Goal: Task Accomplishment & Management: Complete application form

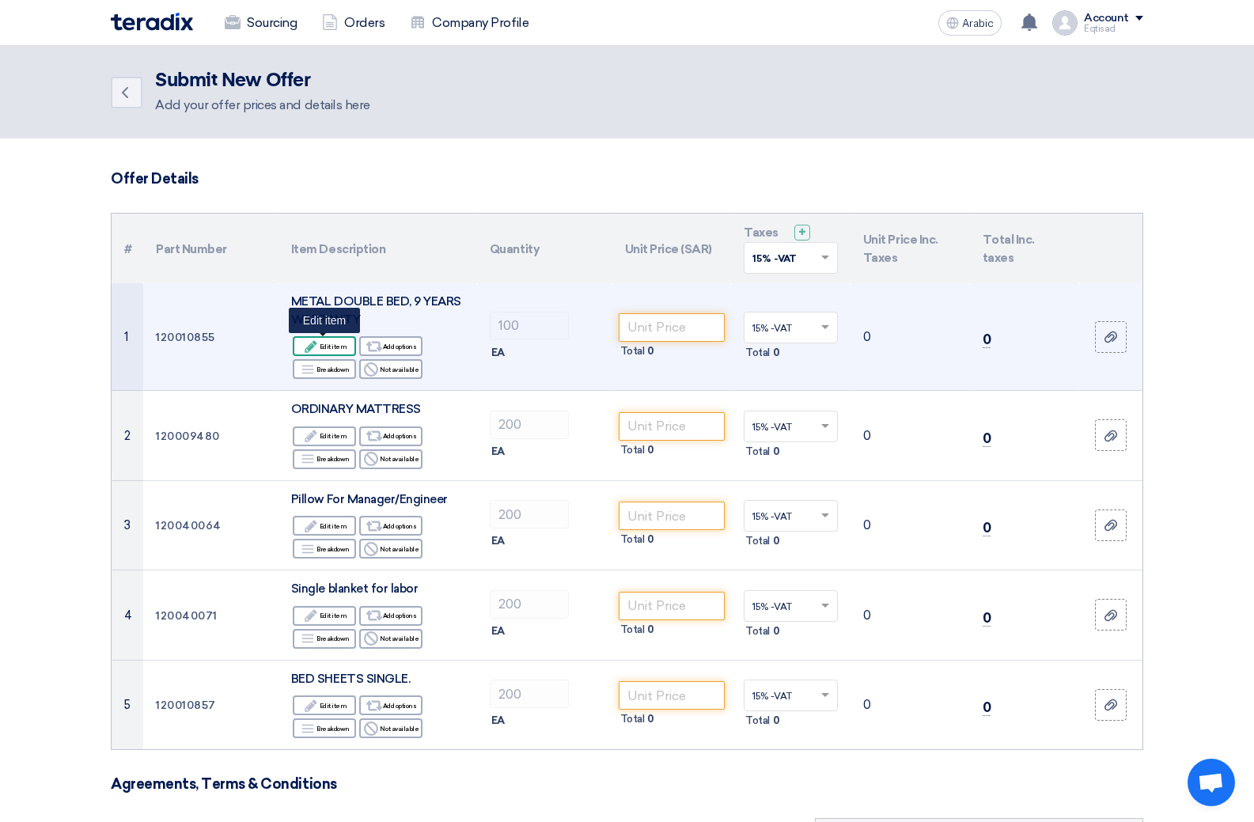
click at [326, 345] on font "Edit item" at bounding box center [334, 347] width 28 height 8
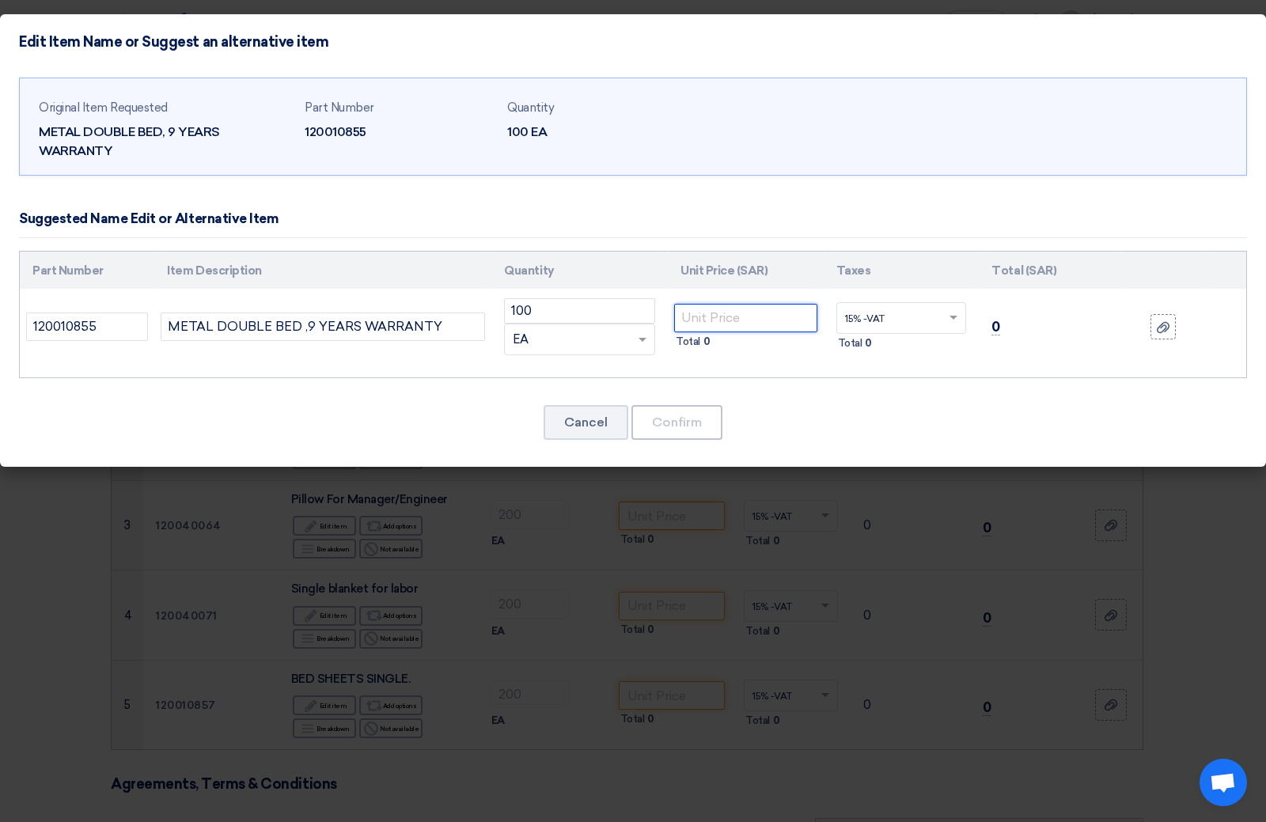
click at [729, 317] on input "number" at bounding box center [745, 318] width 143 height 28
type input "200"
click at [683, 423] on font "Confirm" at bounding box center [677, 422] width 50 height 15
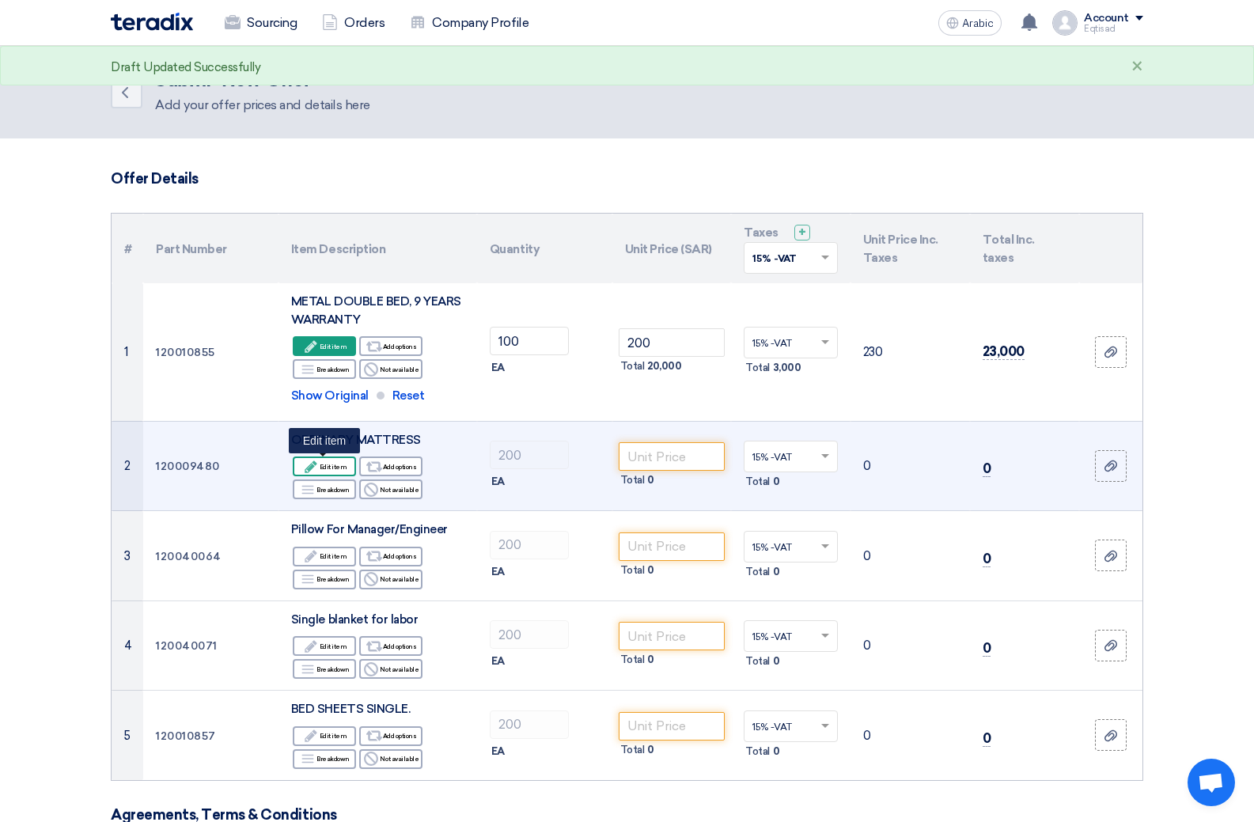
click at [314, 463] on icon "Edit" at bounding box center [311, 467] width 14 height 14
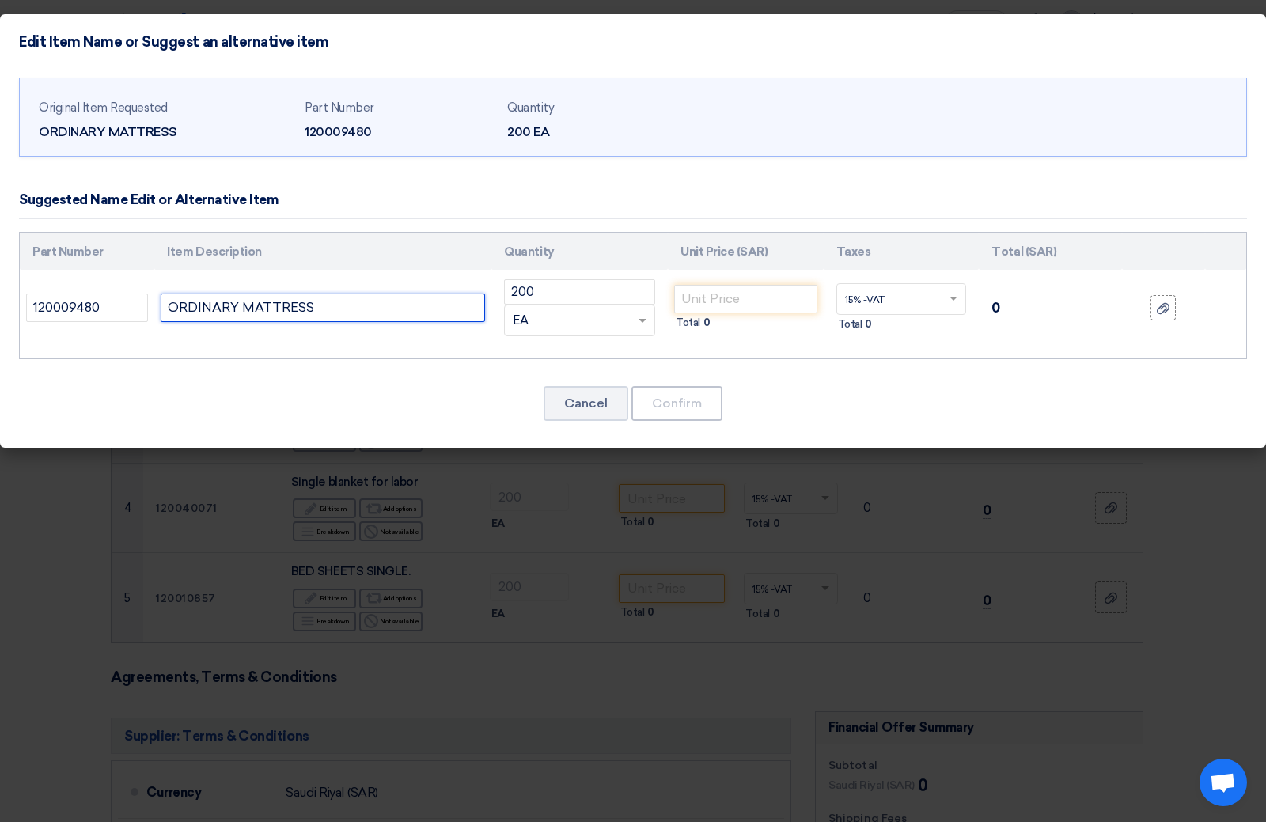
click at [352, 317] on input "ORDINARY MATTRESS" at bounding box center [323, 308] width 324 height 28
type input "ORDINARY MATTRESS 8CM"
click at [753, 302] on input "number" at bounding box center [745, 299] width 143 height 28
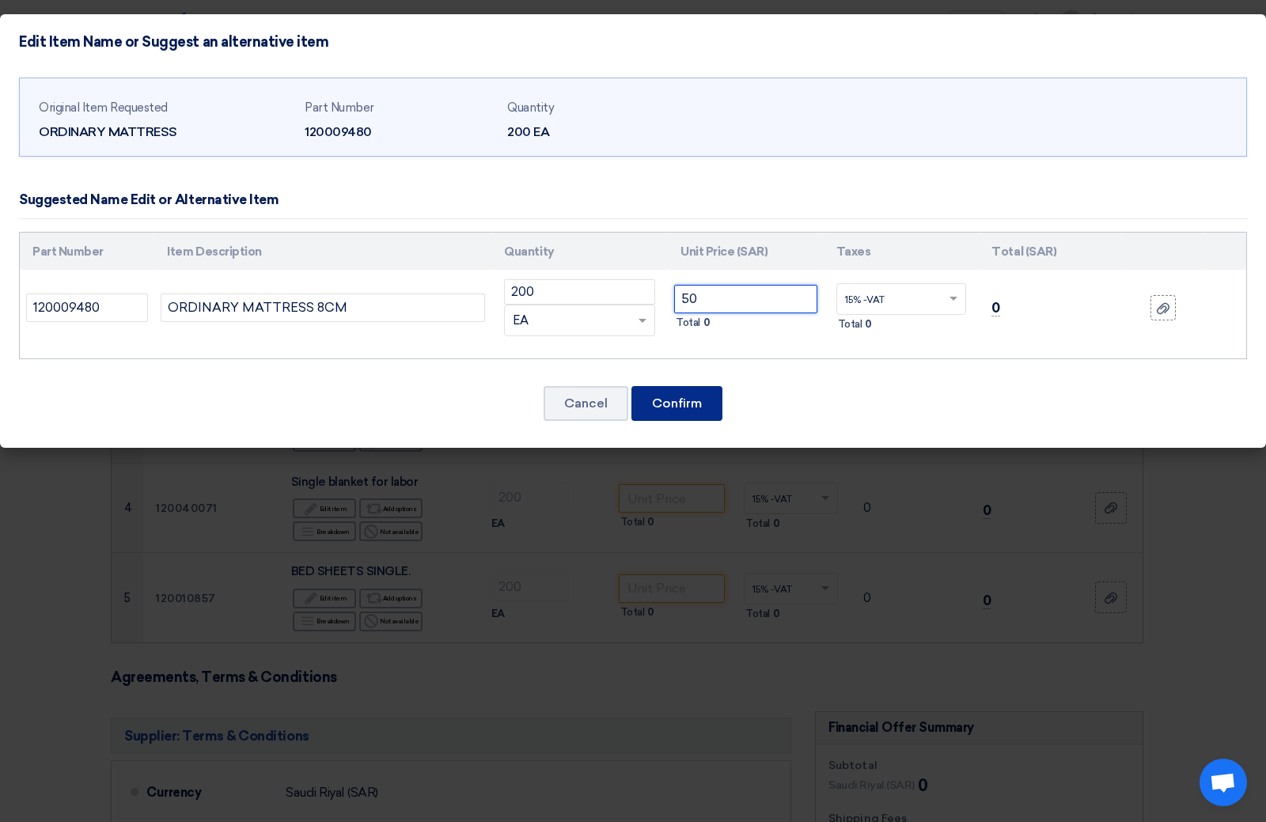
type input "50"
click at [677, 400] on font "Confirm" at bounding box center [677, 403] width 50 height 15
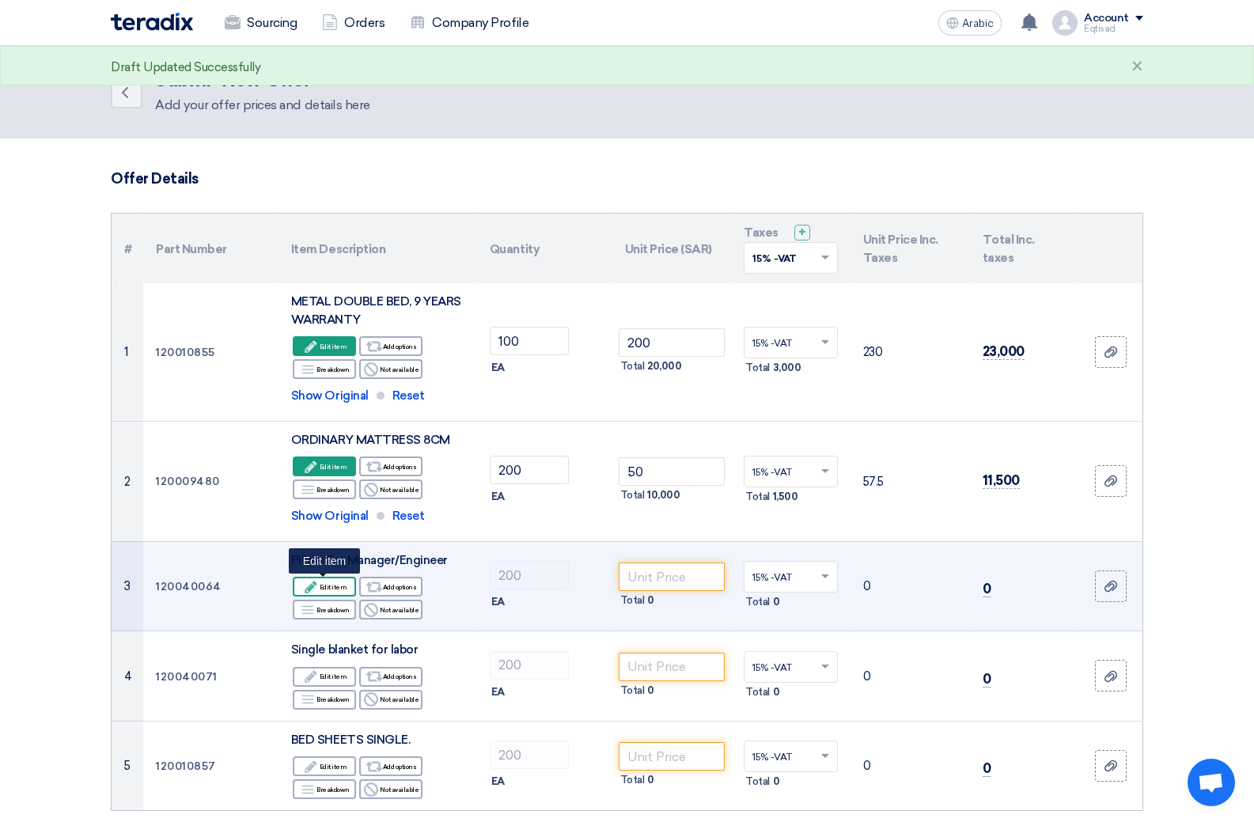
click at [325, 583] on font "Edit item" at bounding box center [334, 587] width 28 height 8
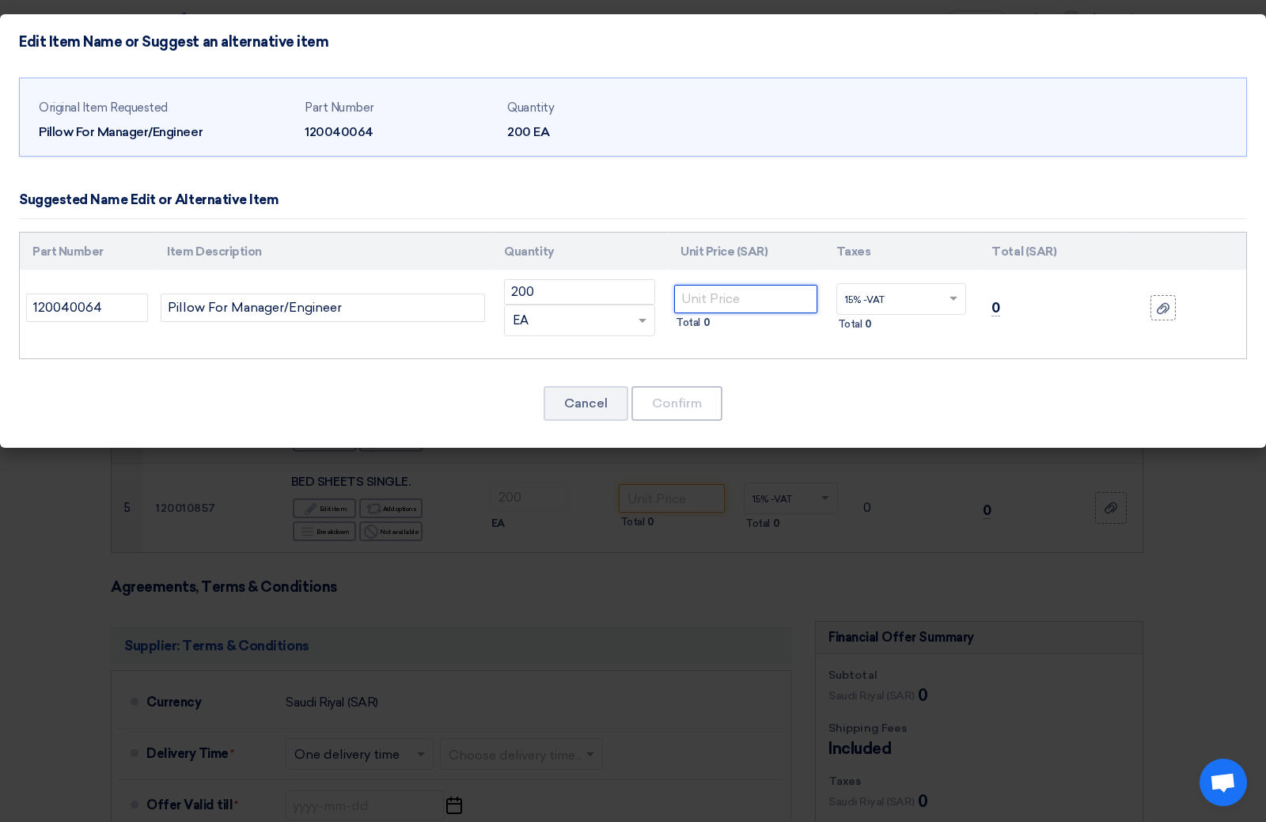
click at [702, 298] on input "number" at bounding box center [745, 299] width 143 height 28
click at [390, 314] on input "Pillow For Manager/Engineer" at bounding box center [323, 308] width 324 height 28
type input "Pillow For Manager/Engineer 1KG"
click at [692, 303] on input "number" at bounding box center [745, 299] width 143 height 28
type input "15"
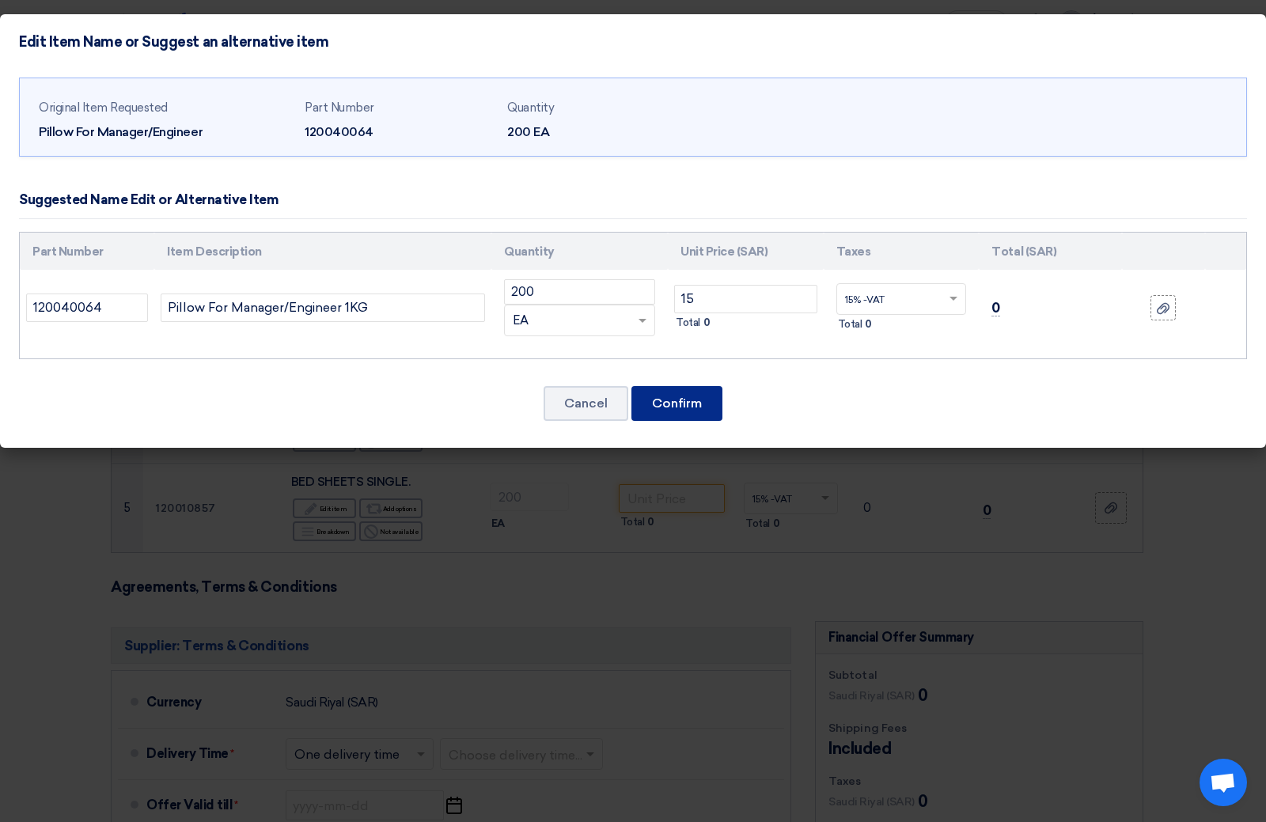
click at [689, 408] on font "Confirm" at bounding box center [677, 403] width 50 height 15
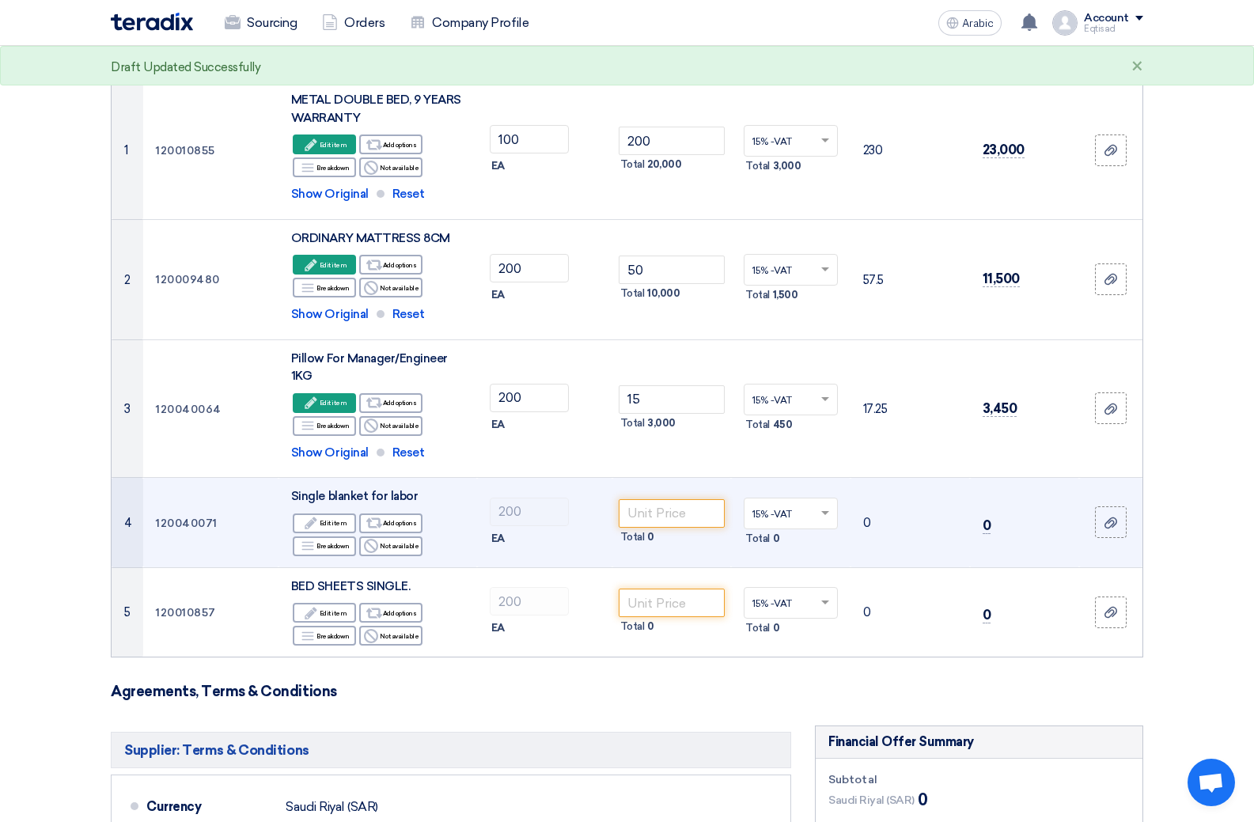
scroll to position [237, 0]
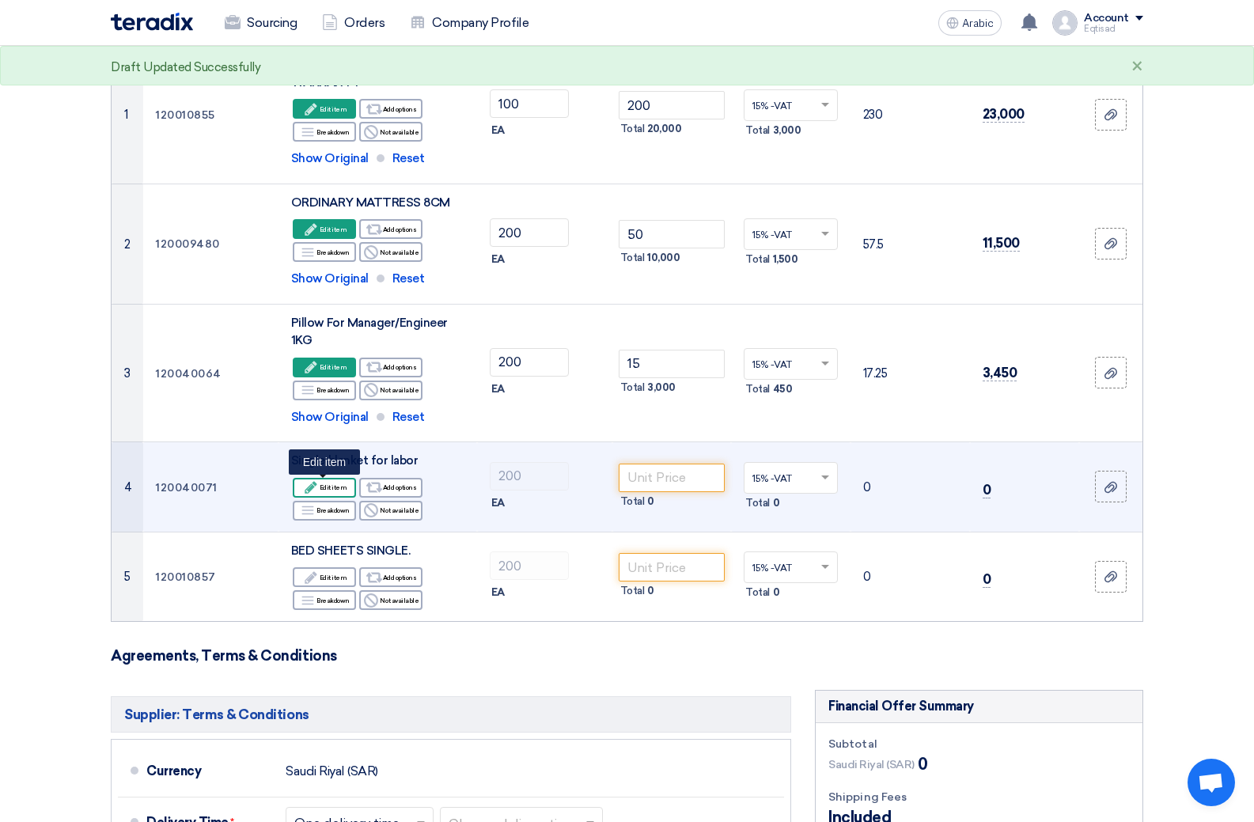
click at [318, 486] on icon "Edit" at bounding box center [311, 487] width 14 height 14
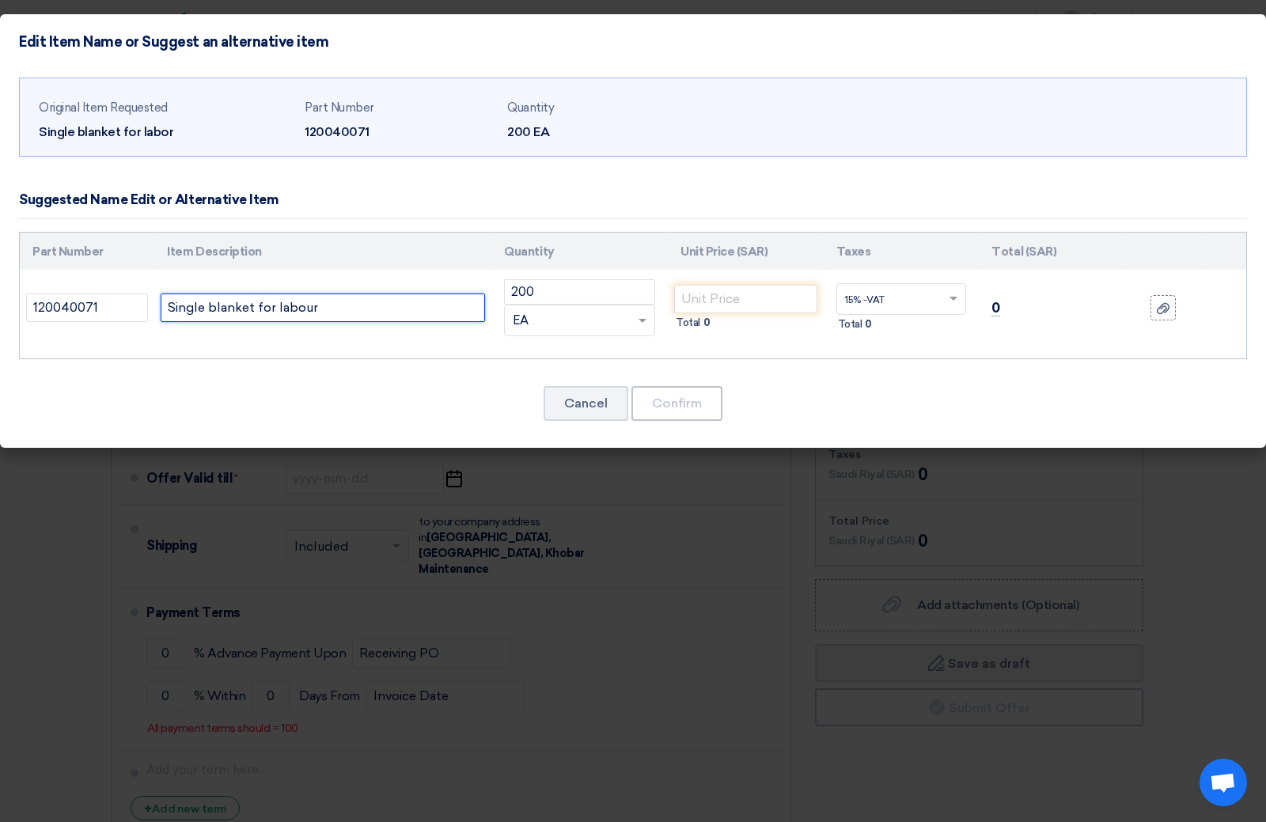
click at [353, 308] on input "Single blanket for labour" at bounding box center [323, 308] width 324 height 28
type input "Single blanket for labor 3KG"
click at [707, 302] on input "number" at bounding box center [745, 299] width 143 height 28
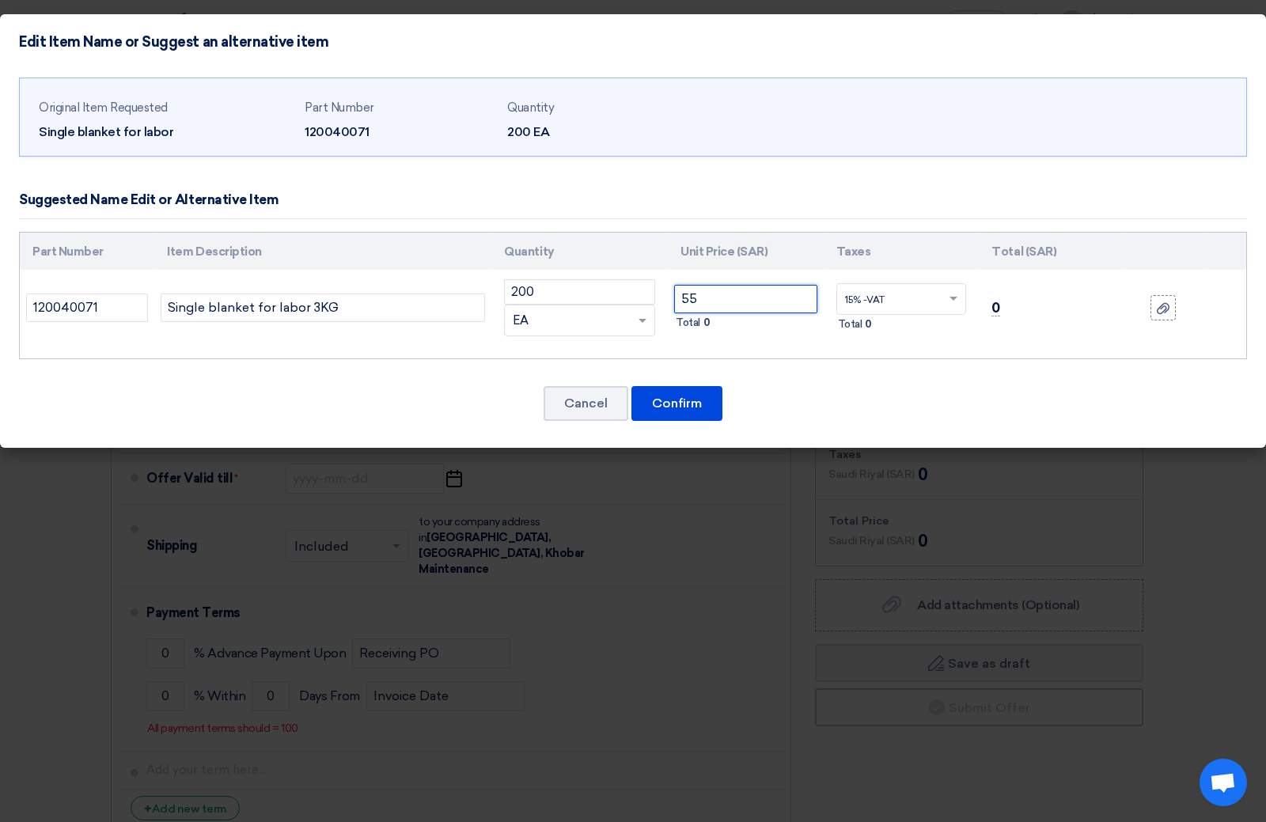
type input "55"
click at [319, 305] on input "Single blanket for labor 3KG" at bounding box center [323, 308] width 324 height 28
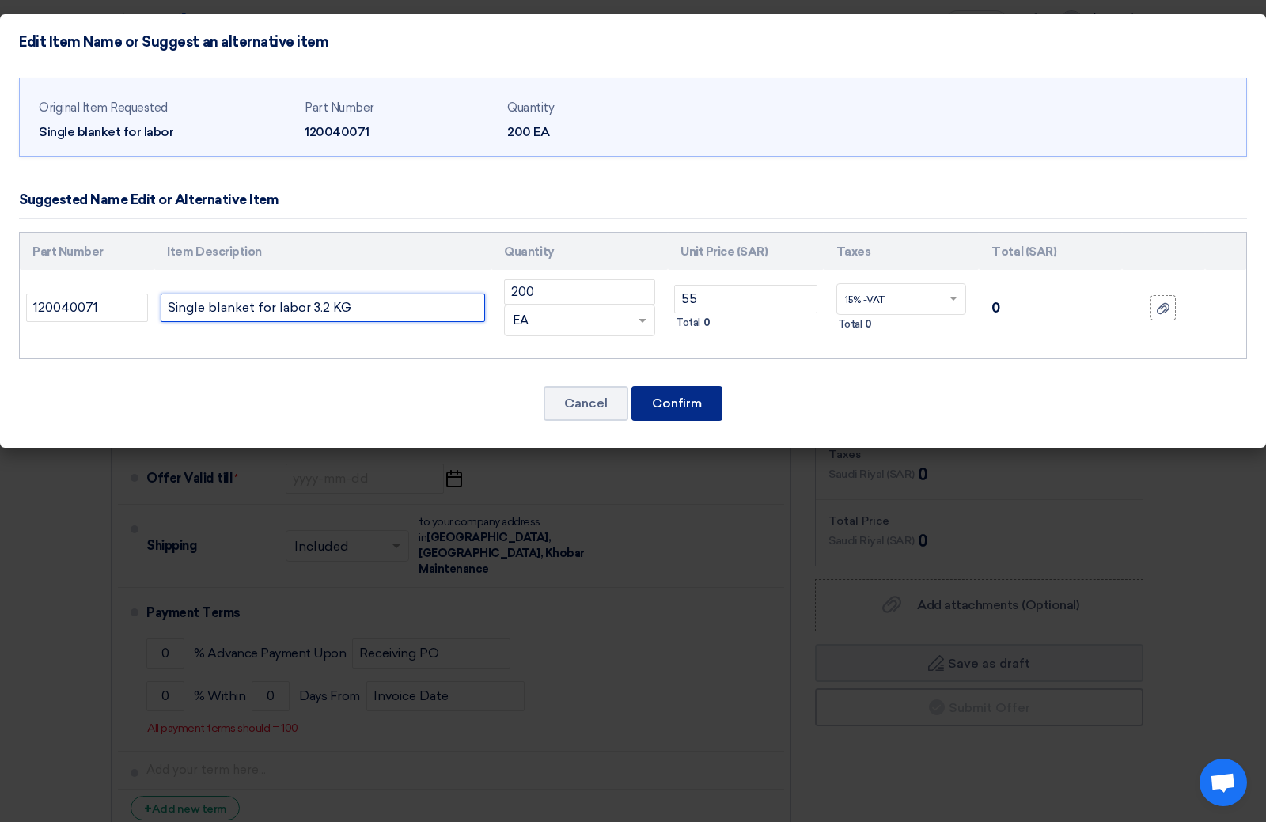
type input "Single blanket for labor 3.2 KG"
click at [681, 410] on font "Confirm" at bounding box center [677, 403] width 50 height 15
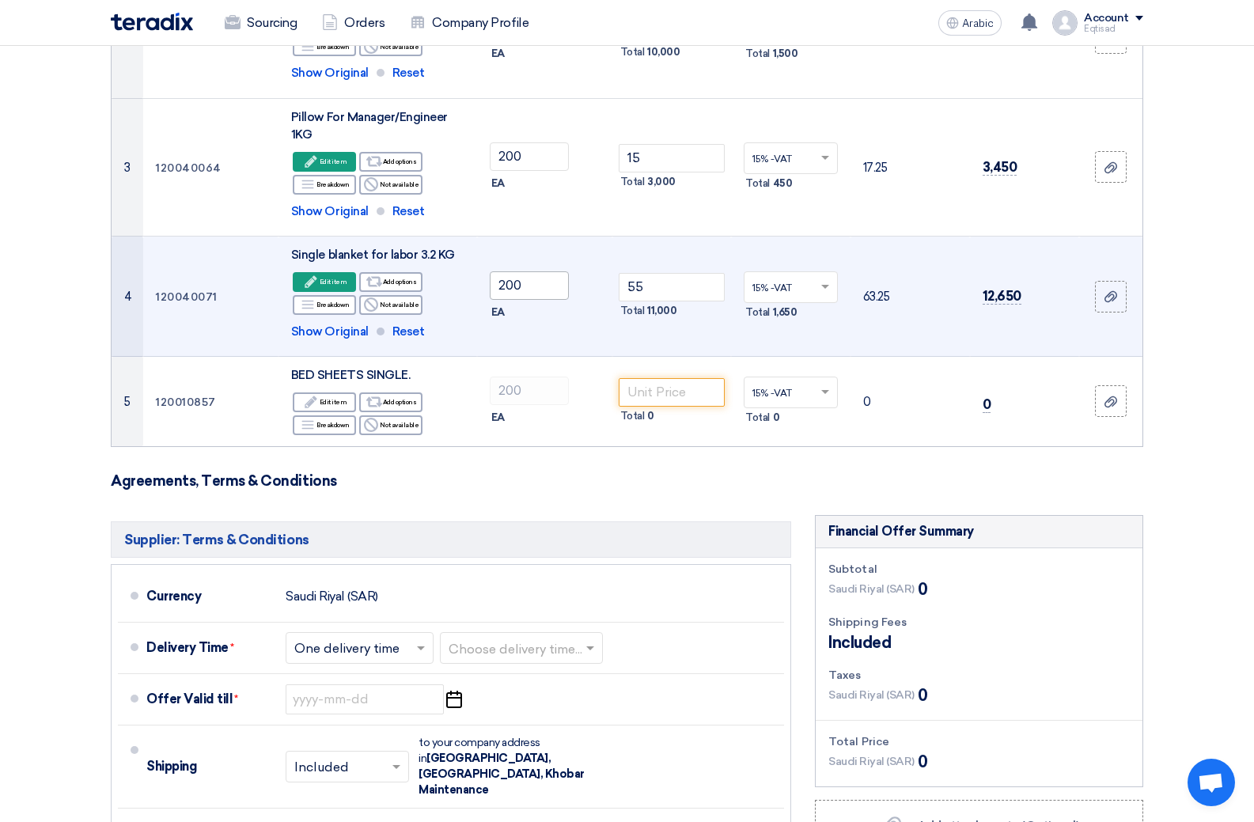
scroll to position [475, 0]
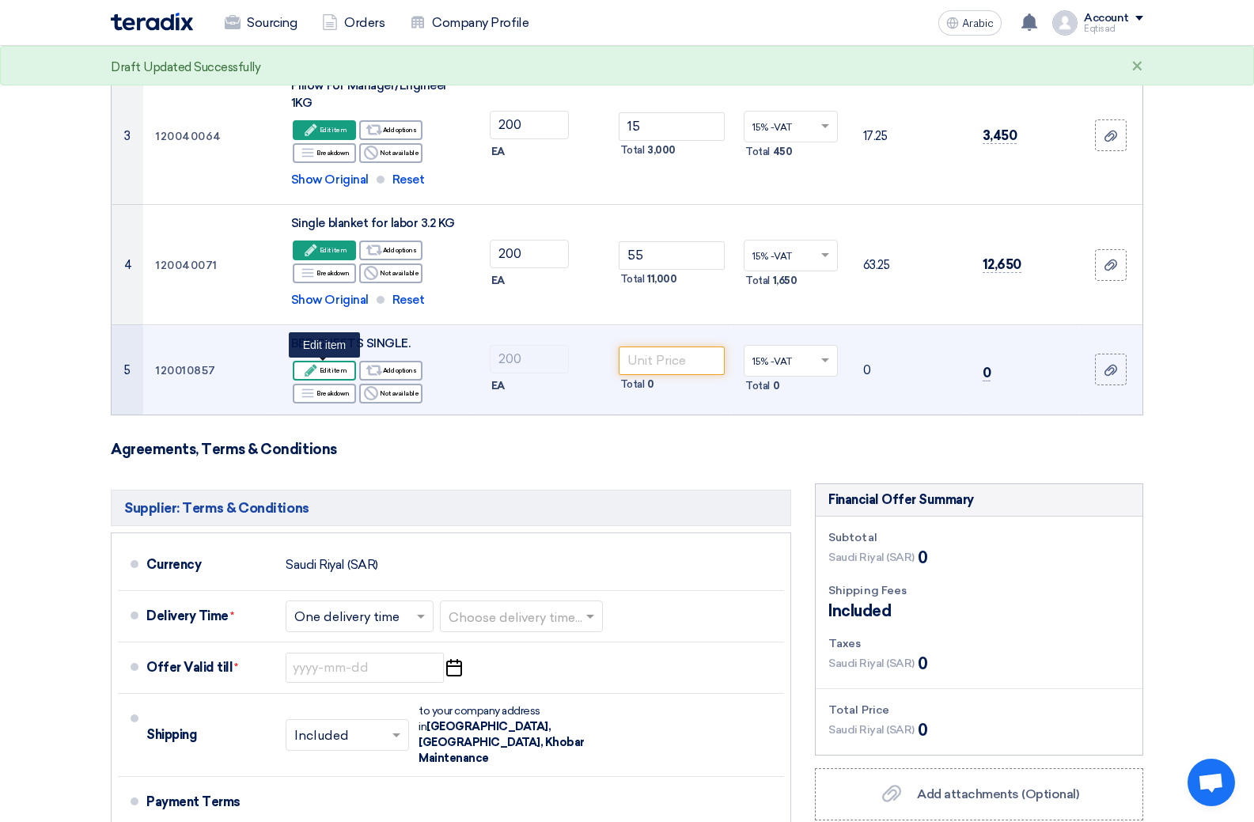
click at [331, 369] on font "Edit item" at bounding box center [334, 370] width 28 height 8
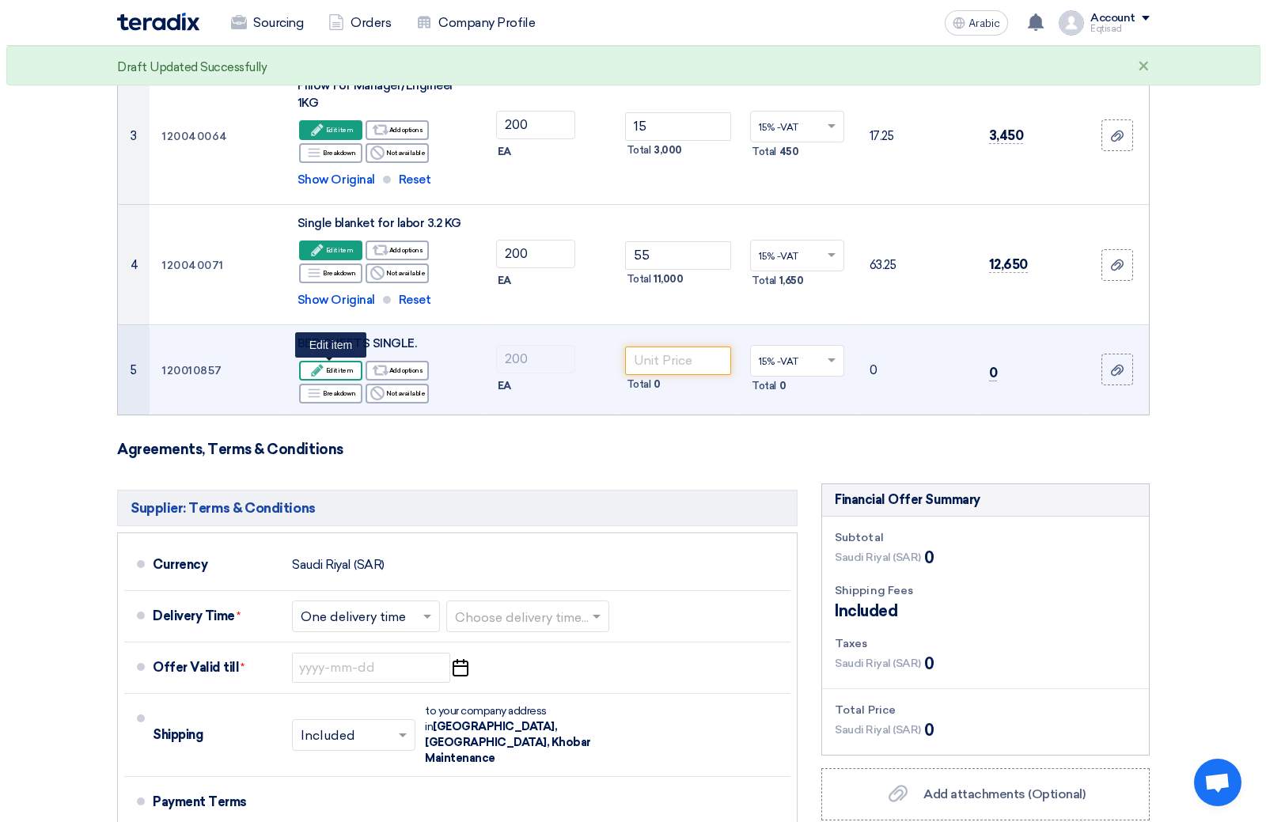
scroll to position [337, 0]
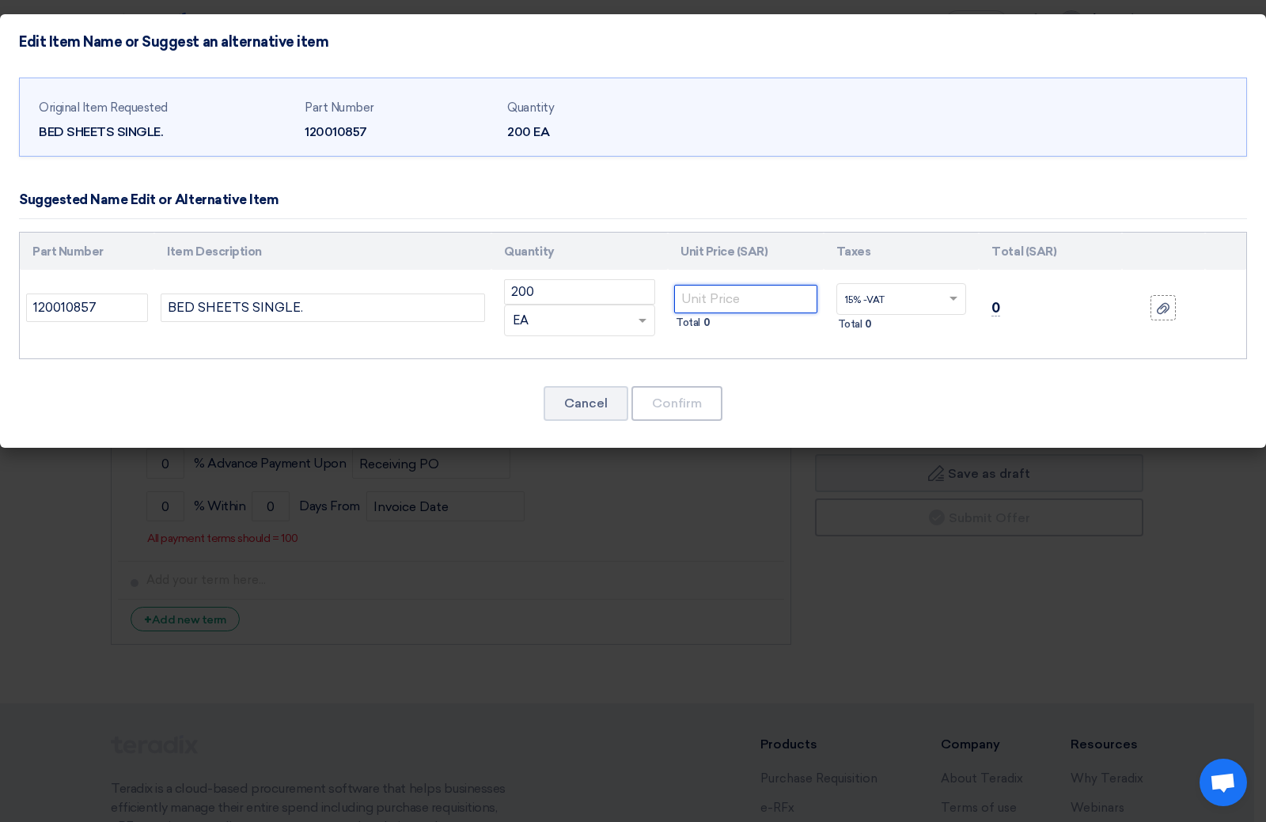
click at [702, 298] on input "number" at bounding box center [745, 299] width 143 height 28
type input "10"
click at [667, 407] on font "Confirm" at bounding box center [677, 403] width 50 height 15
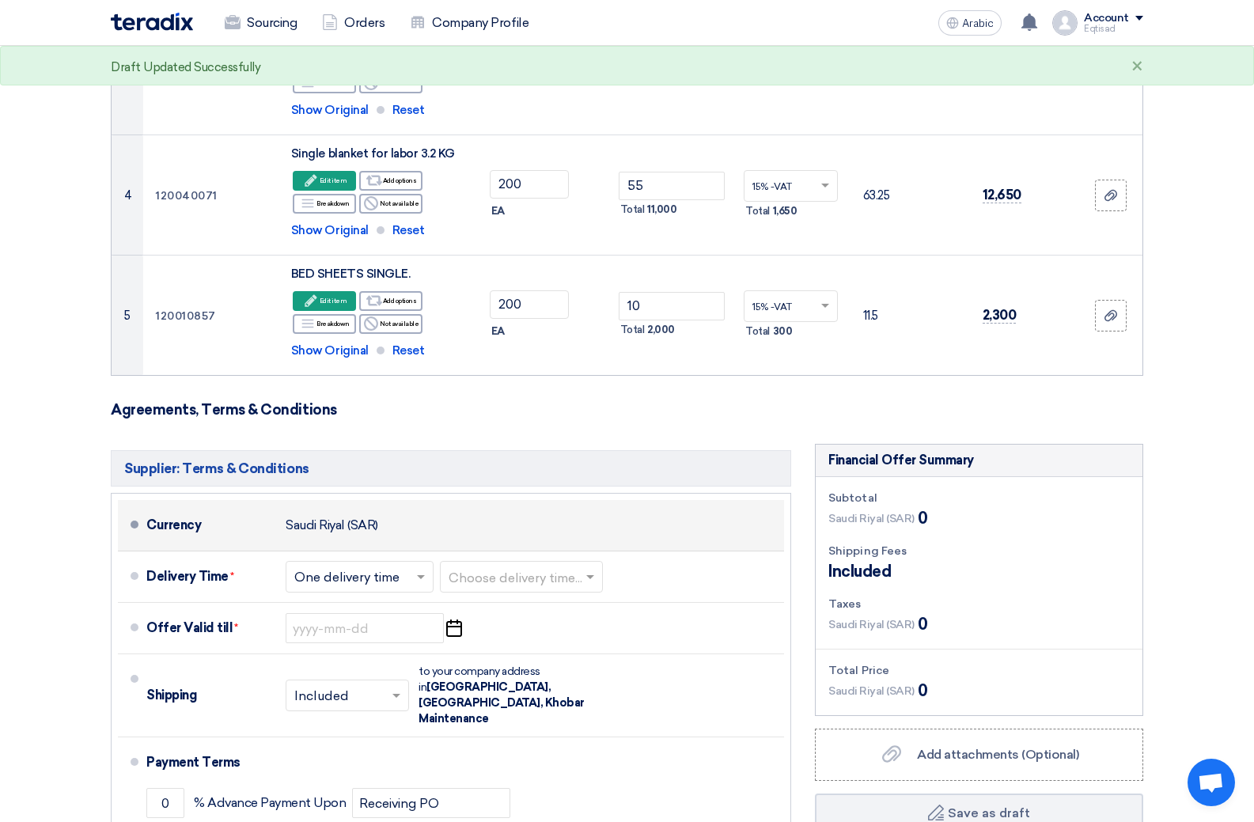
scroll to position [696, 0]
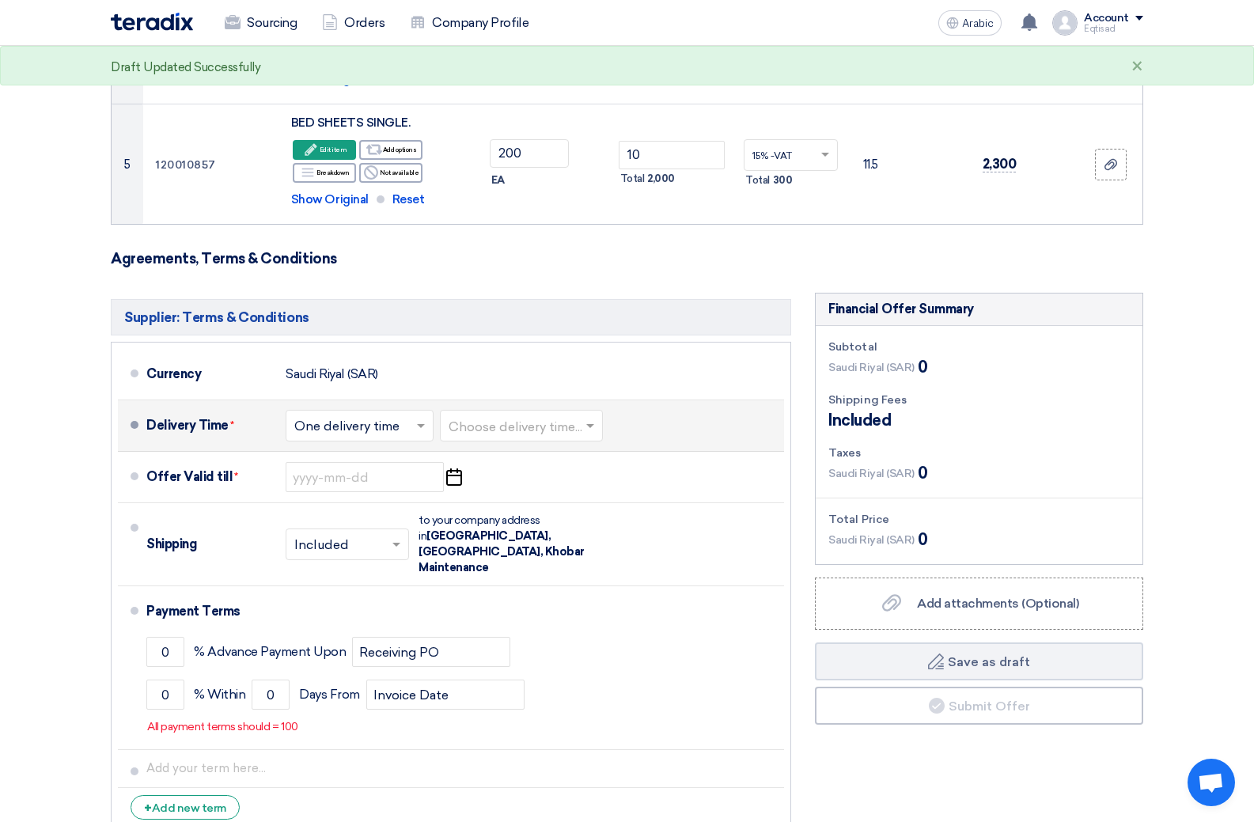
click at [598, 421] on span at bounding box center [592, 426] width 20 height 16
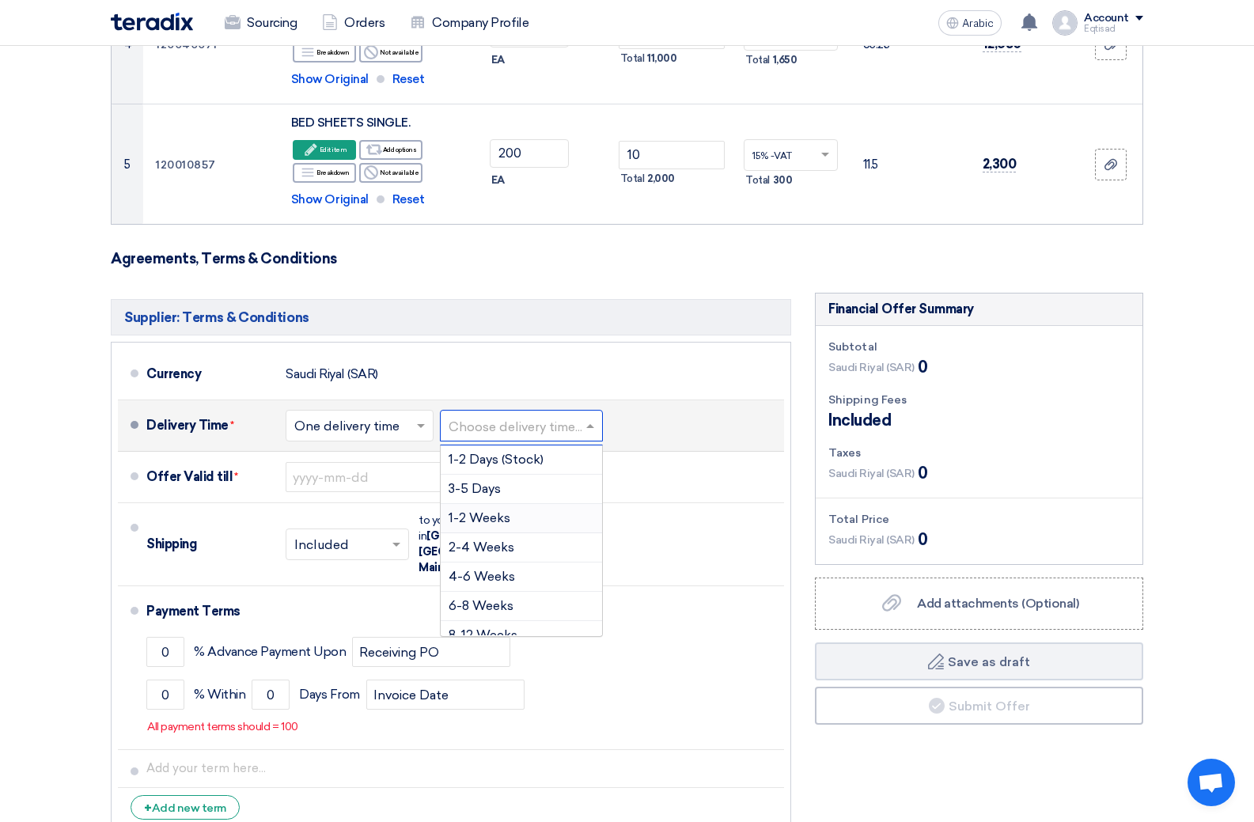
click at [518, 515] on div "1-2 Weeks" at bounding box center [521, 518] width 161 height 29
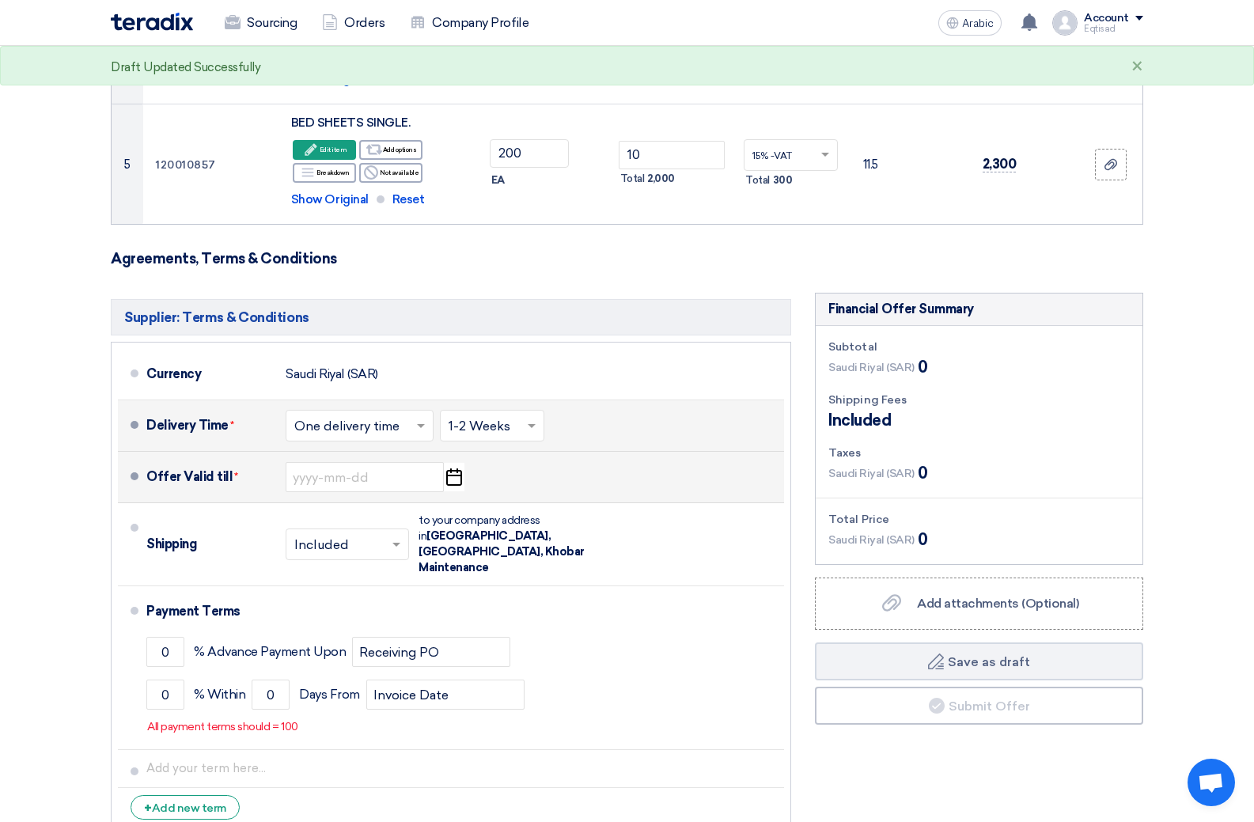
click at [453, 476] on use "button" at bounding box center [454, 477] width 16 height 17
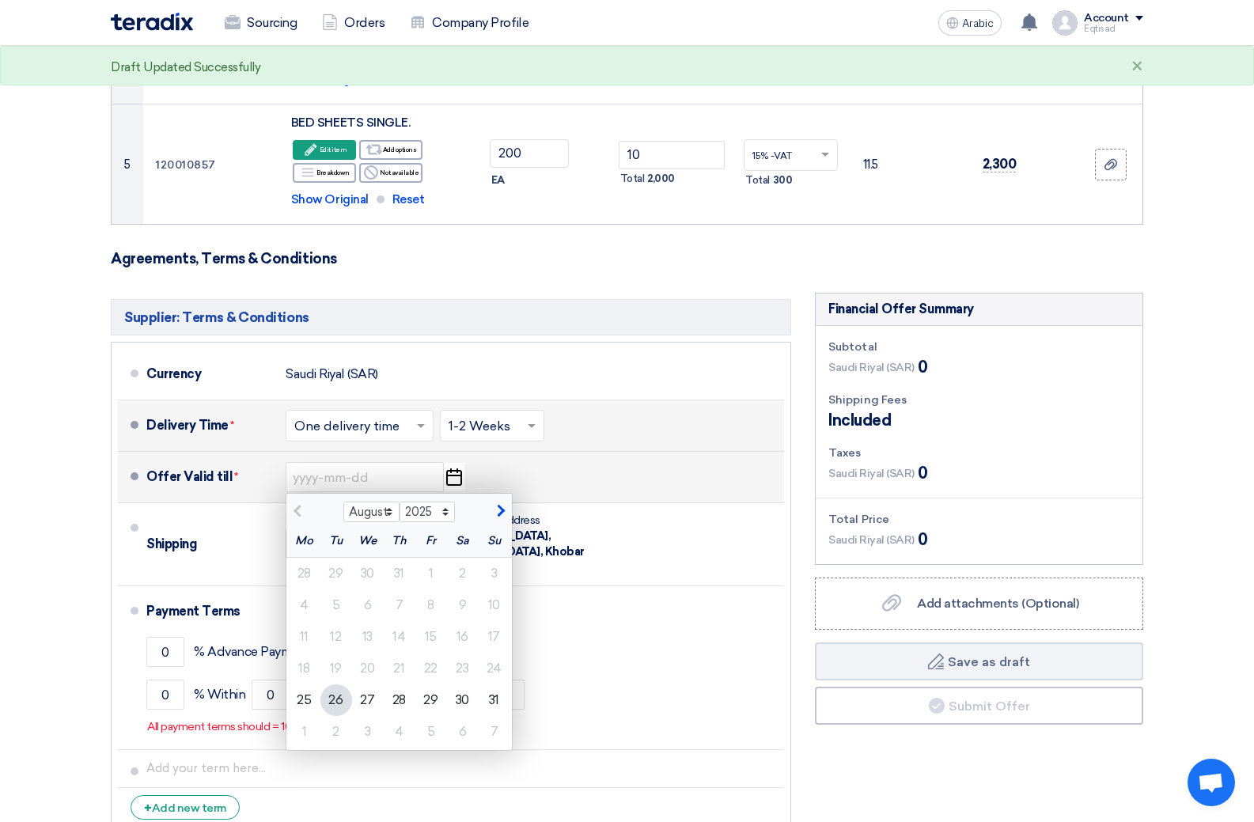
click at [499, 511] on span "button" at bounding box center [499, 511] width 9 height 14
select select "12"
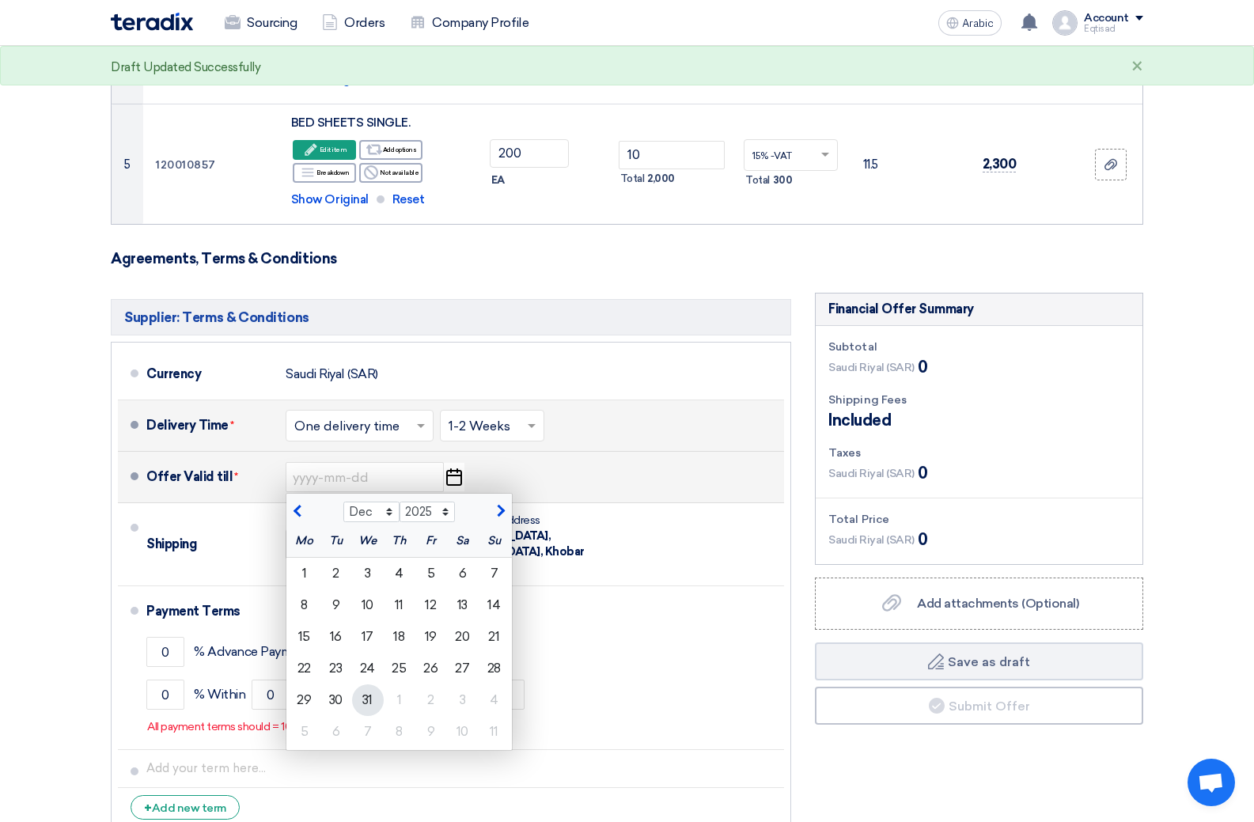
click at [372, 704] on font "31" at bounding box center [367, 699] width 10 height 15
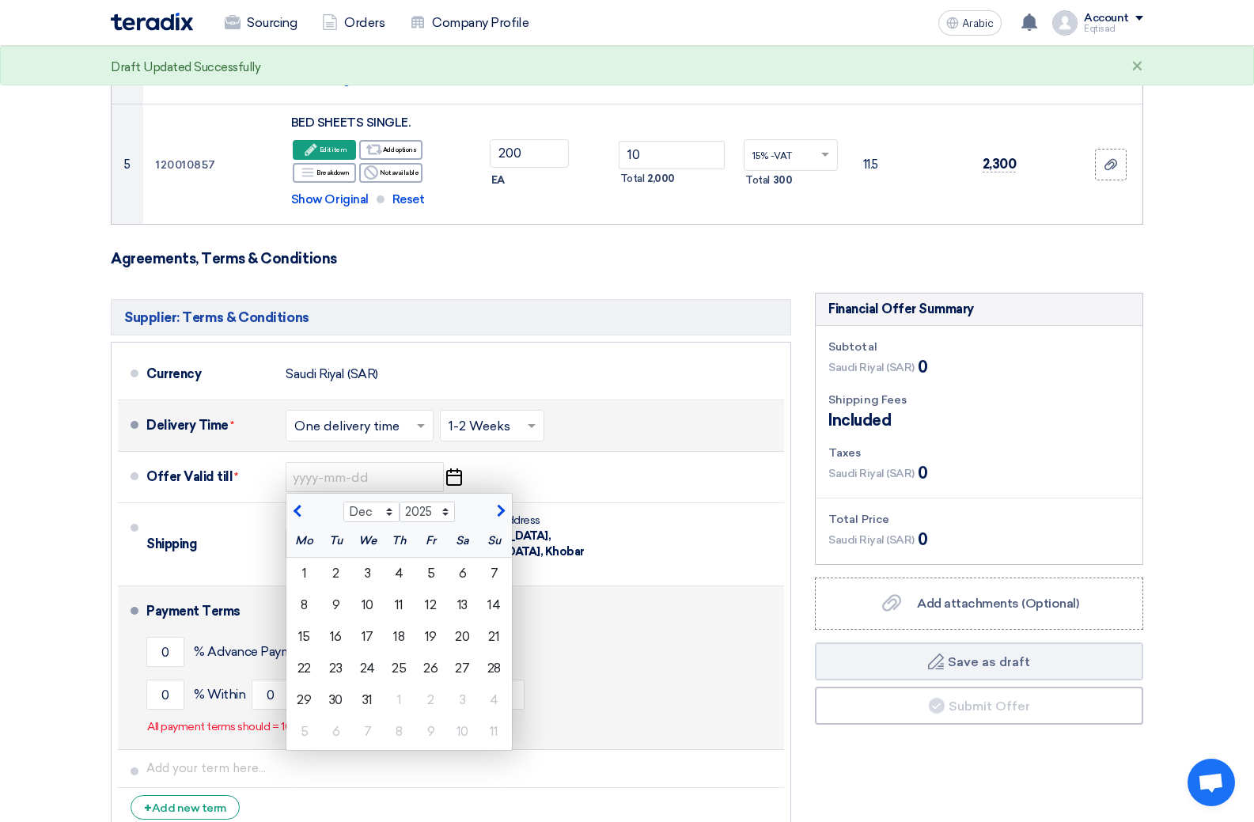
type input "12/31/2025"
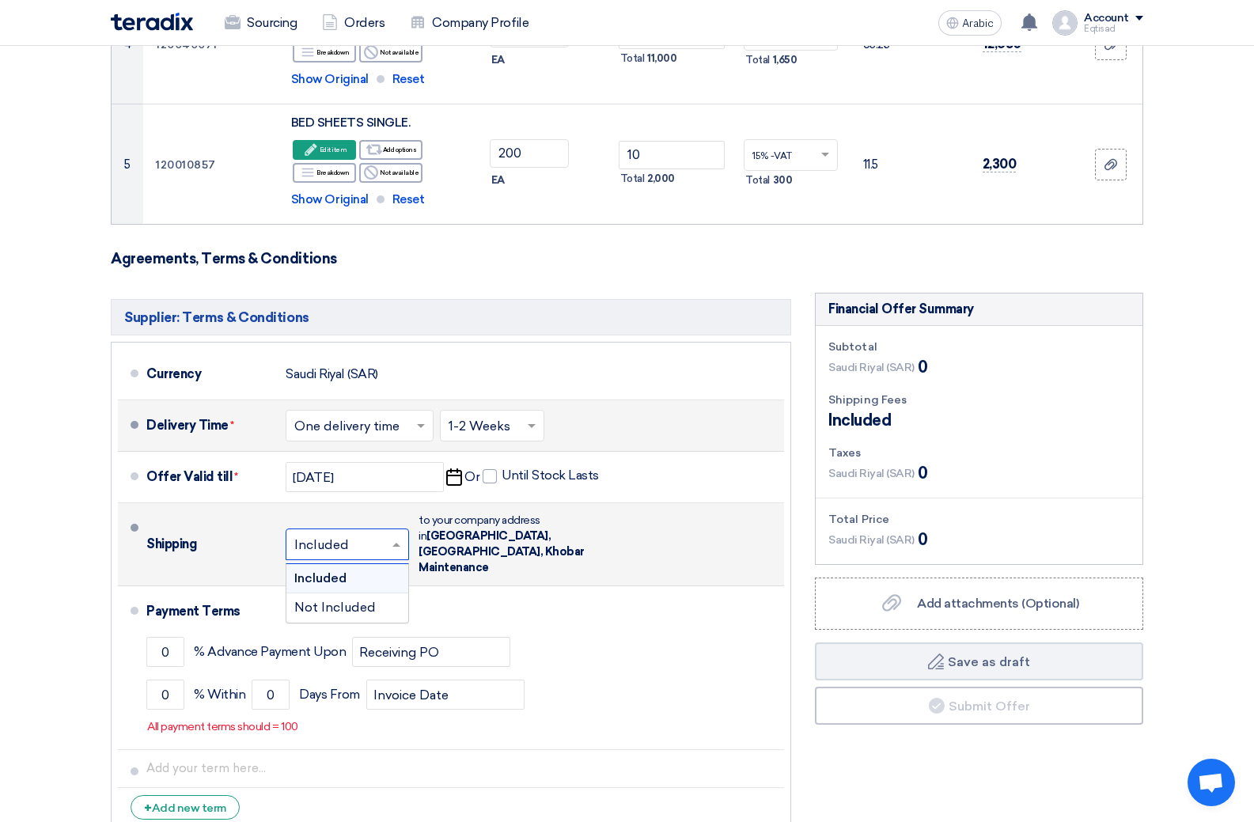
click at [393, 537] on span at bounding box center [399, 545] width 20 height 16
click at [350, 601] on font "Not Included" at bounding box center [335, 607] width 82 height 15
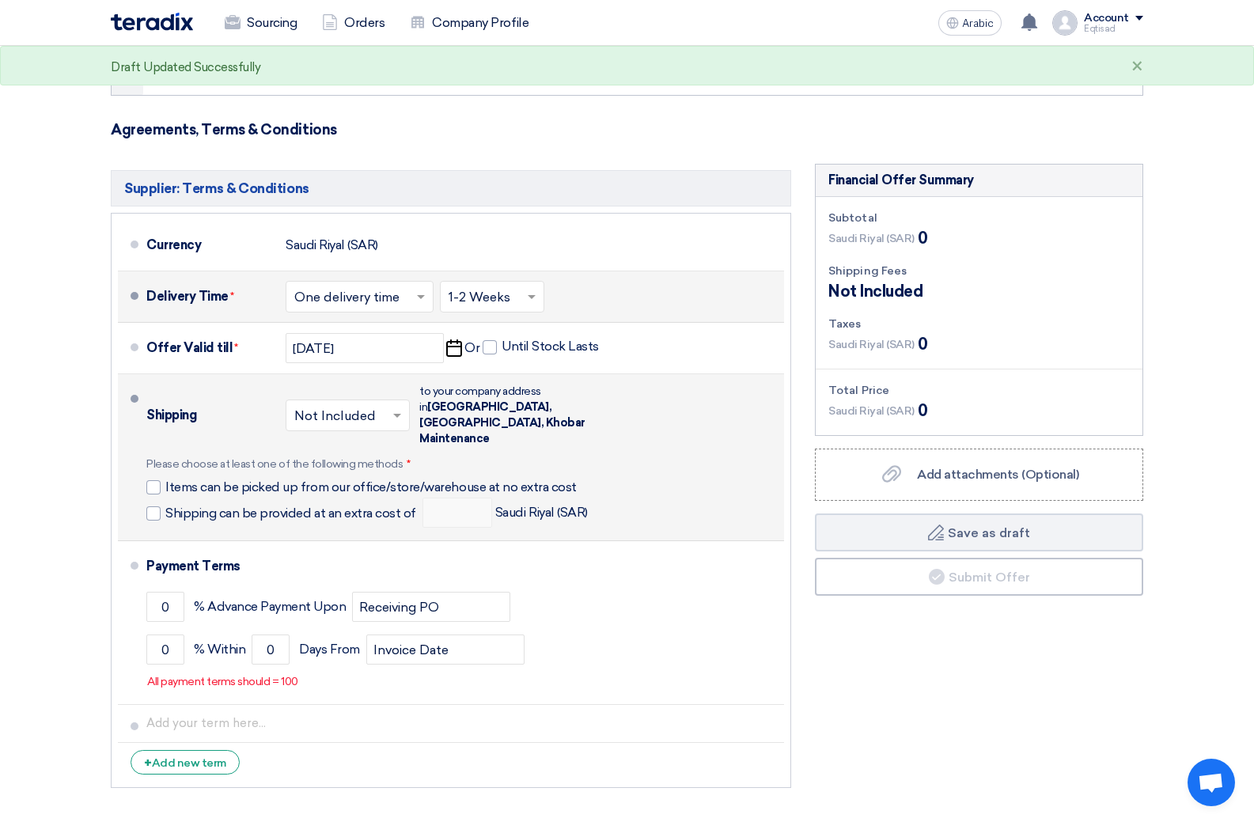
scroll to position [854, 0]
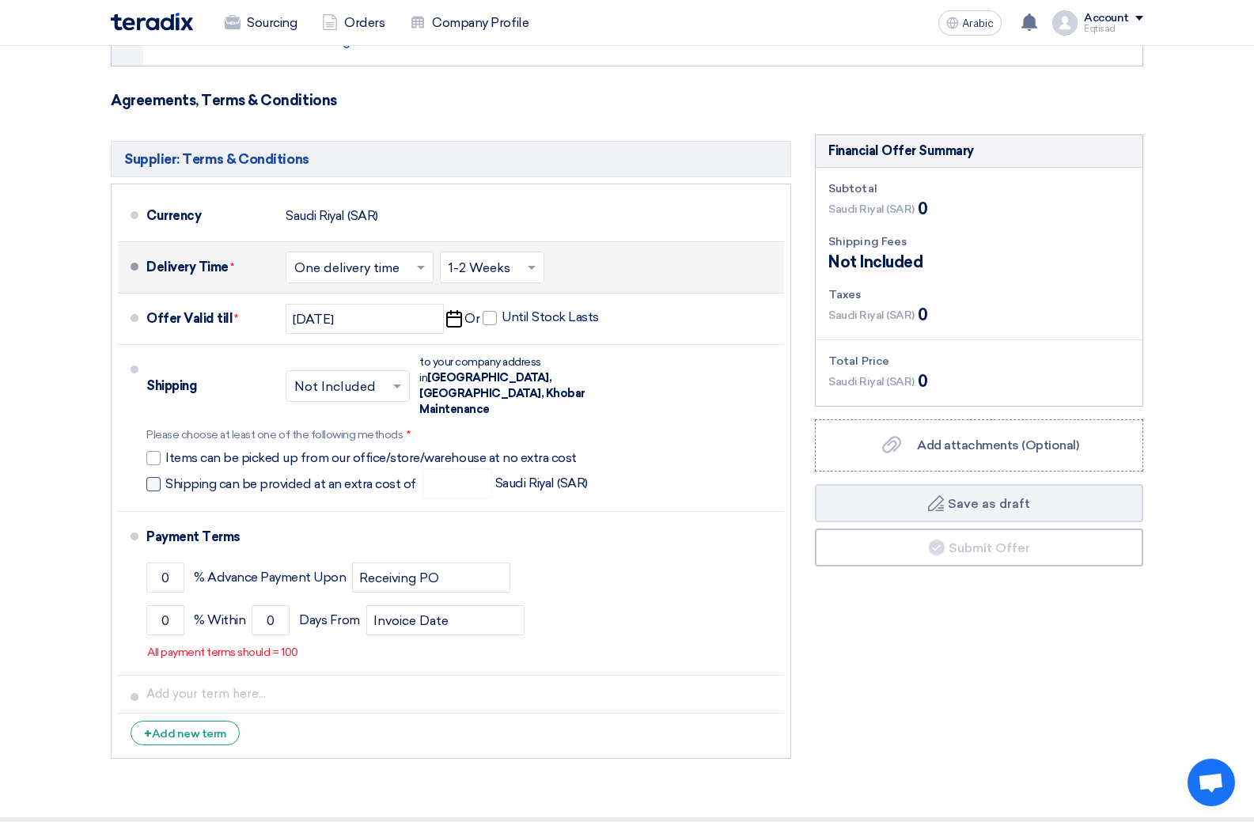
click at [154, 477] on span at bounding box center [153, 484] width 14 height 14
click at [165, 476] on input "Shipping can be provided at an extra cost of" at bounding box center [292, 491] width 254 height 30
checkbox input "true"
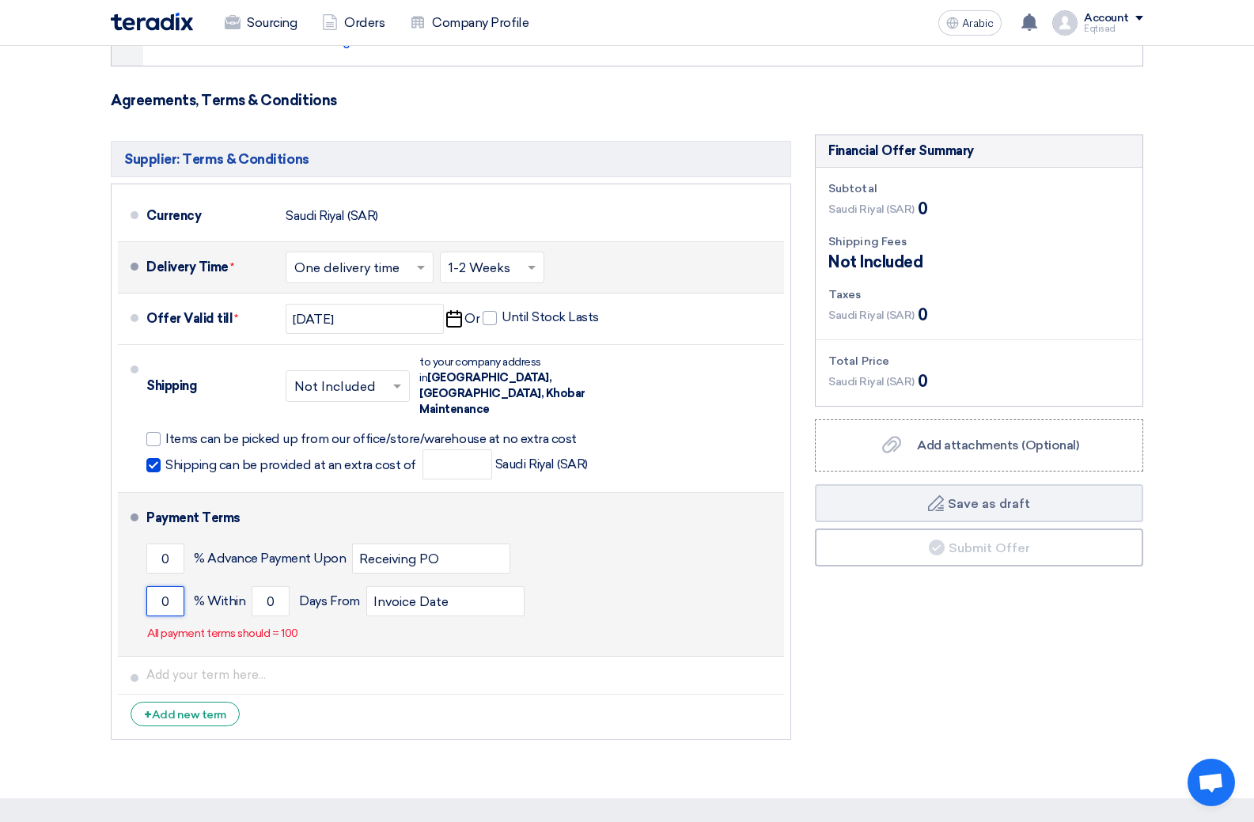
click at [169, 587] on input "0" at bounding box center [165, 601] width 38 height 30
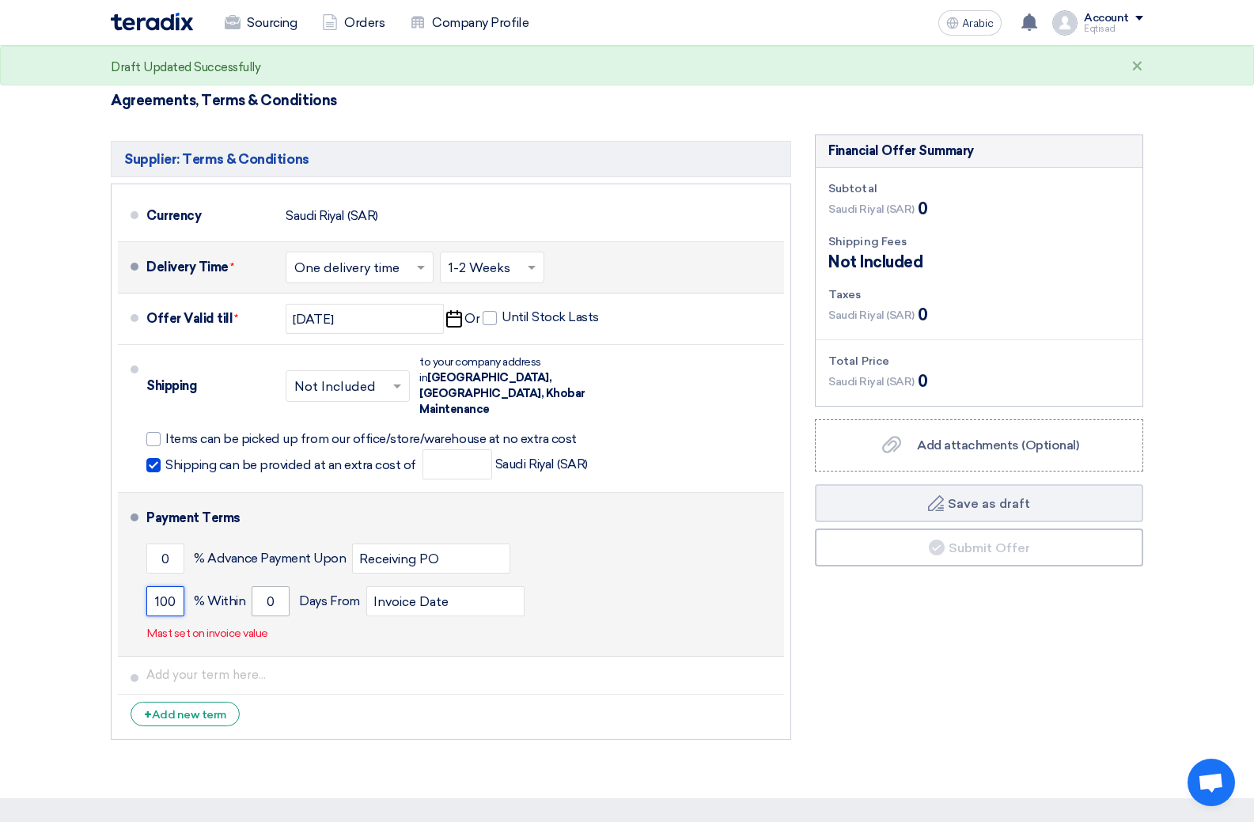
type input "100"
click at [284, 586] on input "0" at bounding box center [271, 601] width 38 height 30
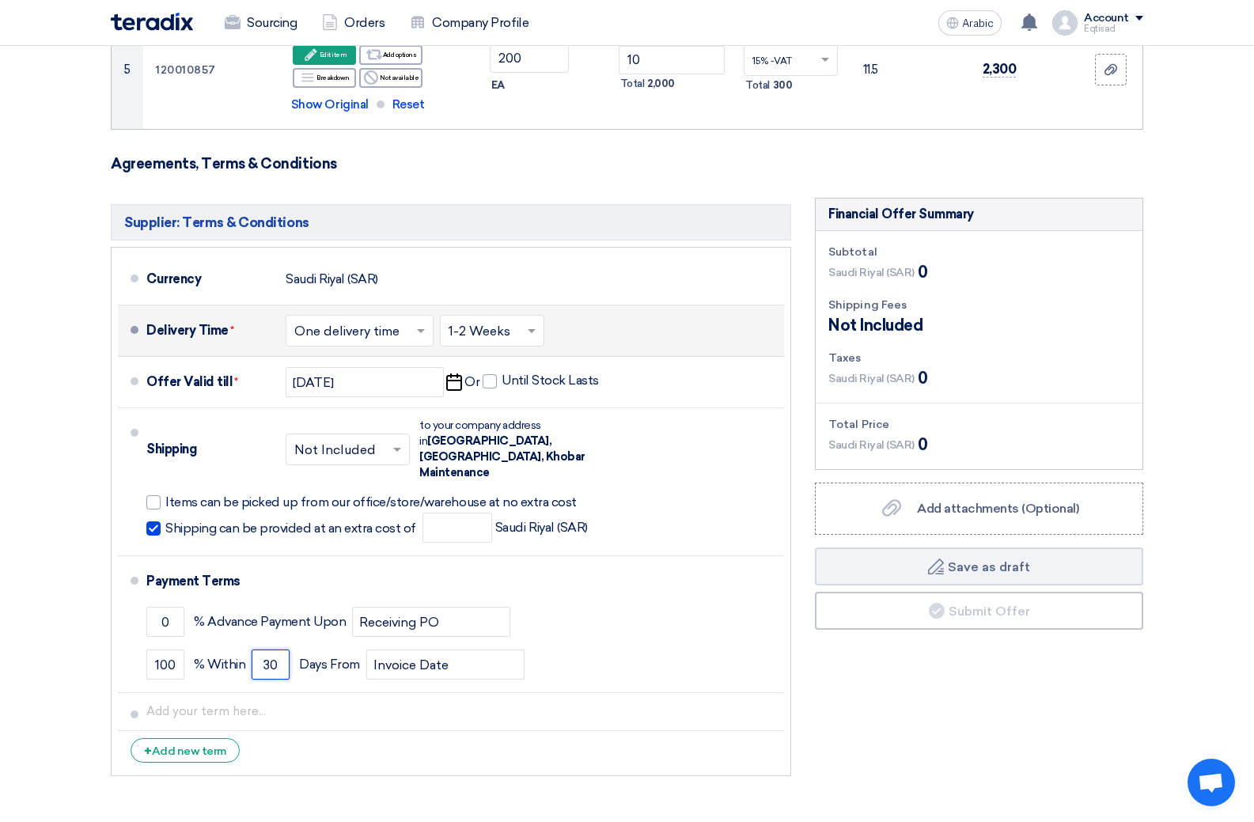
scroll to position [791, 0]
type input "30"
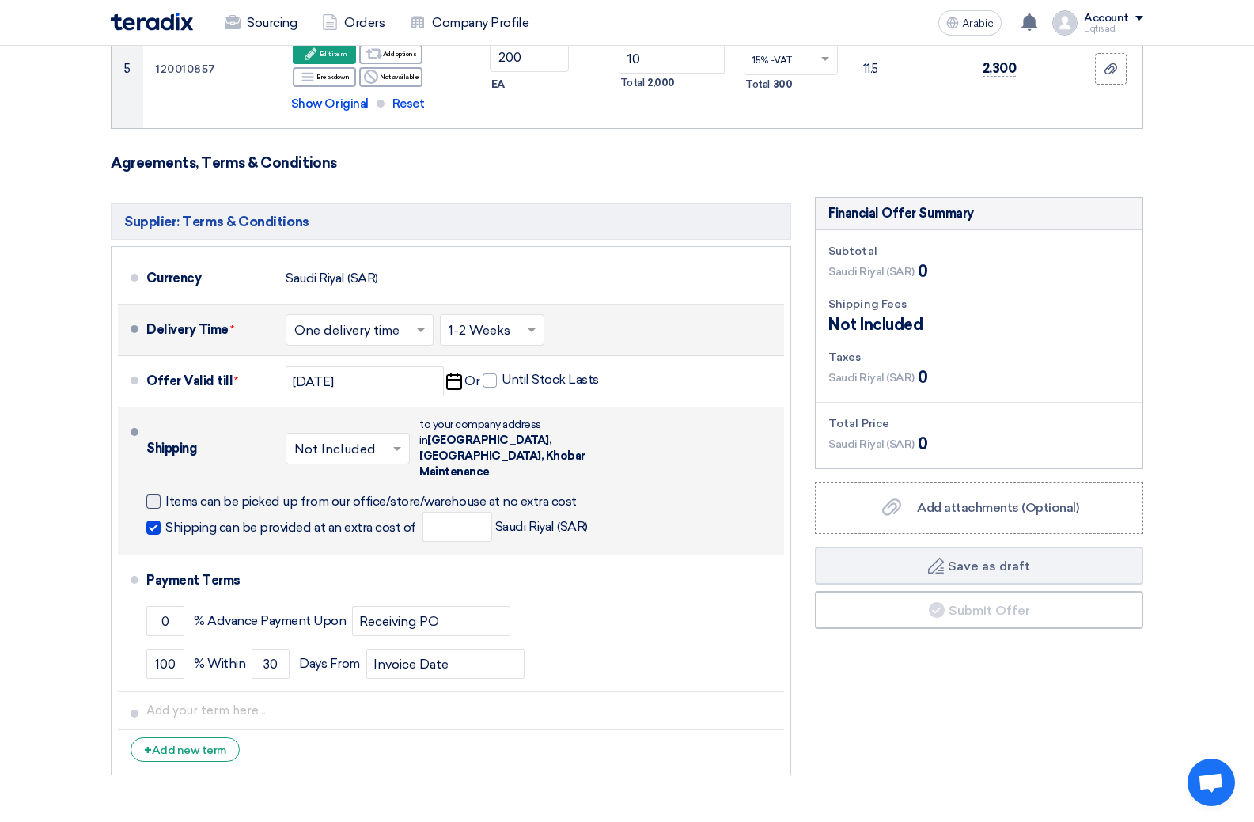
click at [157, 495] on div at bounding box center [153, 502] width 14 height 14
click at [165, 493] on input "Items can be picked up from our office/store/warehouse at no extra cost" at bounding box center [374, 508] width 419 height 30
checkbox input "true"
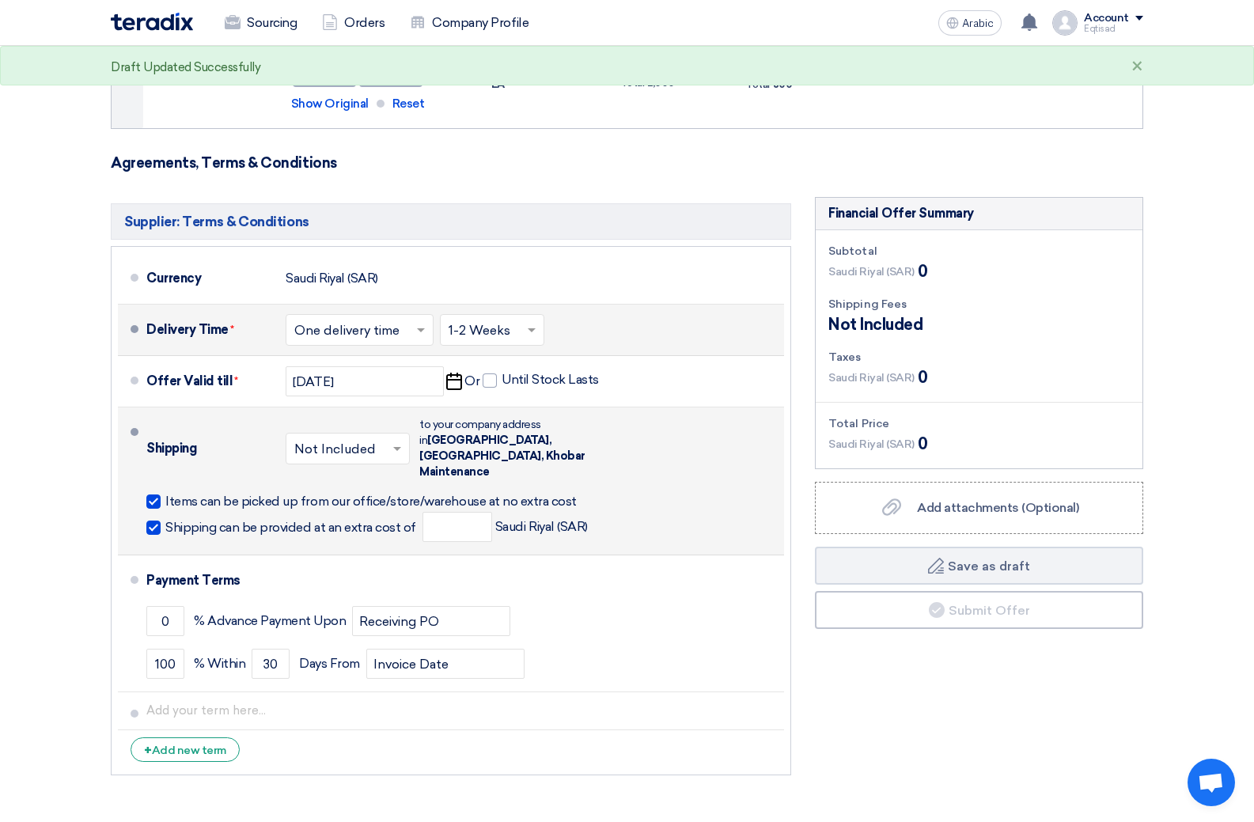
click at [152, 521] on span at bounding box center [153, 528] width 14 height 14
click at [165, 519] on input "Shipping can be provided at an extra cost of" at bounding box center [292, 534] width 254 height 30
checkbox input "false"
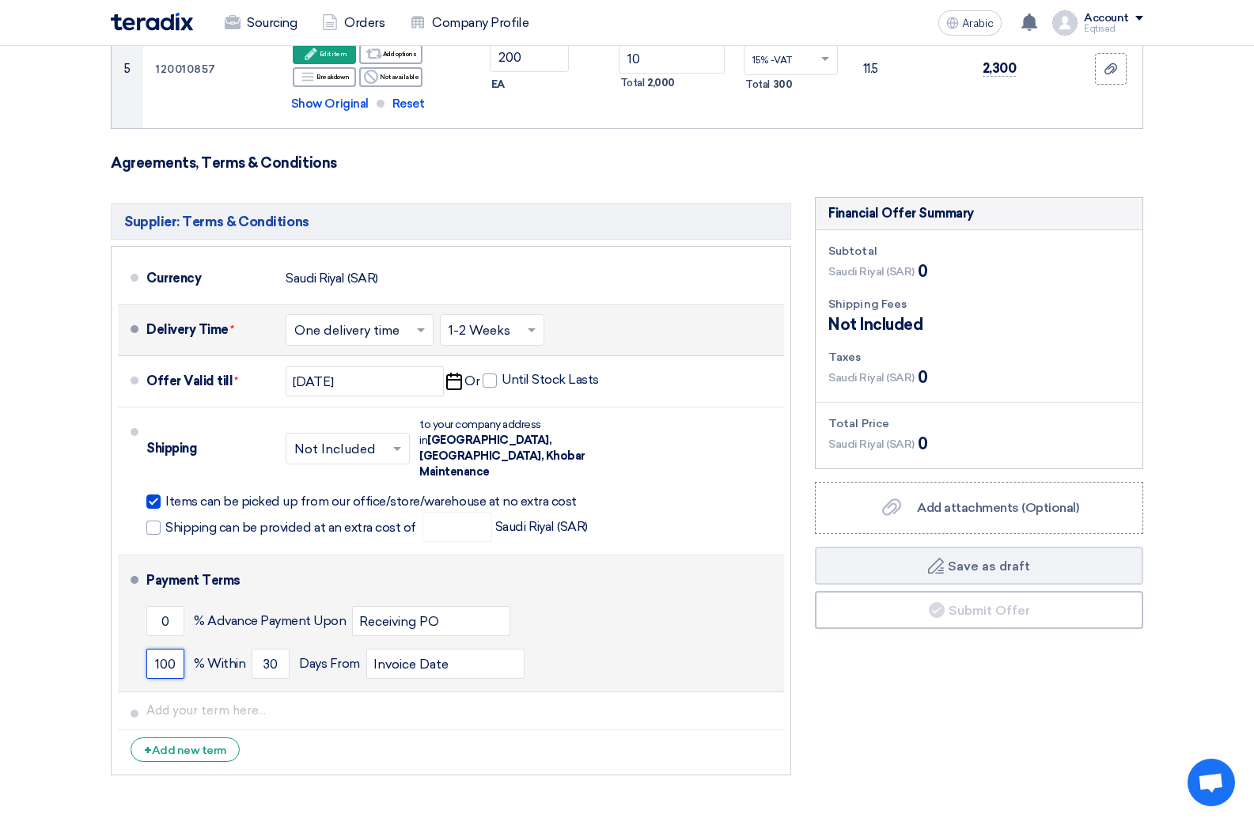
click at [164, 649] on input "100" at bounding box center [165, 664] width 38 height 30
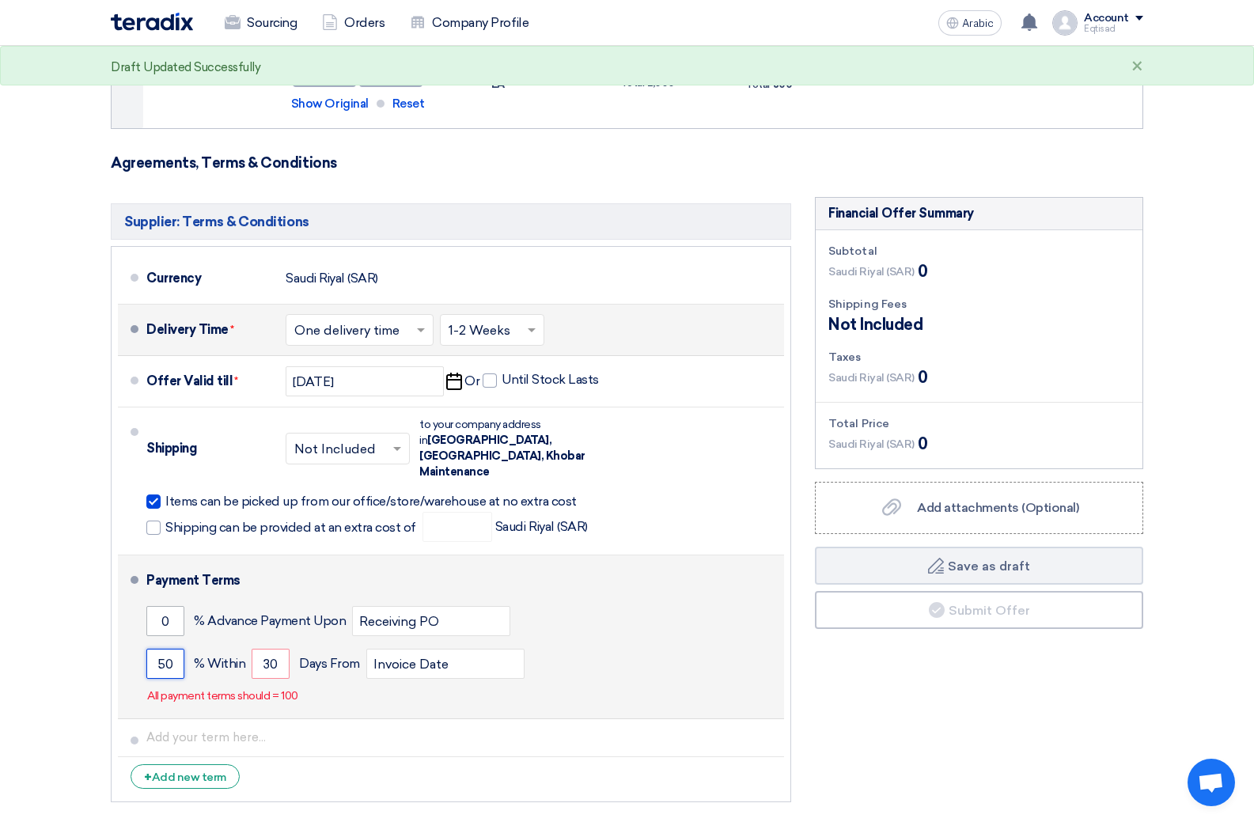
type input "50"
click at [171, 606] on input "0" at bounding box center [165, 621] width 38 height 30
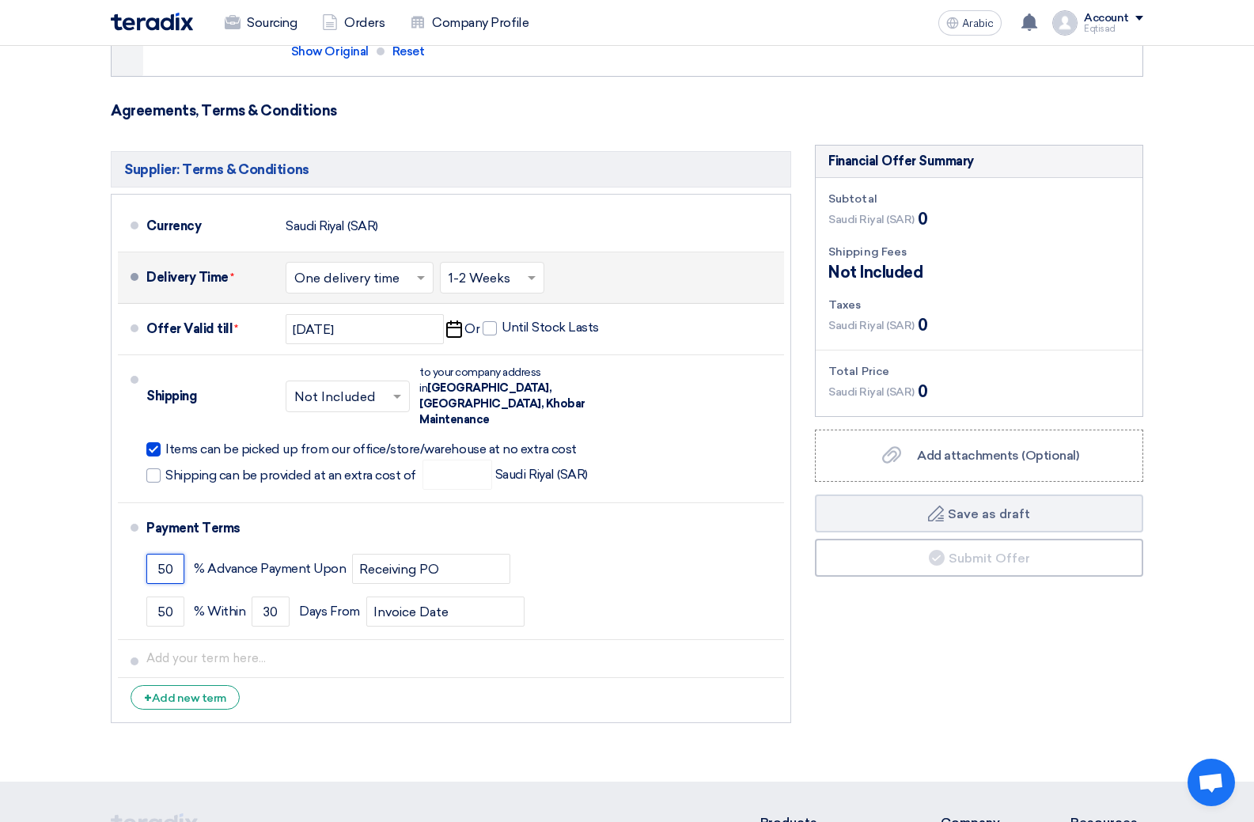
scroll to position [871, 0]
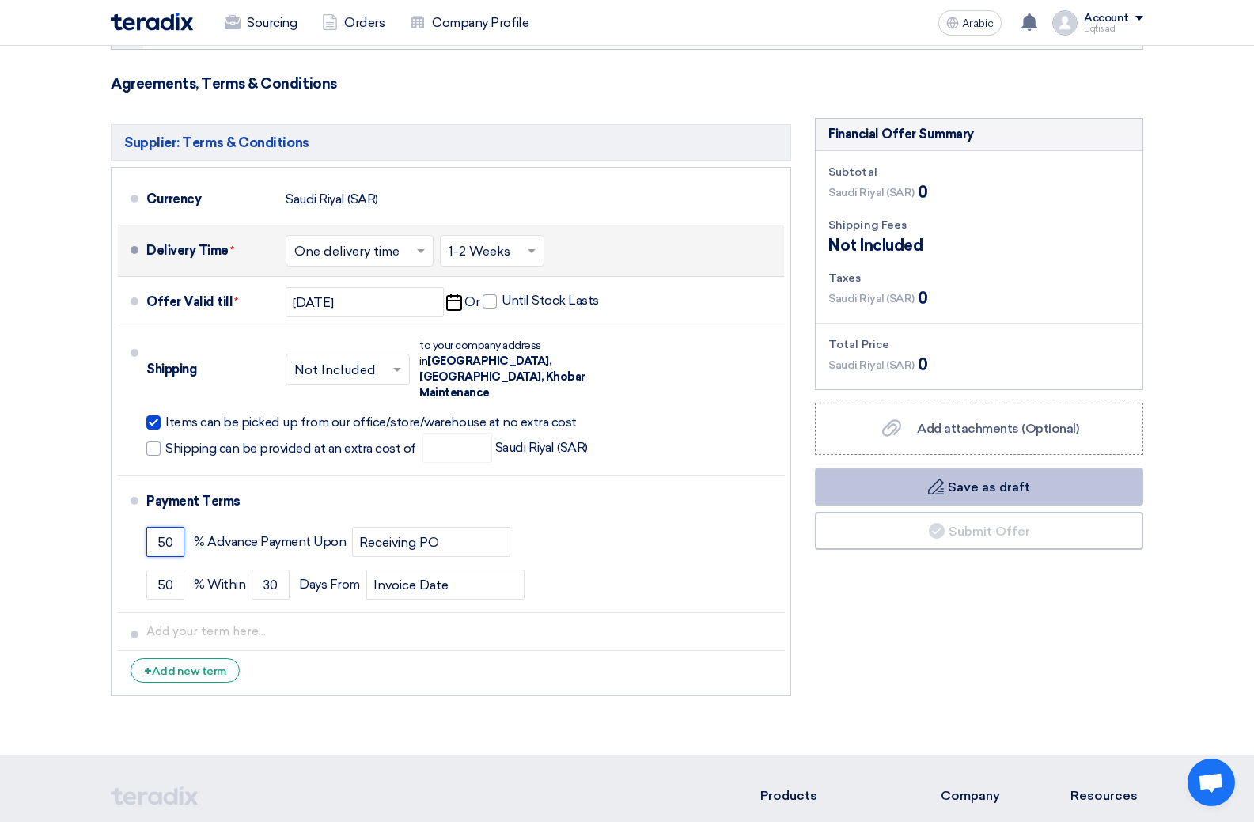
type input "50"
click at [969, 491] on font "Save as draft" at bounding box center [989, 487] width 82 height 15
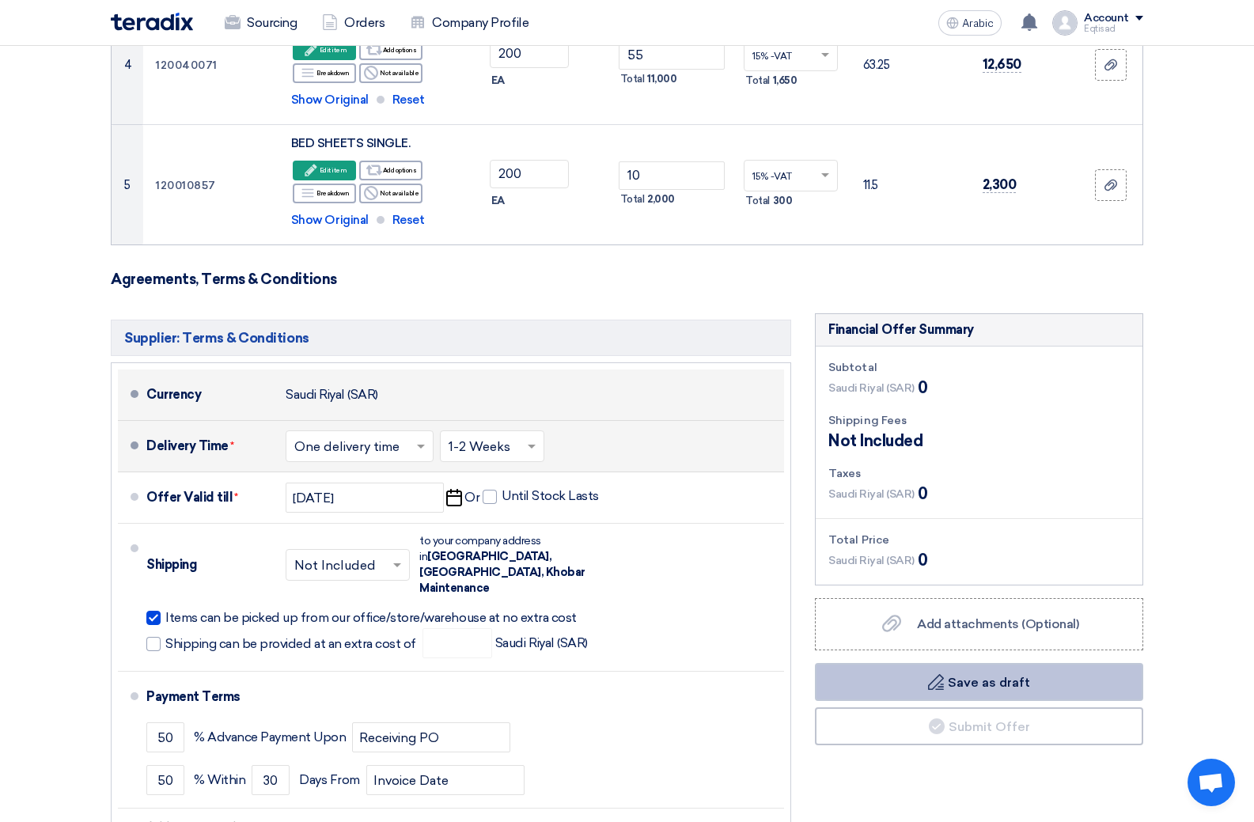
scroll to position [712, 0]
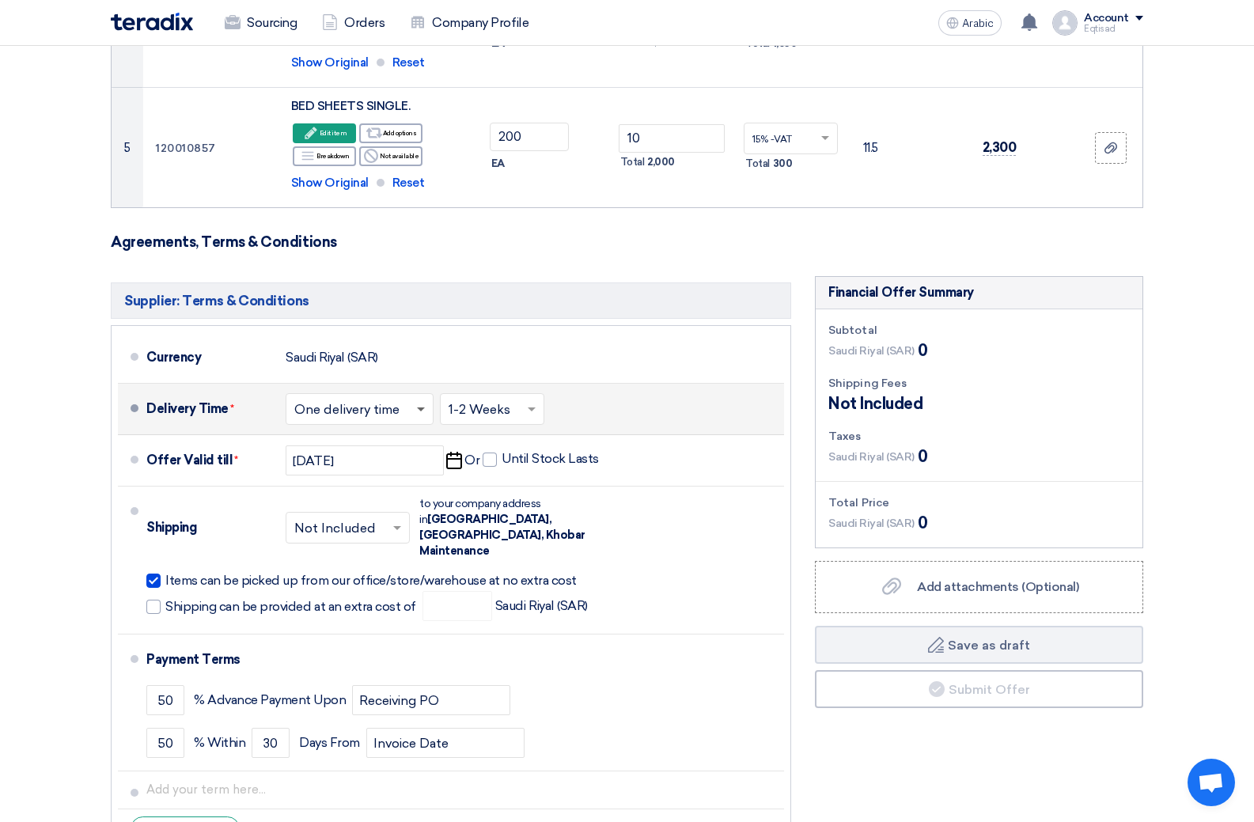
click at [418, 409] on span at bounding box center [421, 411] width 8 height 6
click at [342, 469] on font "One delivery time" at bounding box center [348, 472] width 109 height 15
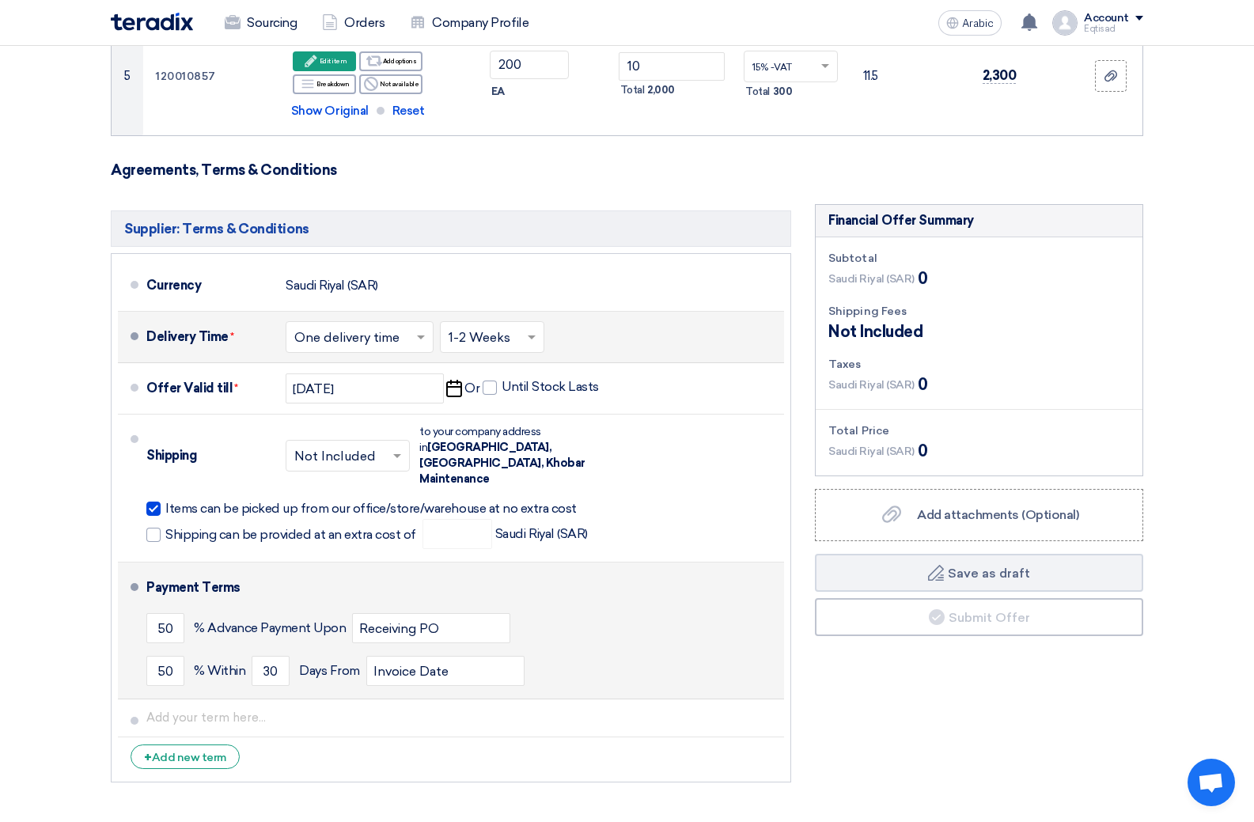
scroll to position [750, 0]
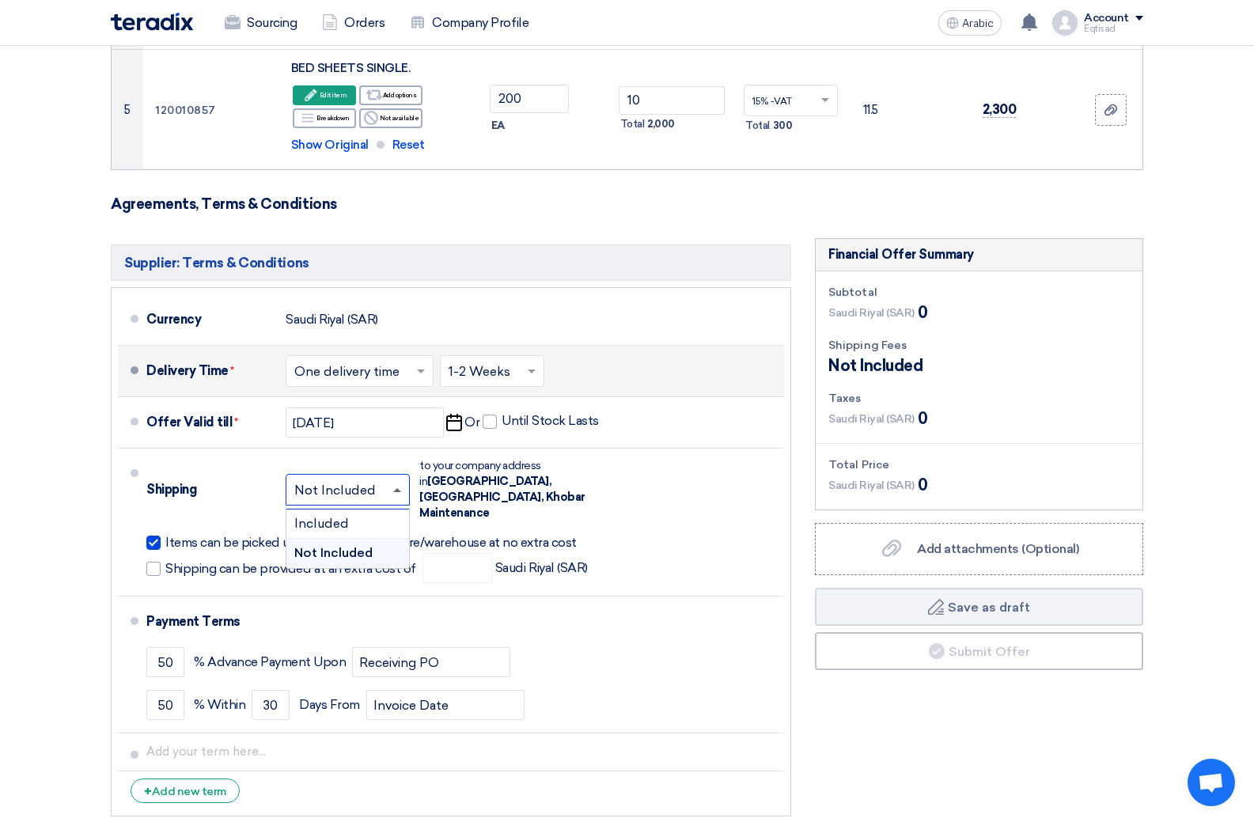
click at [397, 488] on span at bounding box center [397, 490] width 8 height 4
click at [357, 515] on div "Included" at bounding box center [347, 524] width 123 height 29
click at [357, 515] on li "Shipping × Not Included × Included Not Included" at bounding box center [451, 523] width 666 height 148
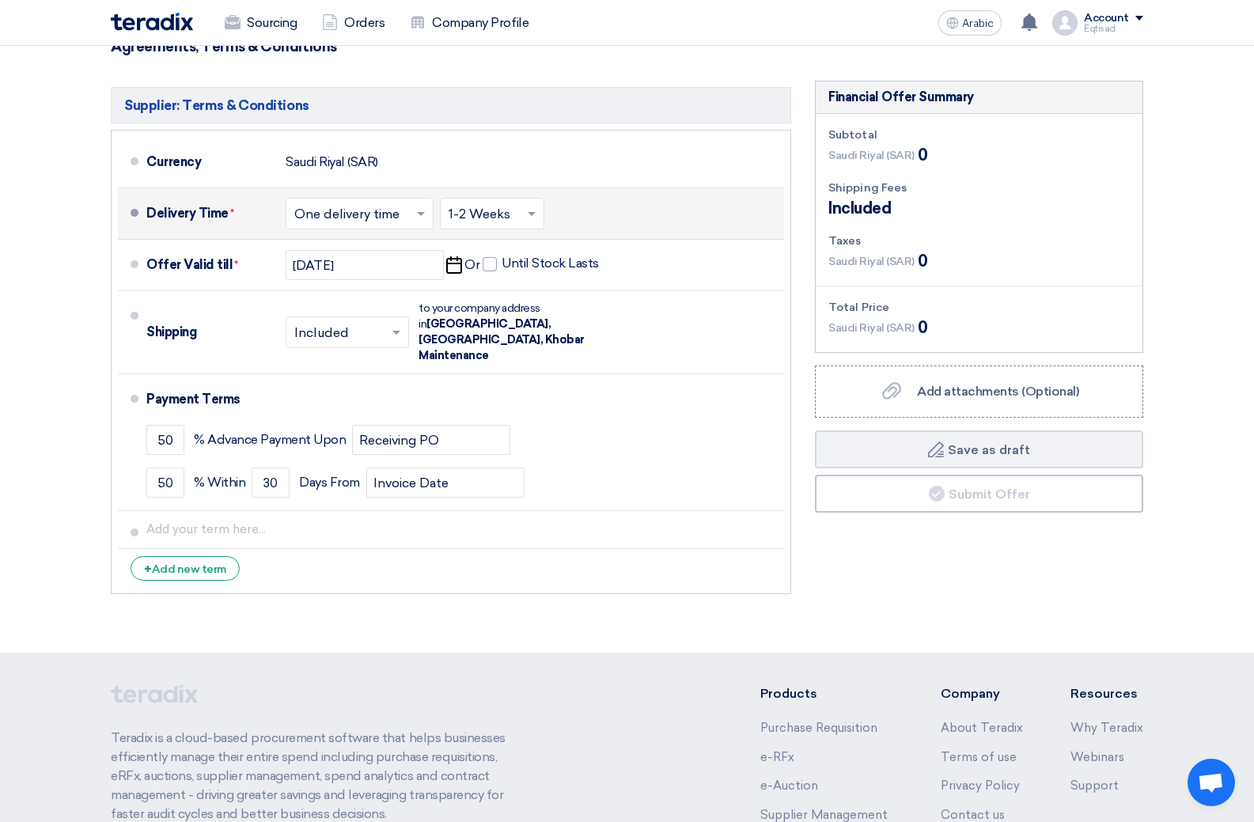
scroll to position [909, 0]
click at [214, 562] on font "Add new term" at bounding box center [189, 568] width 74 height 13
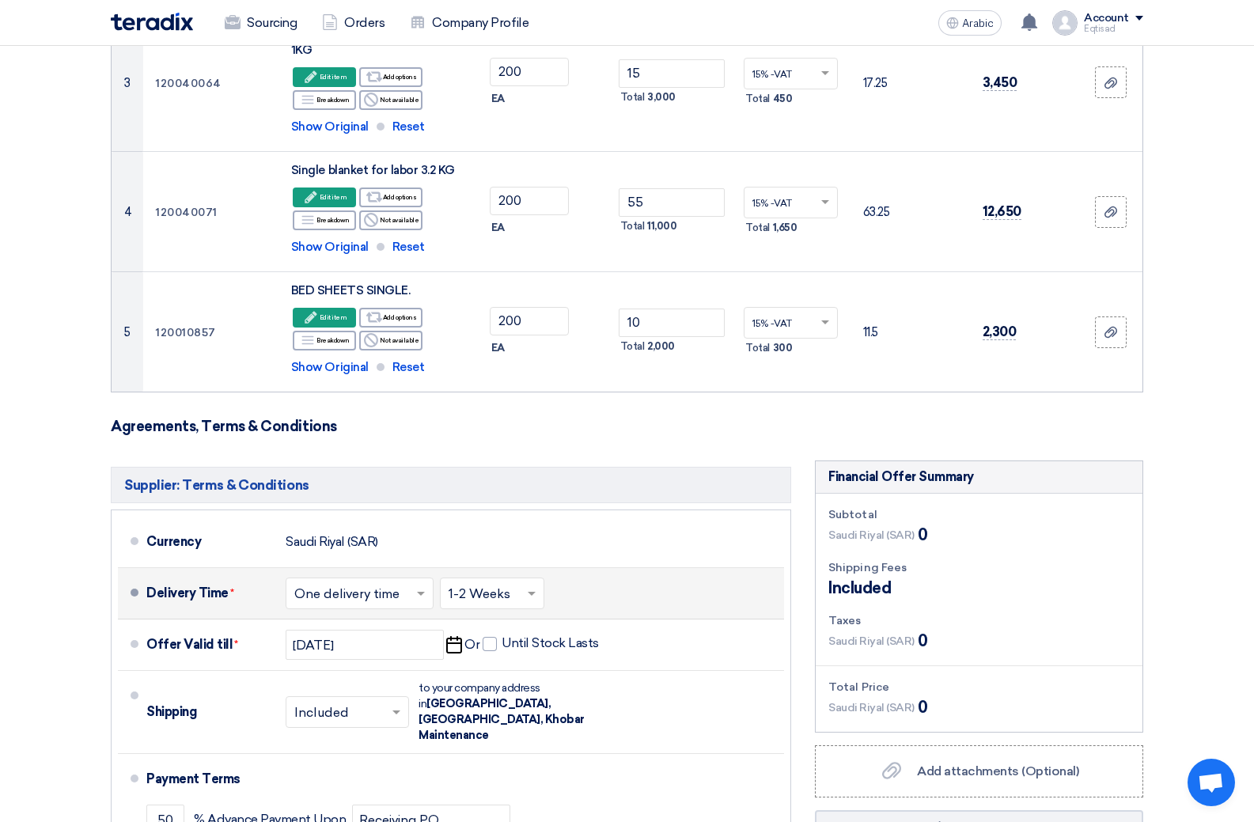
scroll to position [686, 0]
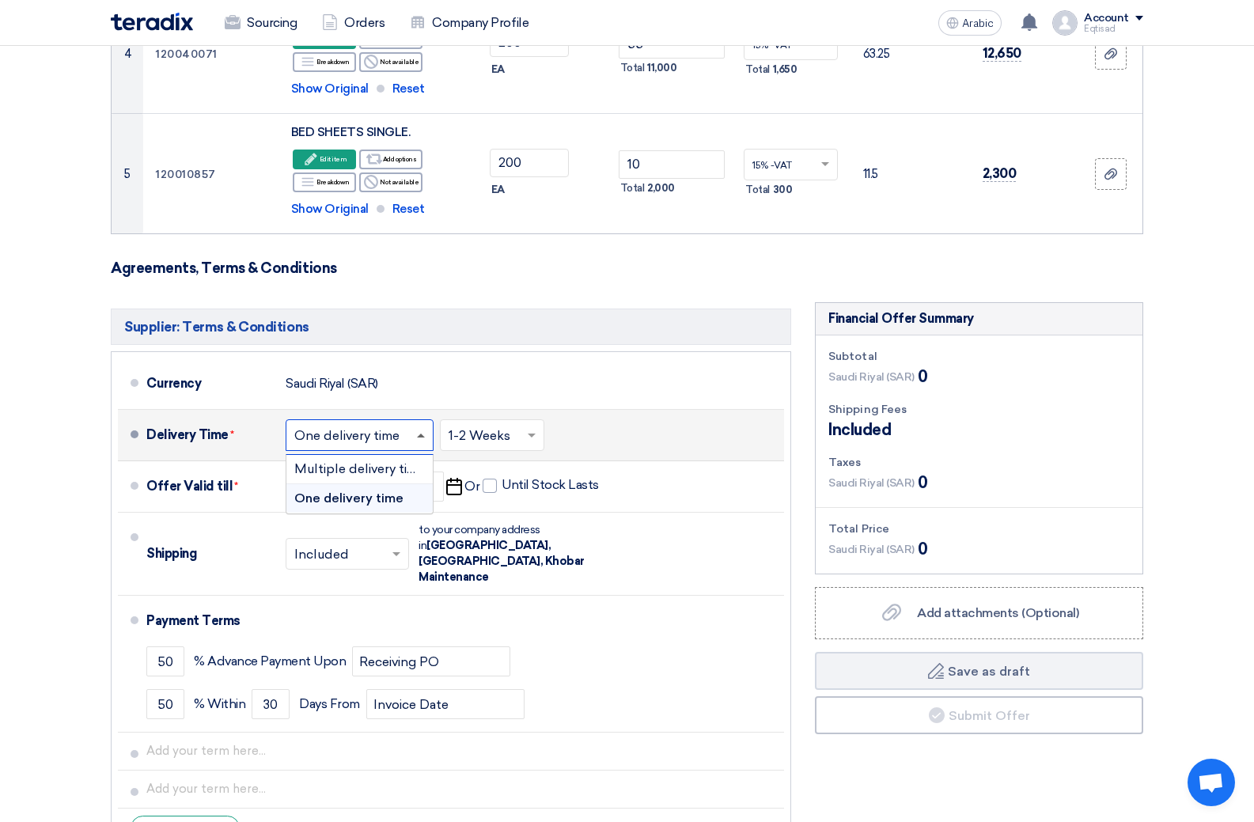
click at [419, 434] on span at bounding box center [421, 436] width 8 height 4
click at [338, 472] on font "Multiple delivery times" at bounding box center [362, 468] width 137 height 15
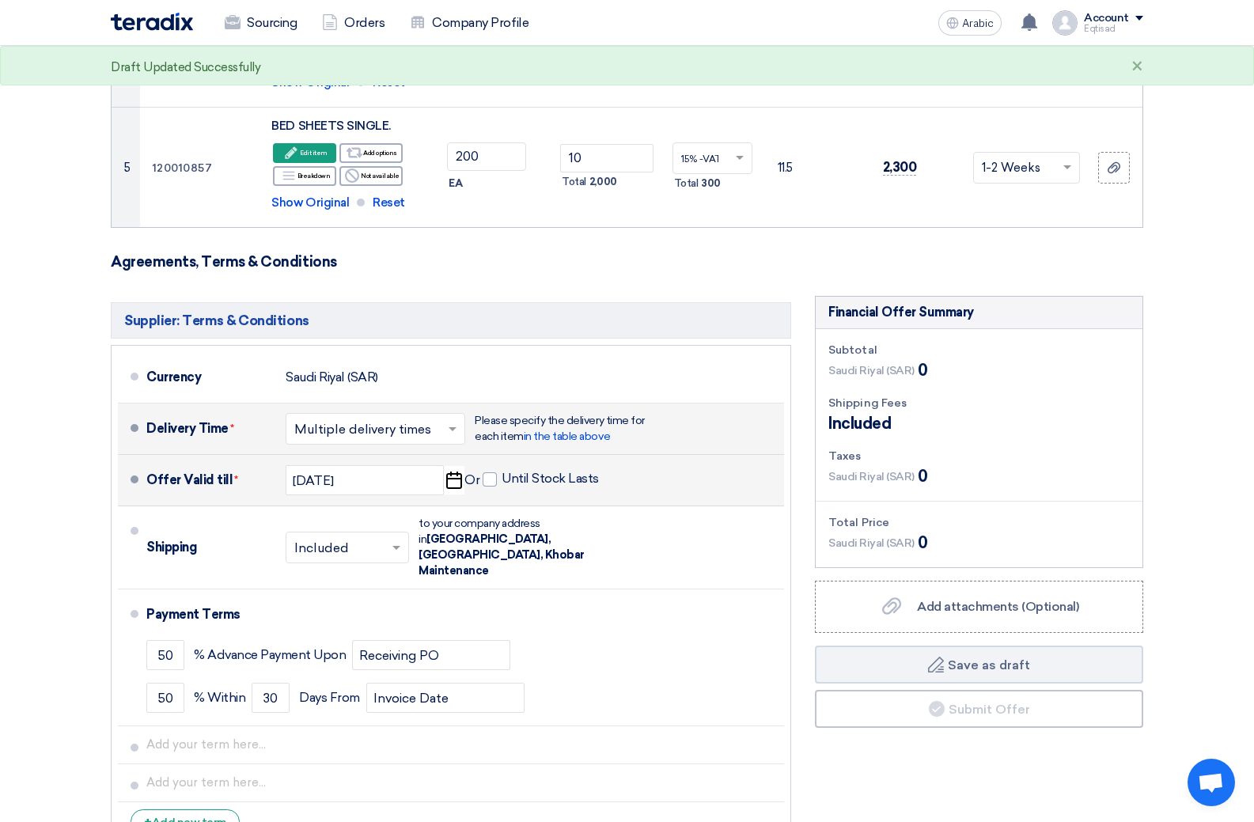
scroll to position [713, 0]
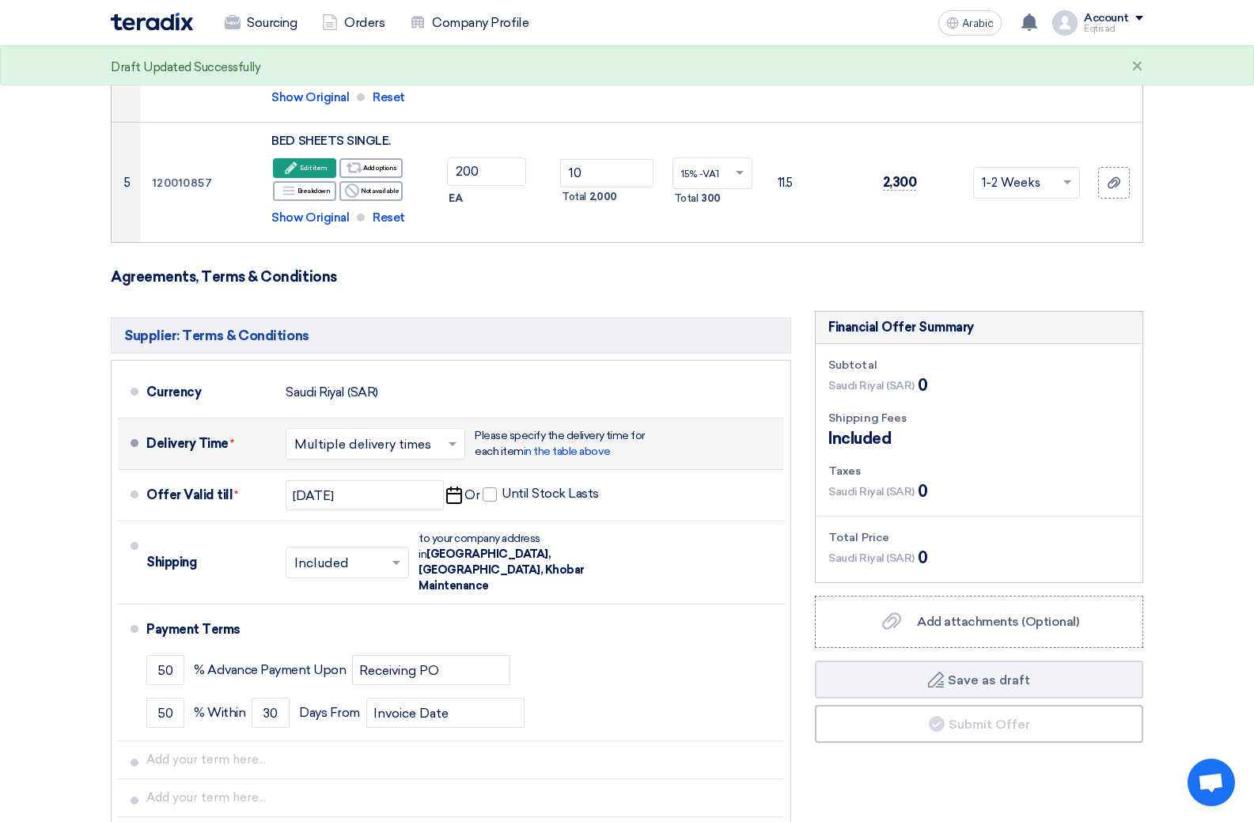
click at [453, 441] on span at bounding box center [455, 444] width 20 height 16
click at [338, 505] on font "One delivery time" at bounding box center [346, 506] width 105 height 15
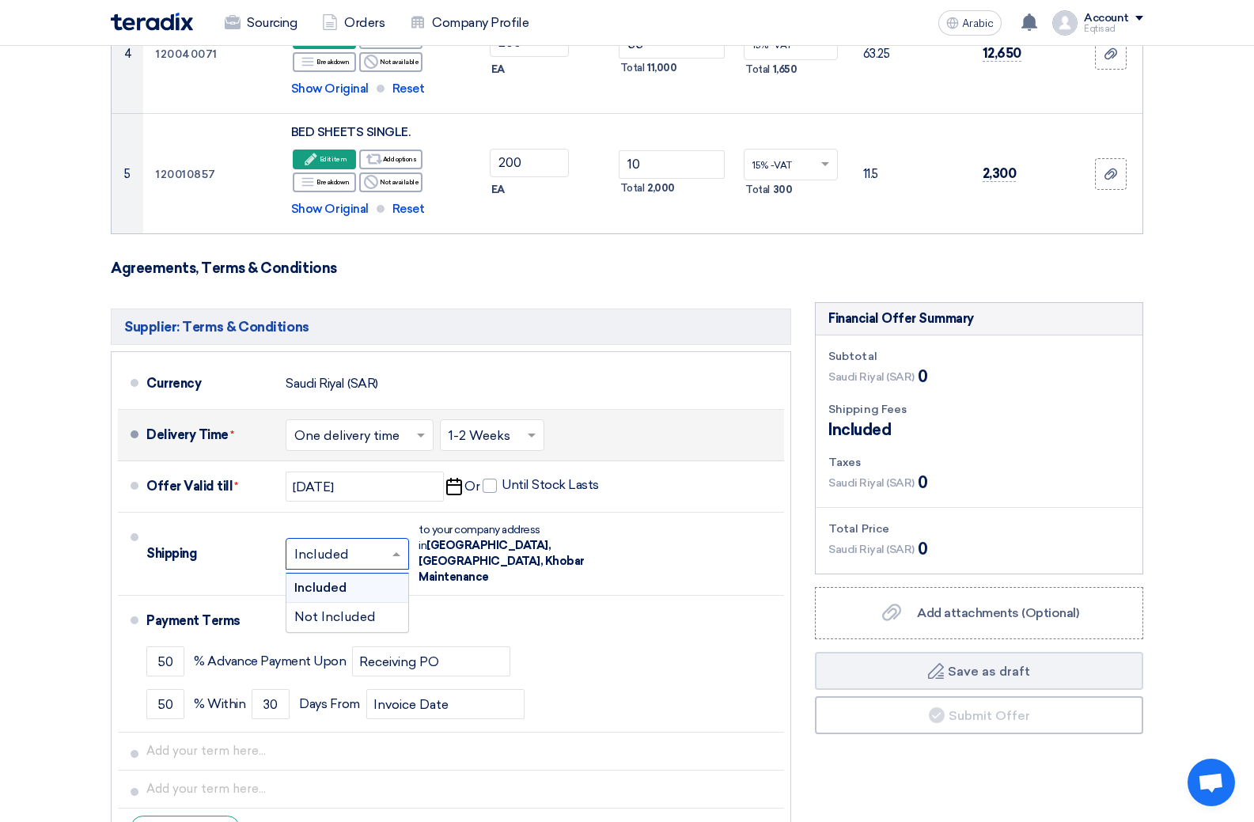
click at [393, 546] on span at bounding box center [399, 554] width 20 height 16
click at [334, 609] on font "Not Included" at bounding box center [335, 616] width 82 height 15
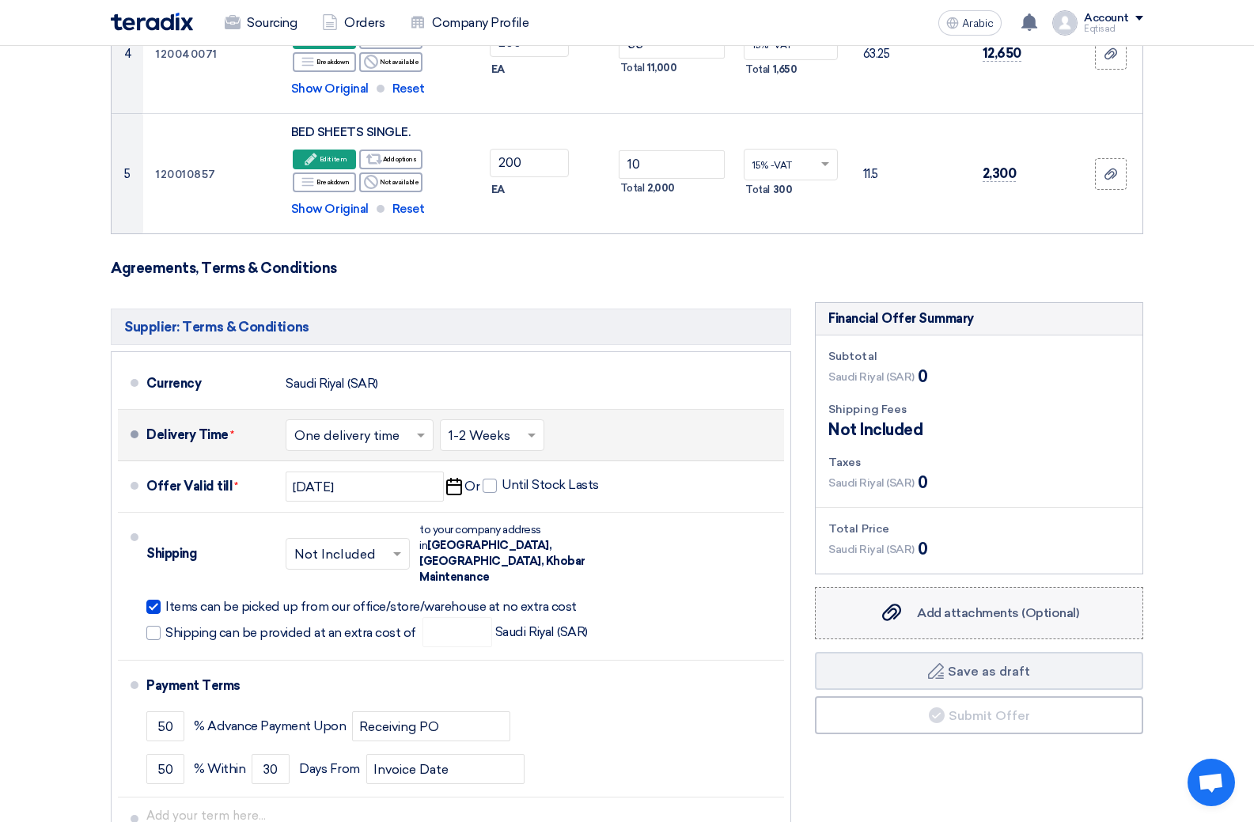
click at [978, 618] on font "Add attachments (Optional)" at bounding box center [998, 612] width 162 height 15
click at [0, 0] on input "Add attachments (Optional) Add attachments (Optional)" at bounding box center [0, 0] width 0 height 0
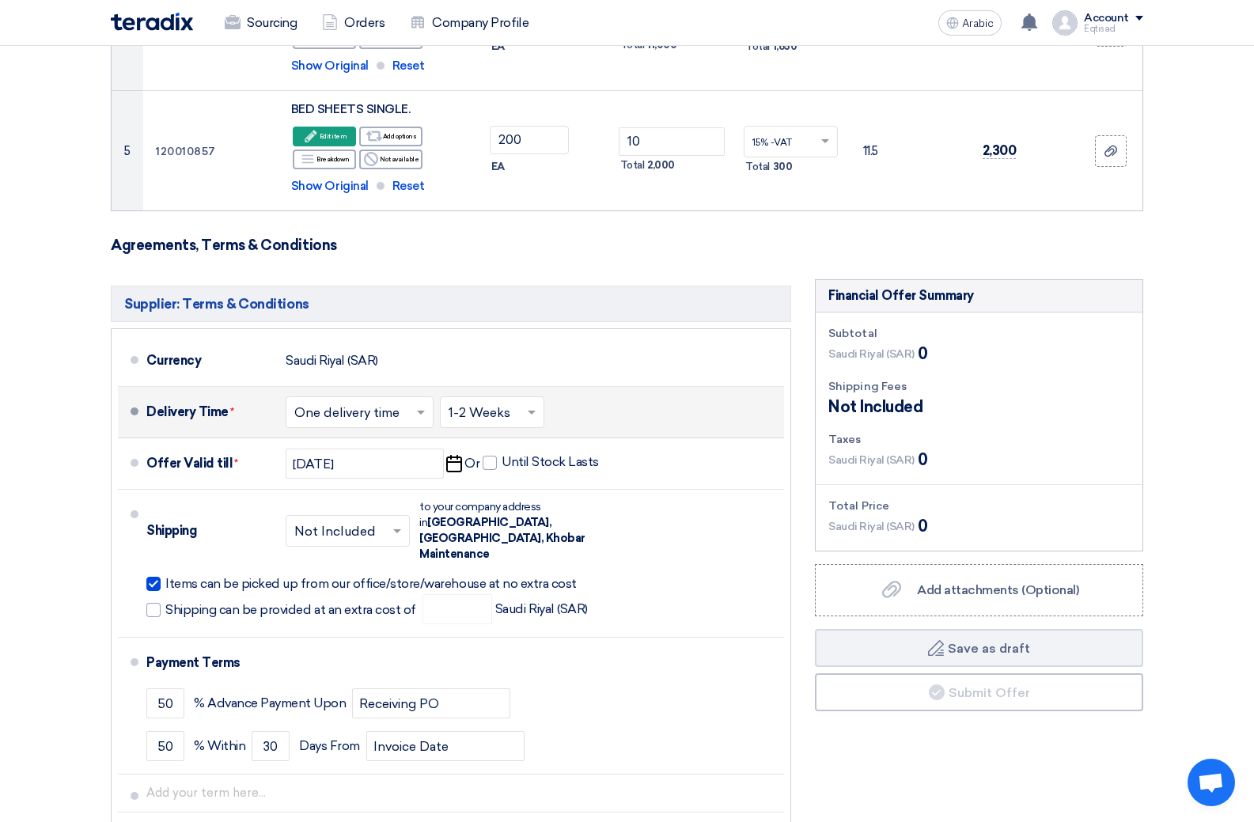
scroll to position [788, 0]
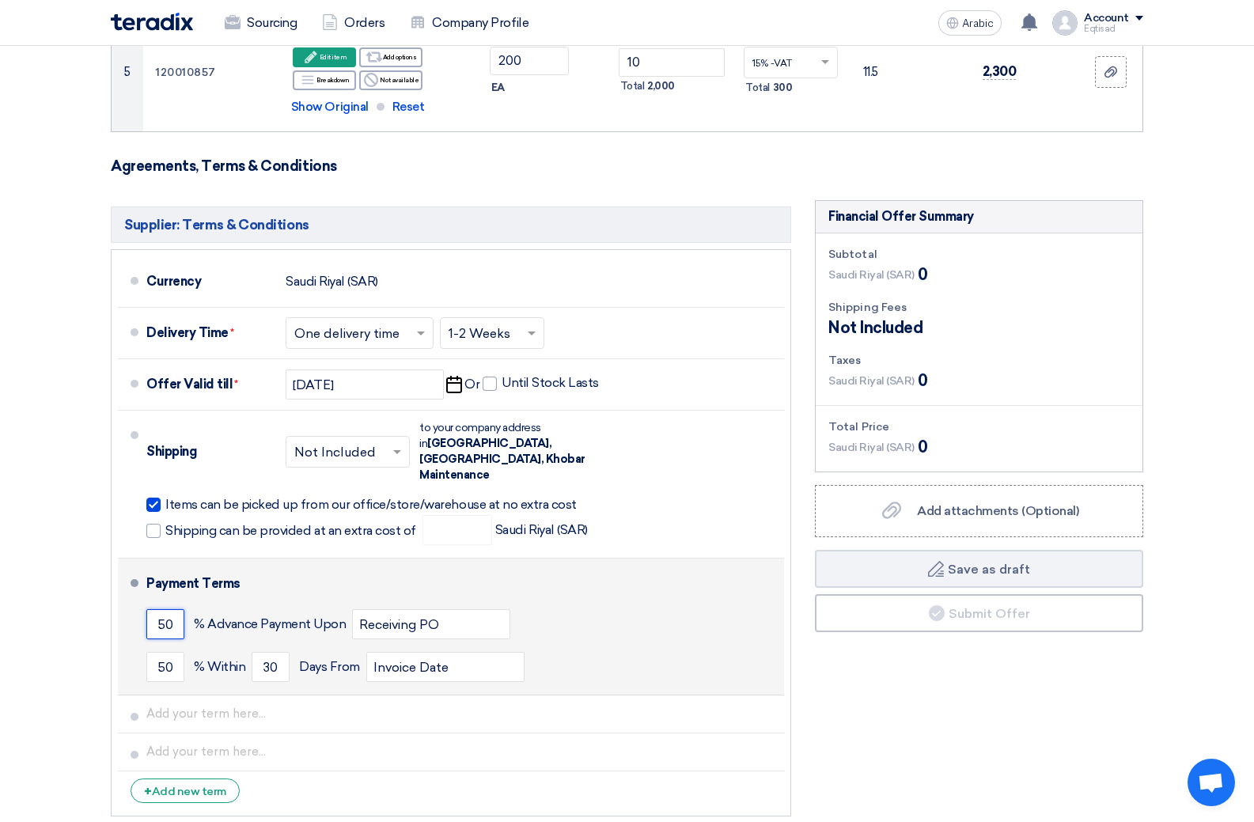
click at [172, 610] on input "50" at bounding box center [165, 624] width 38 height 30
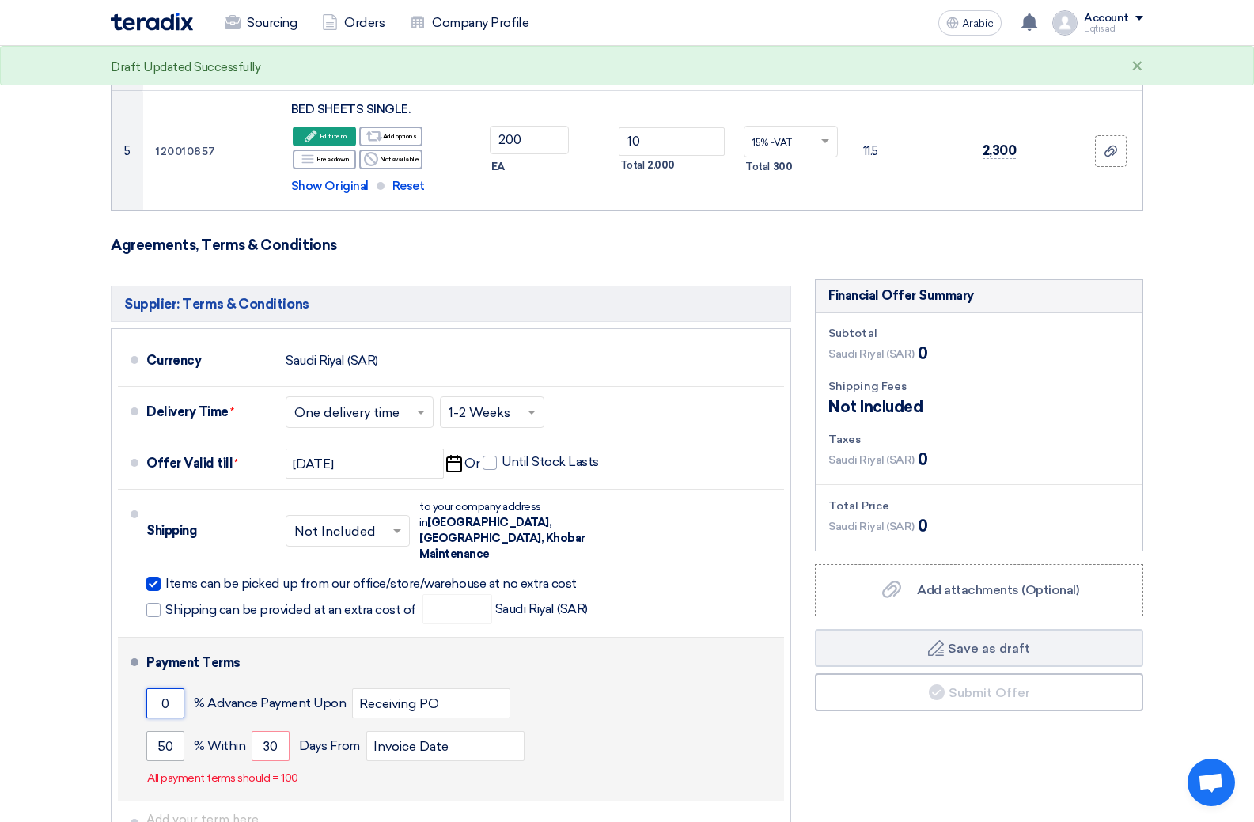
type input "0"
click at [172, 732] on input "50" at bounding box center [165, 746] width 38 height 30
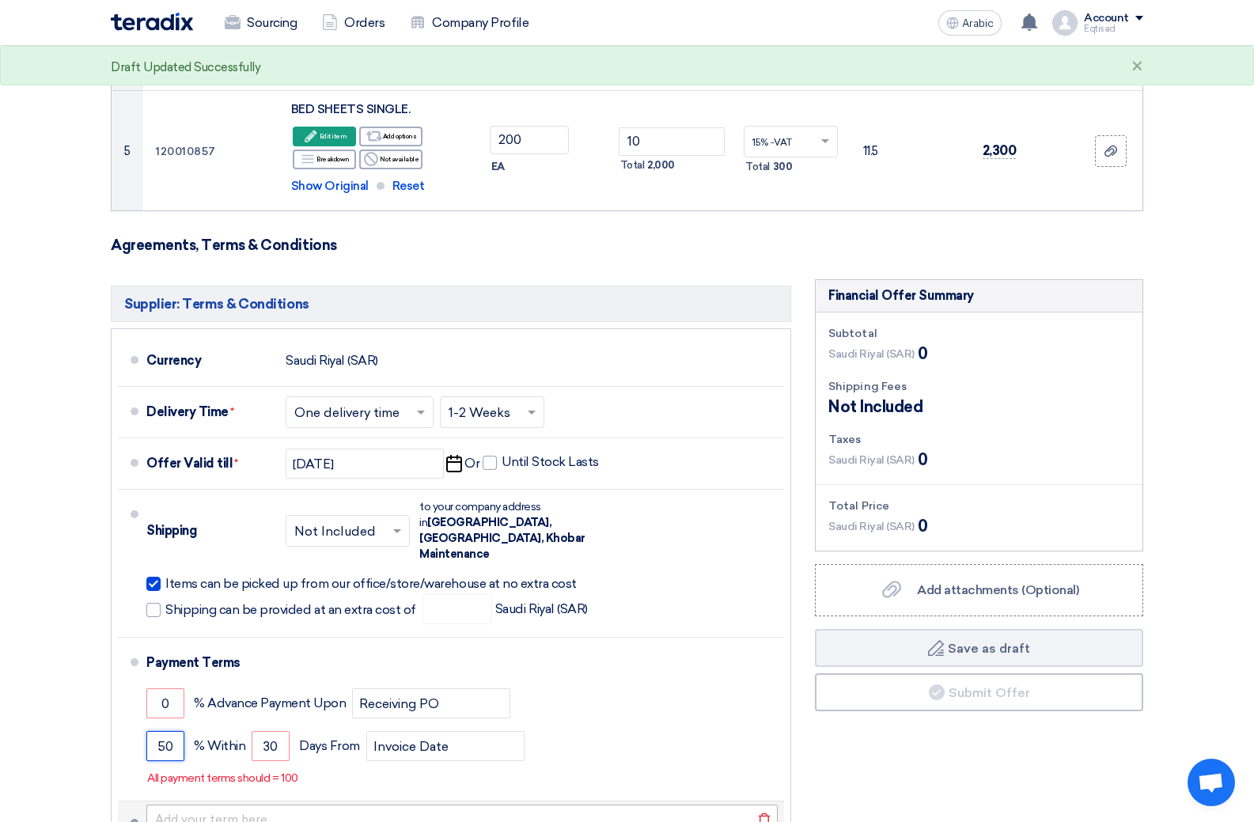
type input "5"
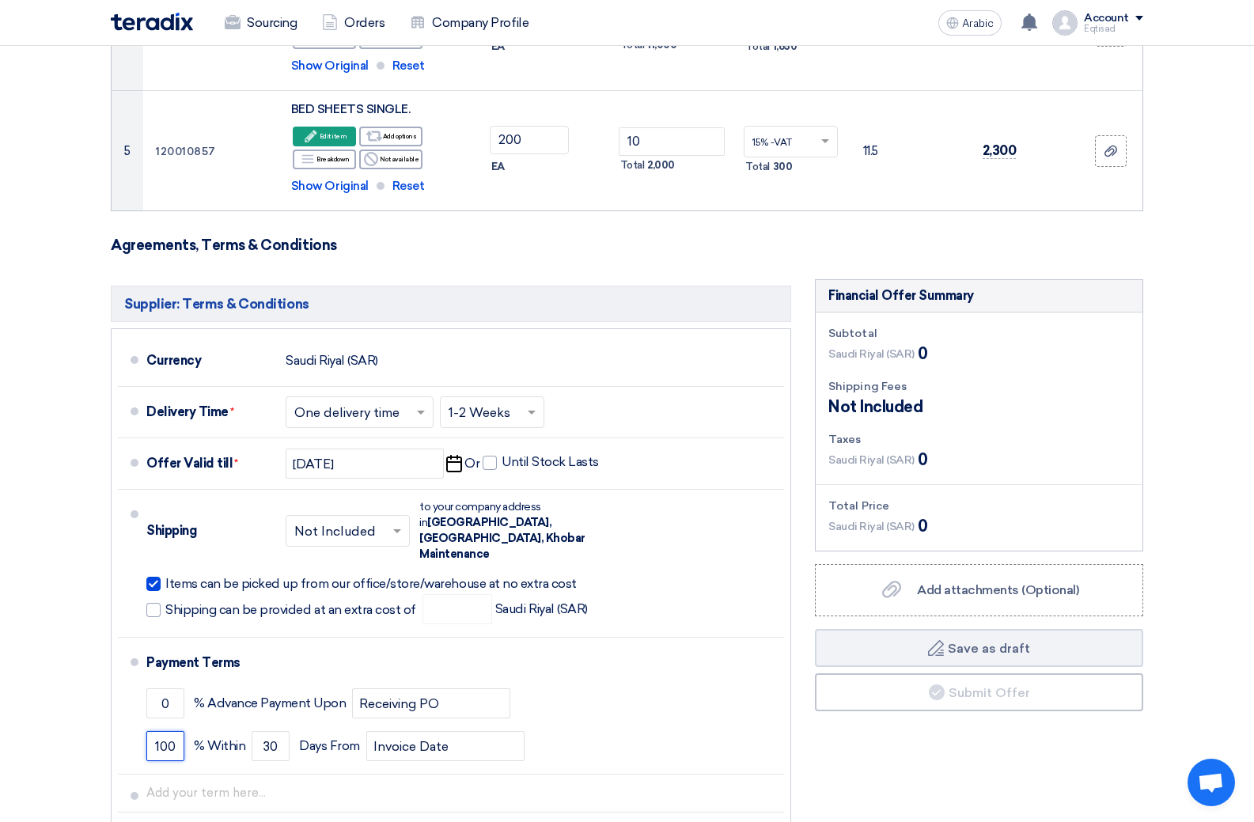
type input "100"
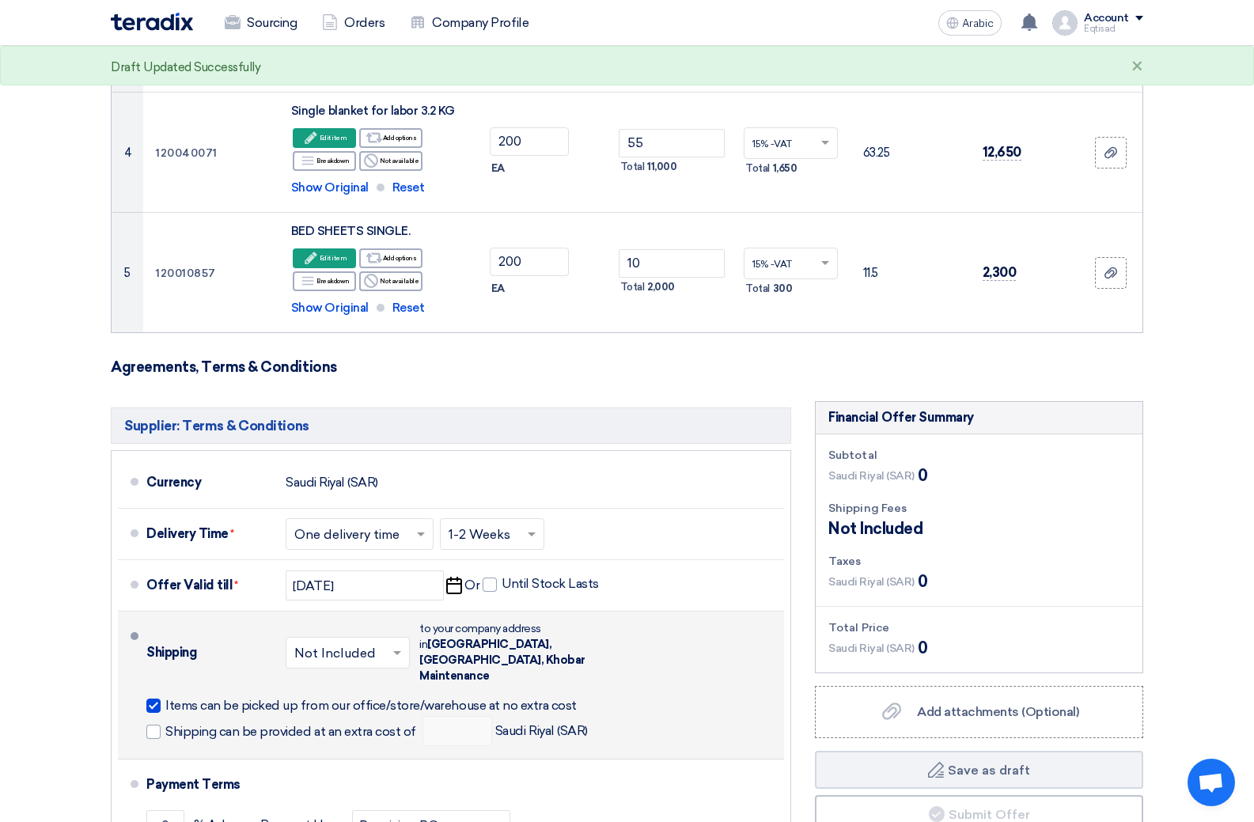
scroll to position [551, 0]
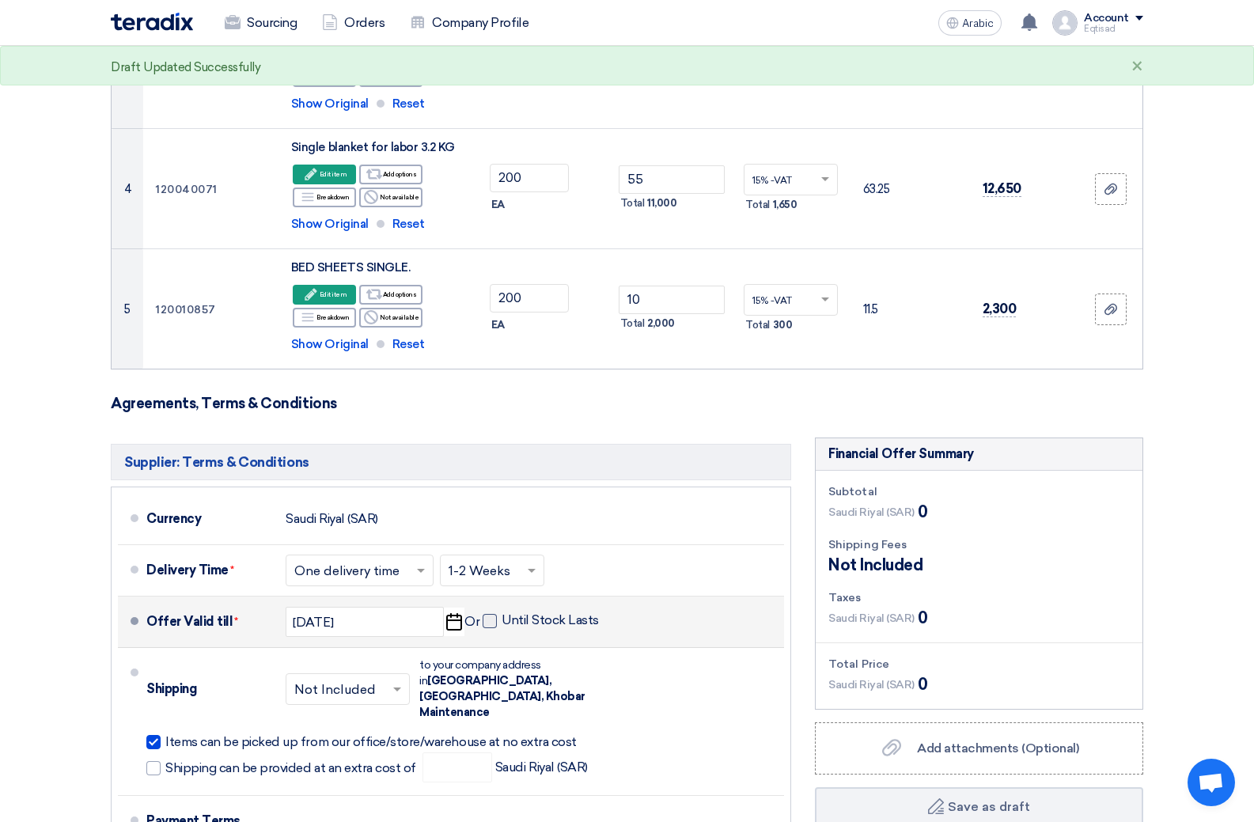
click at [495, 624] on span at bounding box center [490, 621] width 14 height 14
click at [502, 624] on input "Until Stock Lasts" at bounding box center [552, 628] width 101 height 30
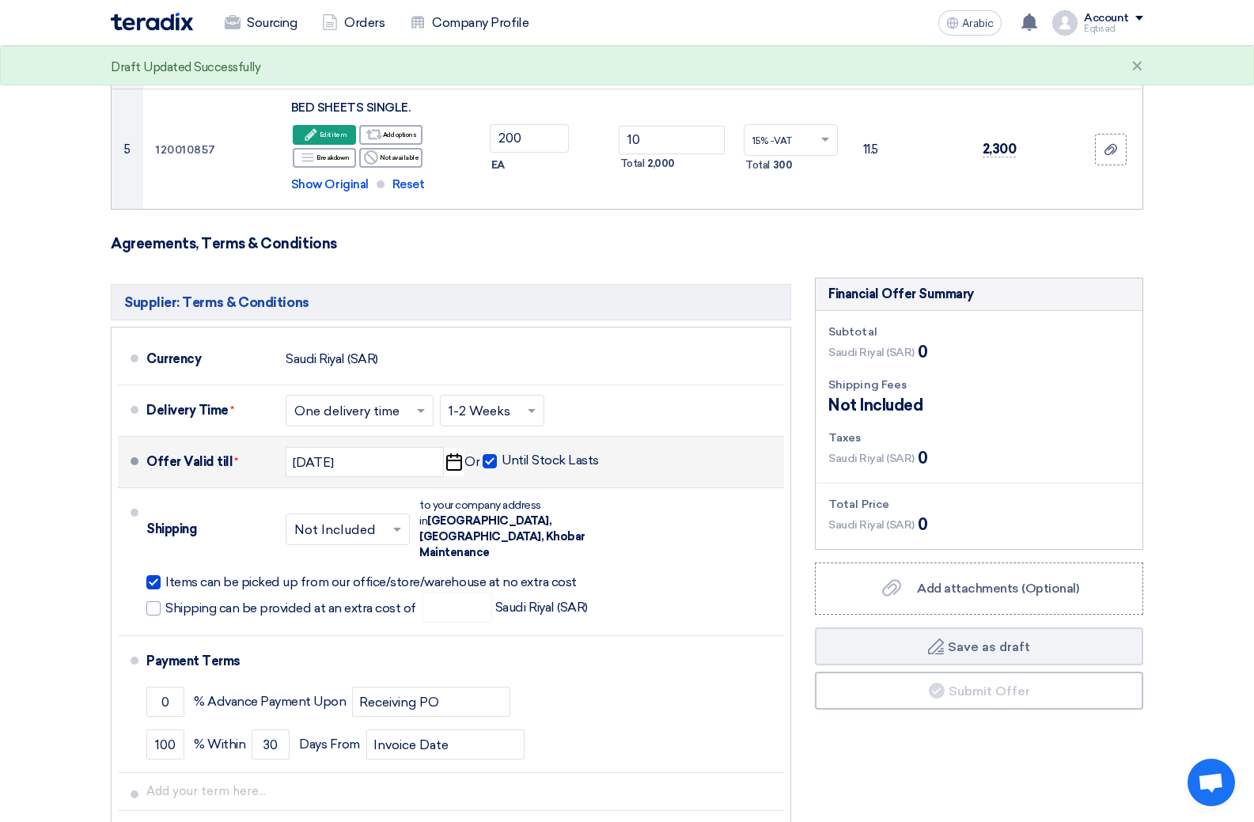
scroll to position [709, 0]
click at [488, 458] on span at bounding box center [490, 463] width 14 height 14
click at [502, 458] on input "Until Stock Lasts" at bounding box center [552, 469] width 101 height 30
checkbox input "false"
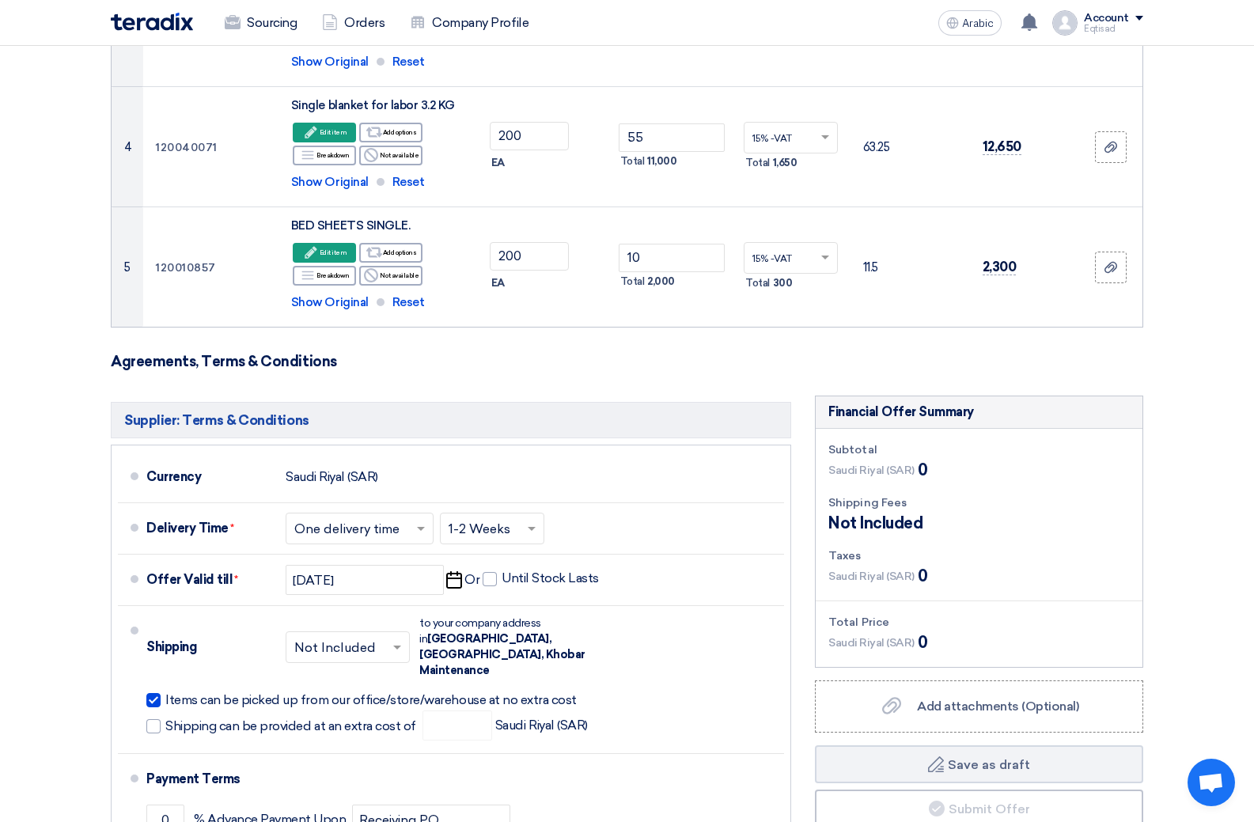
scroll to position [551, 0]
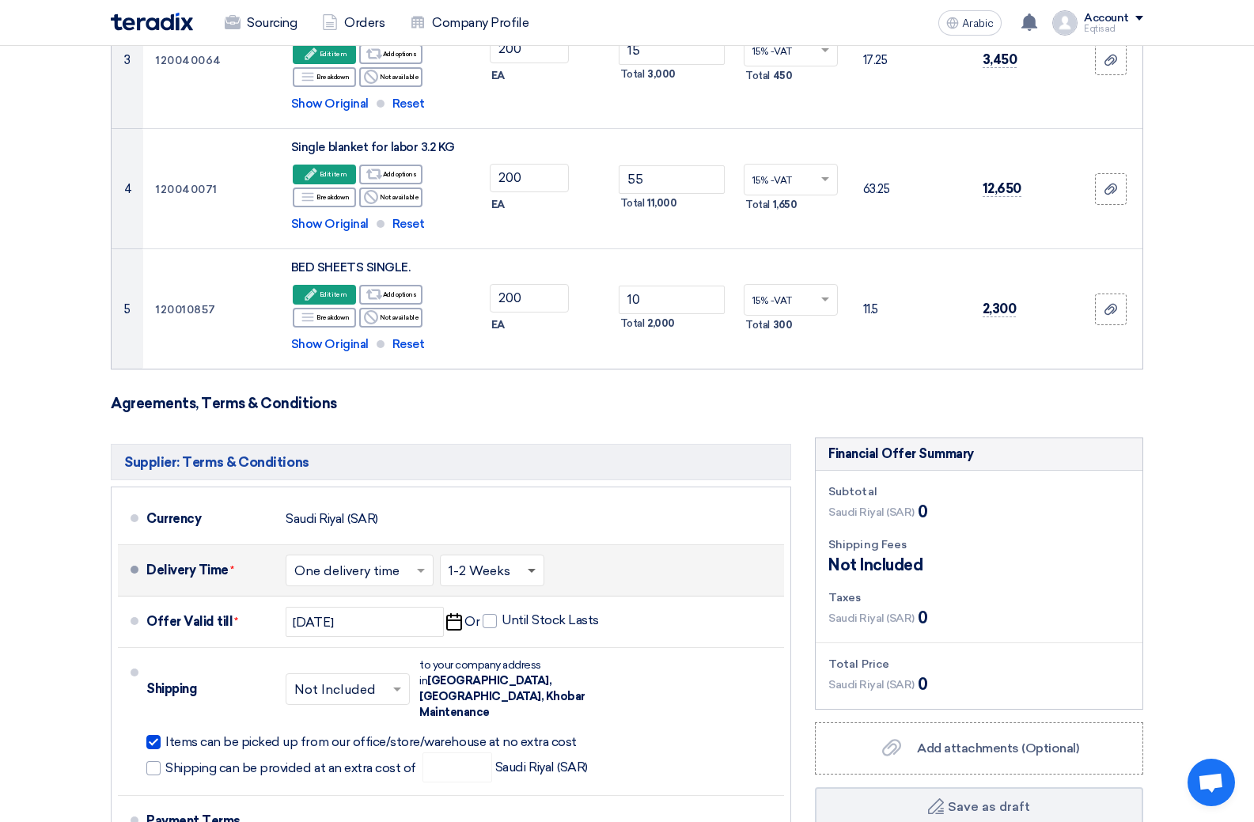
click at [534, 569] on span at bounding box center [532, 572] width 8 height 6
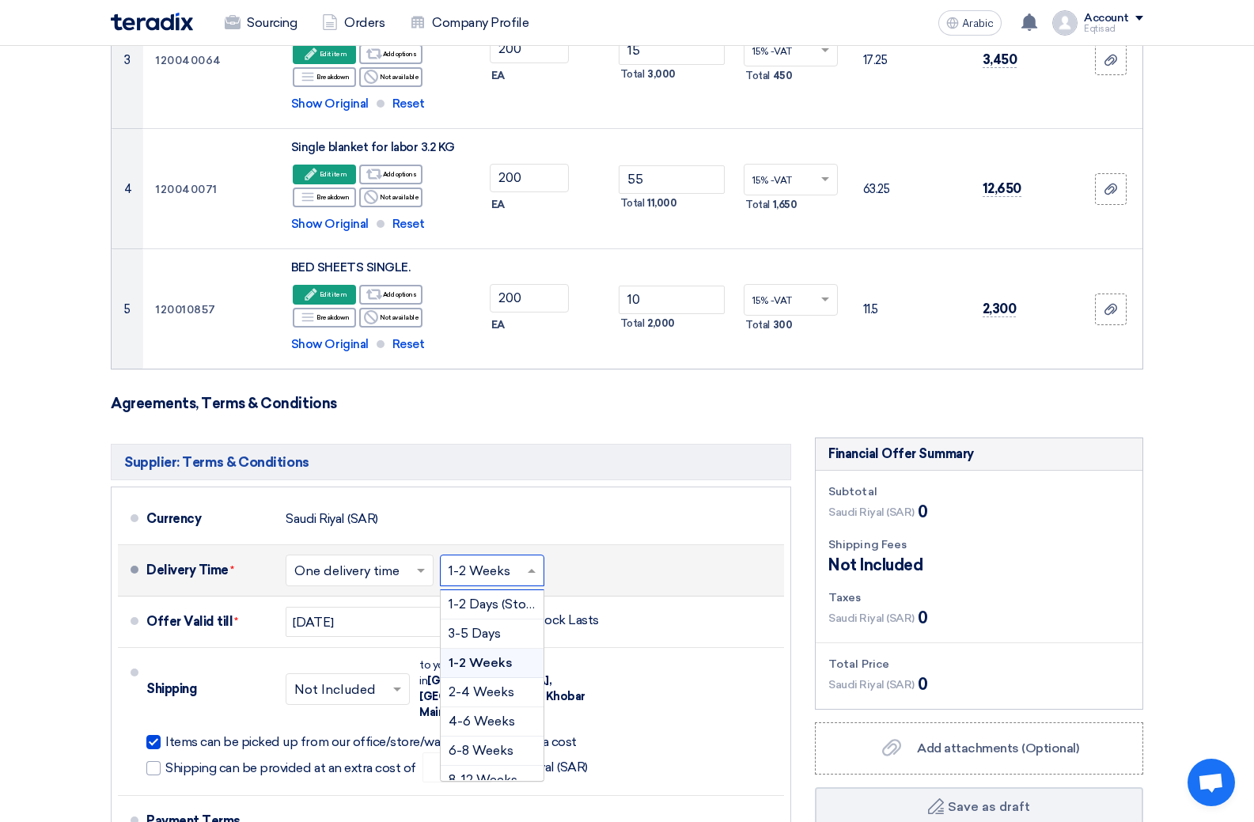
click at [497, 662] on font "1-2 Weeks" at bounding box center [481, 662] width 64 height 15
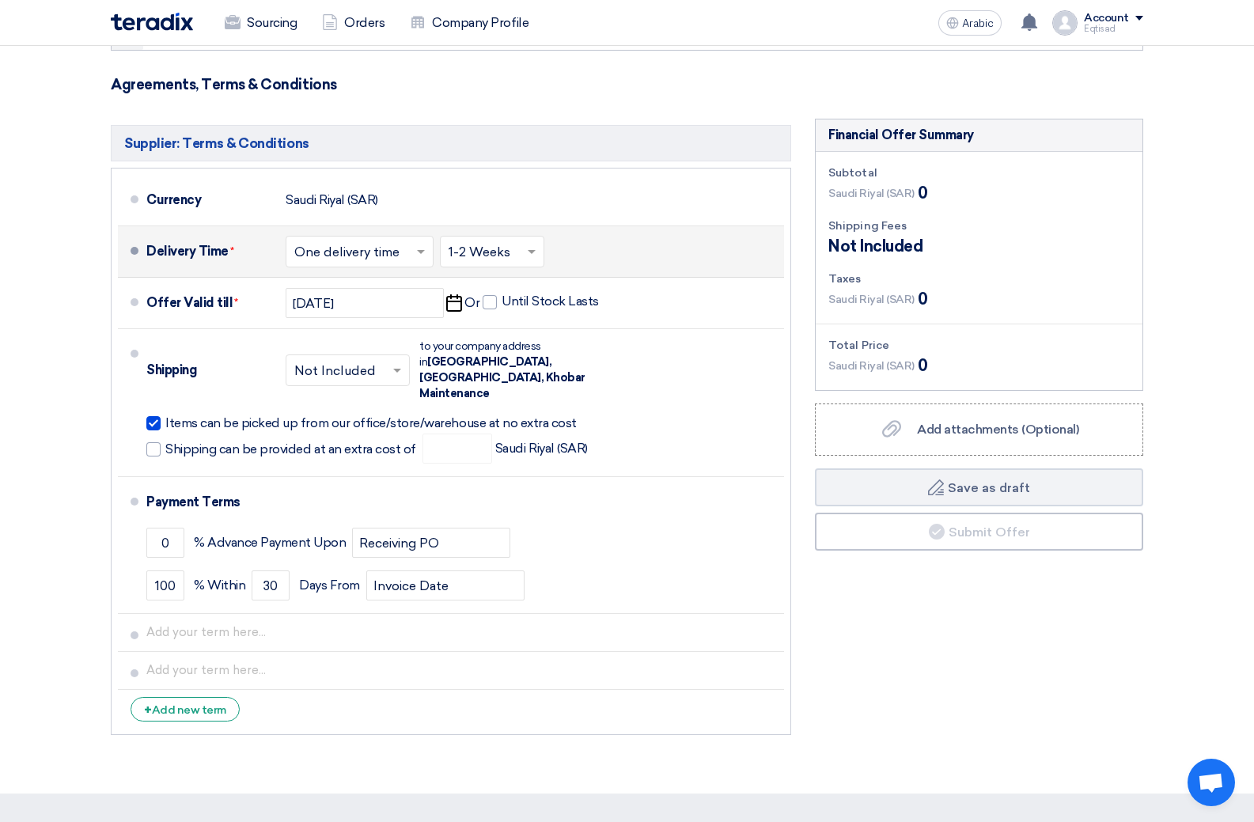
scroll to position [871, 0]
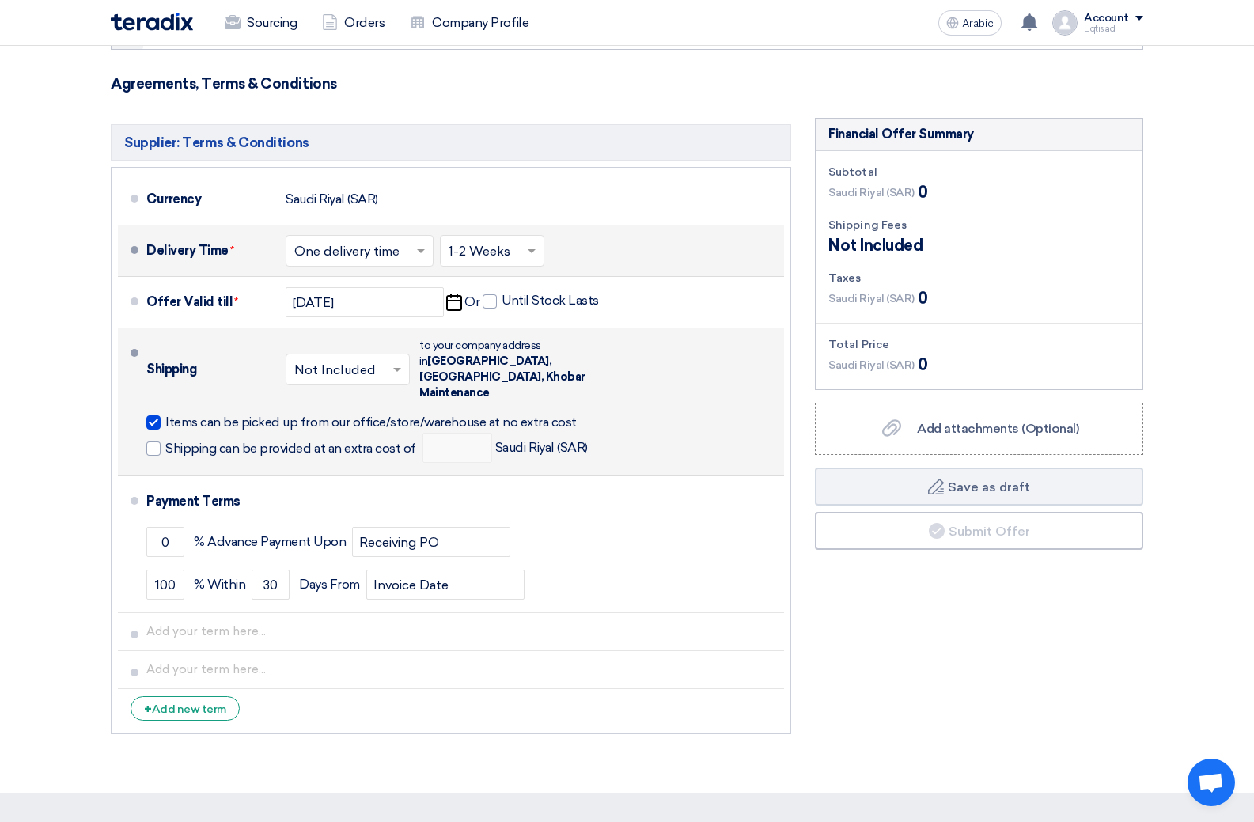
click at [598, 442] on div "Shipping × Not Included × to your company address in Saudi Arabia, Khobar, Khob…" at bounding box center [462, 402] width 632 height 135
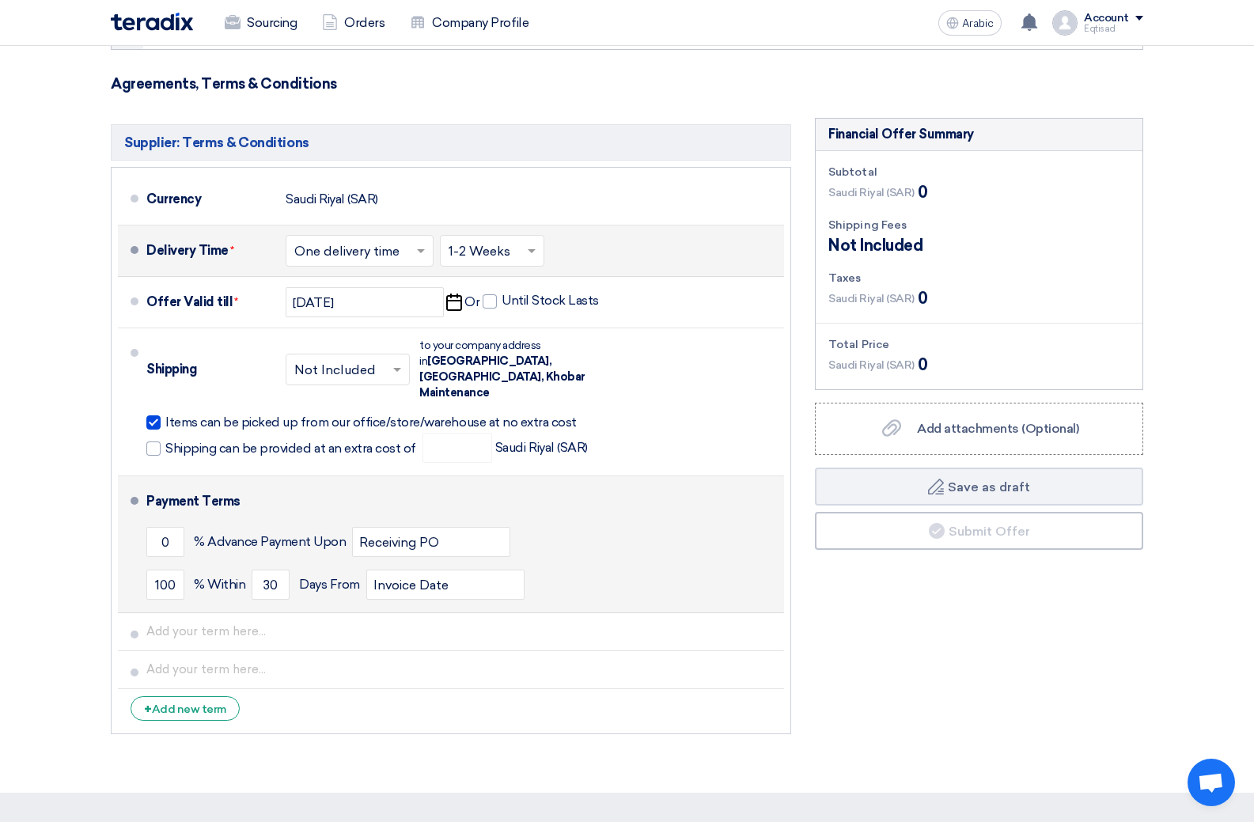
click at [648, 483] on div "Payment Terms" at bounding box center [455, 502] width 619 height 38
click at [649, 486] on div "Payment Terms" at bounding box center [455, 502] width 619 height 38
click at [653, 484] on div "Payment Terms" at bounding box center [455, 502] width 619 height 38
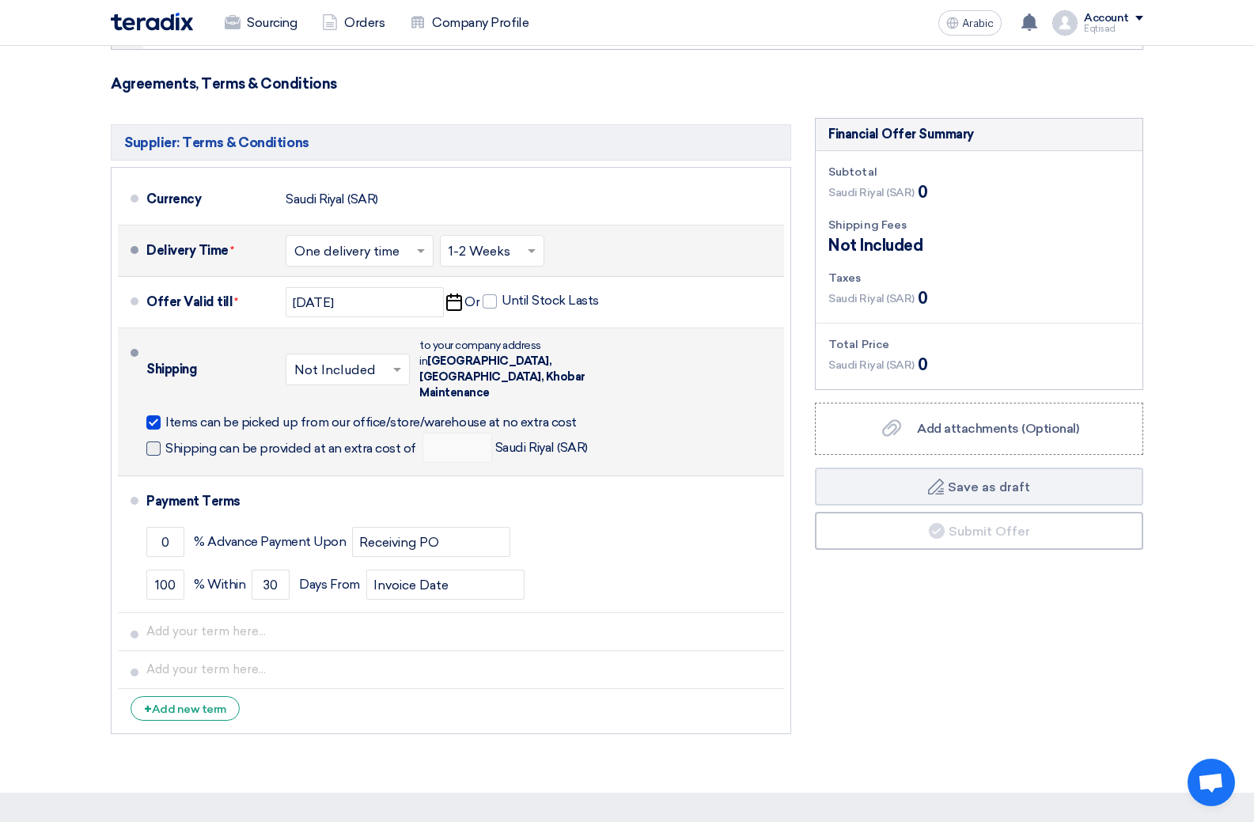
click at [150, 442] on span at bounding box center [153, 449] width 14 height 14
click at [165, 440] on input "Shipping can be provided at an extra cost of" at bounding box center [292, 455] width 254 height 30
checkbox input "true"
click at [453, 433] on input "number" at bounding box center [458, 448] width 70 height 30
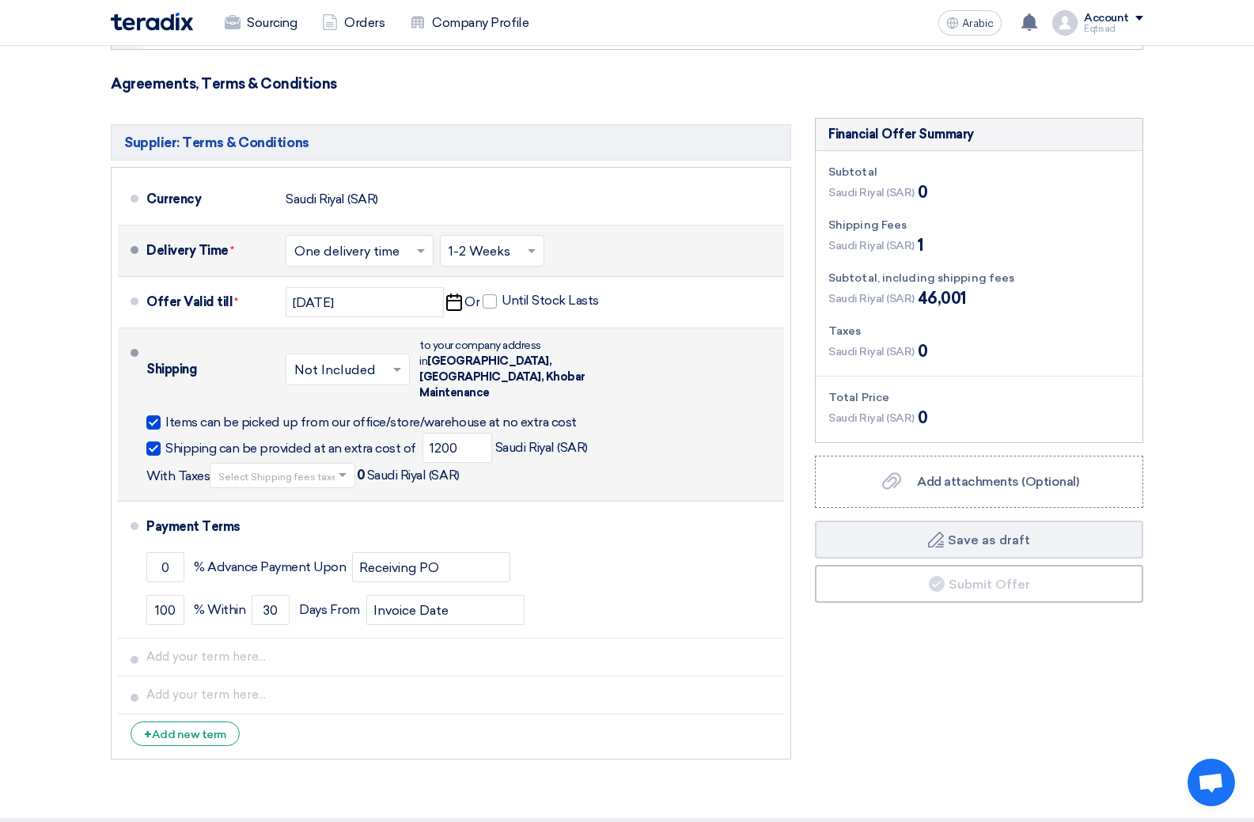
click at [685, 466] on div "Shipping can be provided at an extra cost of 1200 Saudi Riyal (SAR) With Taxes …" at bounding box center [462, 460] width 632 height 55
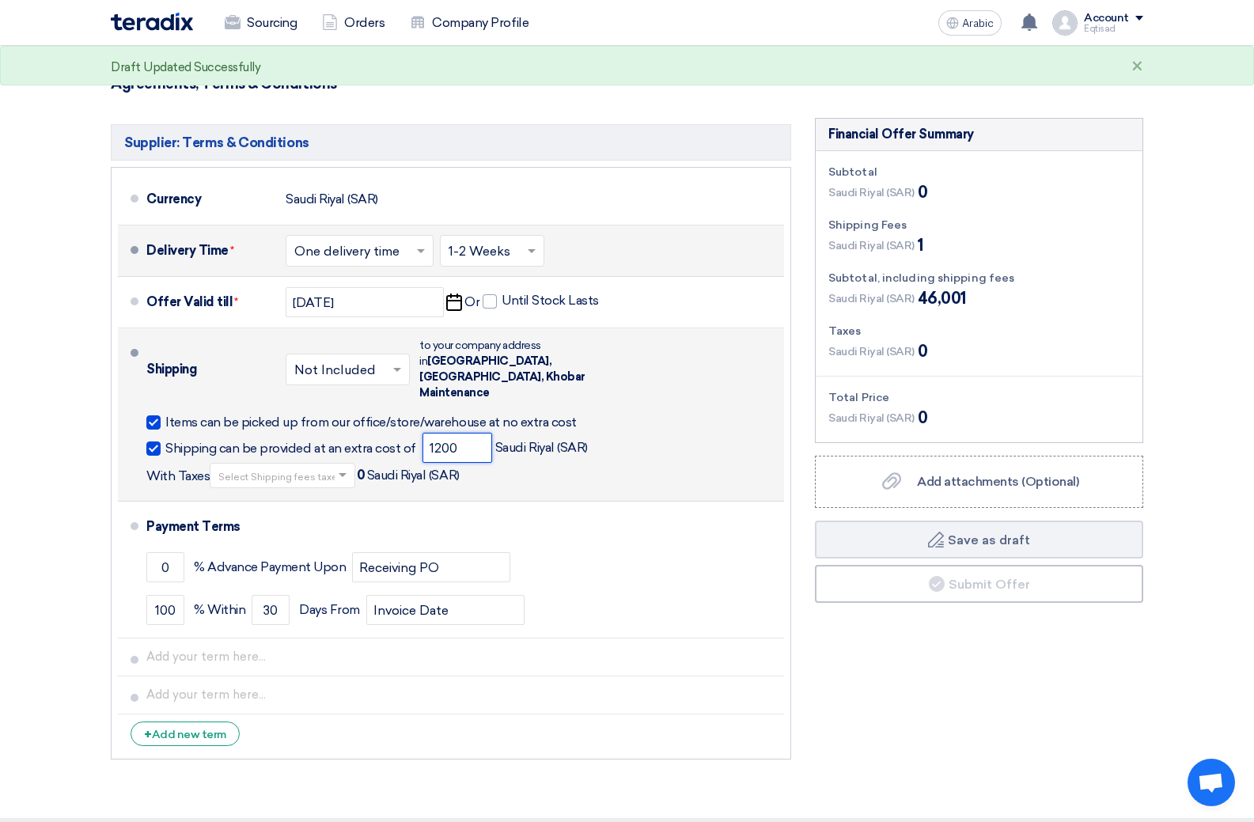
click at [469, 434] on input "1200" at bounding box center [458, 448] width 70 height 30
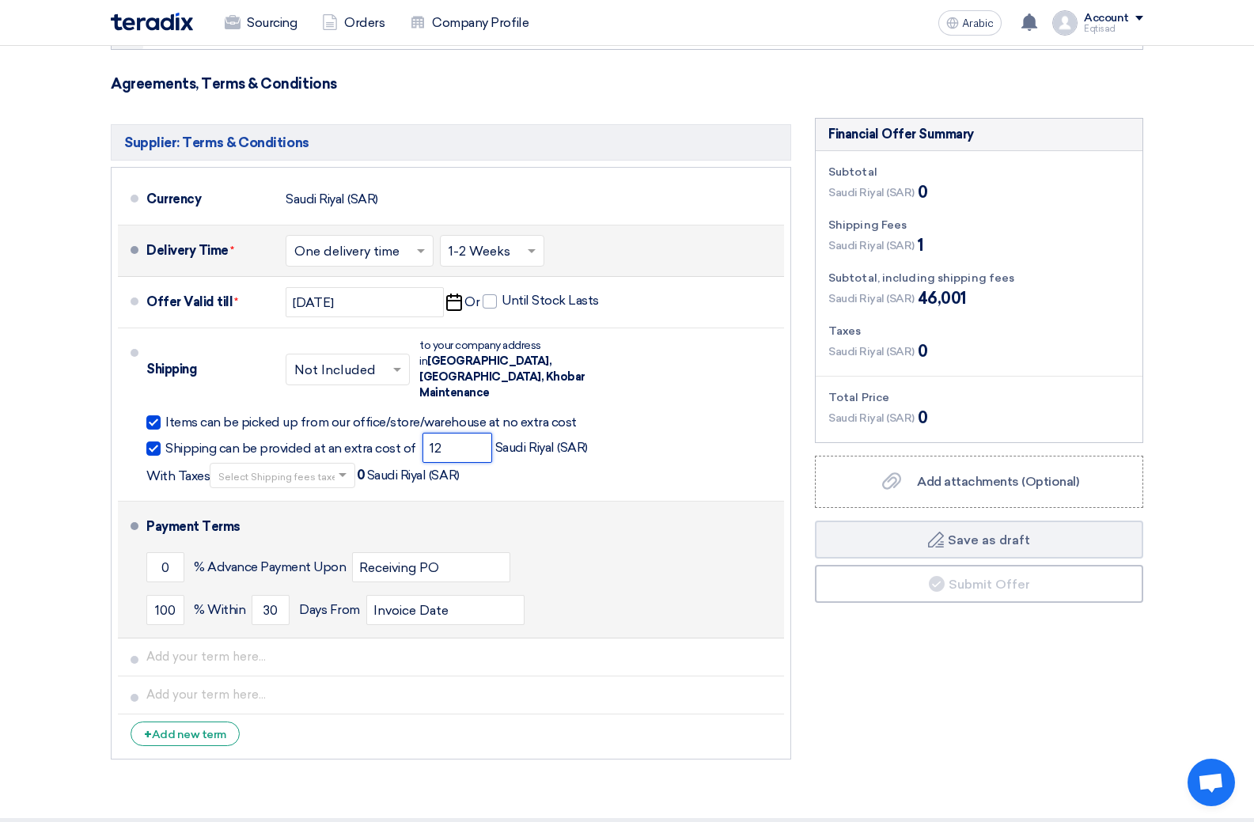
type input "1"
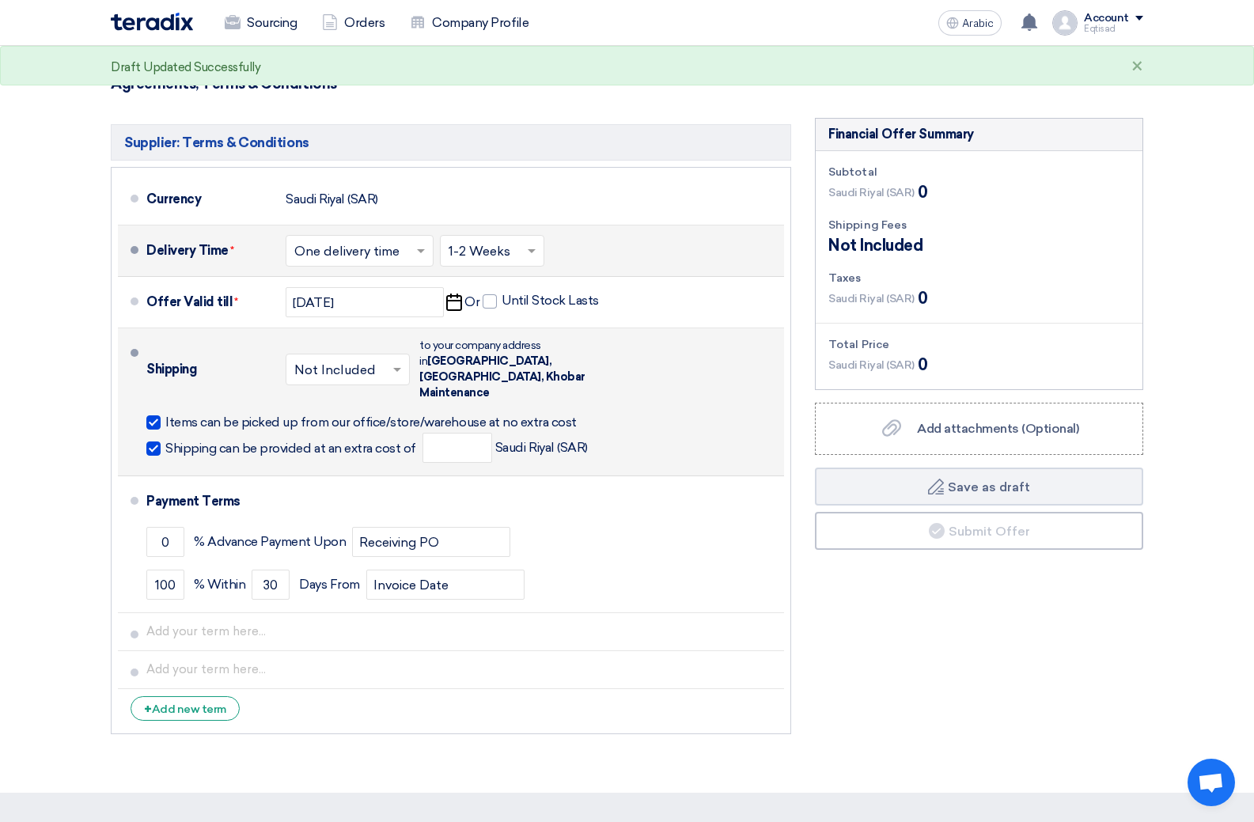
click at [152, 442] on span at bounding box center [153, 449] width 14 height 14
click at [165, 440] on input "Shipping can be provided at an extra cost of" at bounding box center [292, 455] width 254 height 30
checkbox input "false"
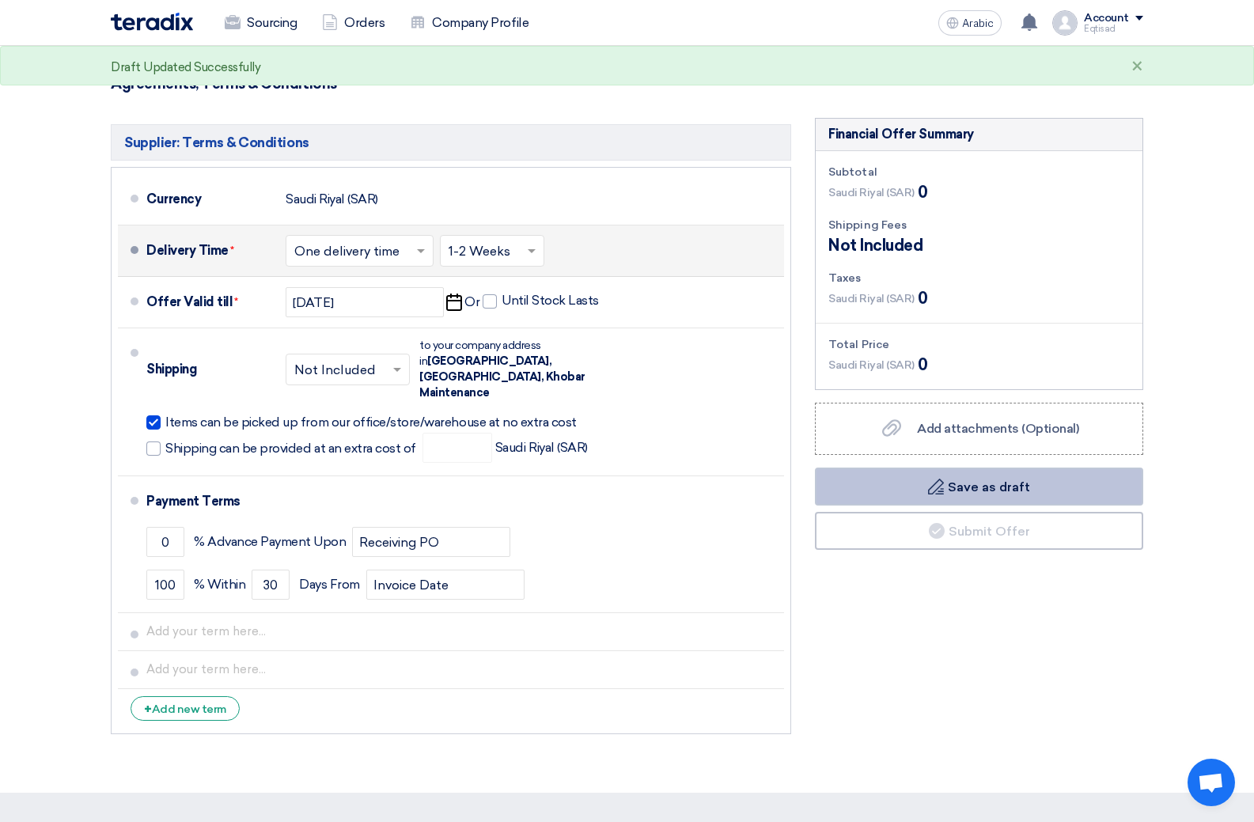
click at [1007, 496] on button "Draft Save as draft" at bounding box center [979, 487] width 328 height 38
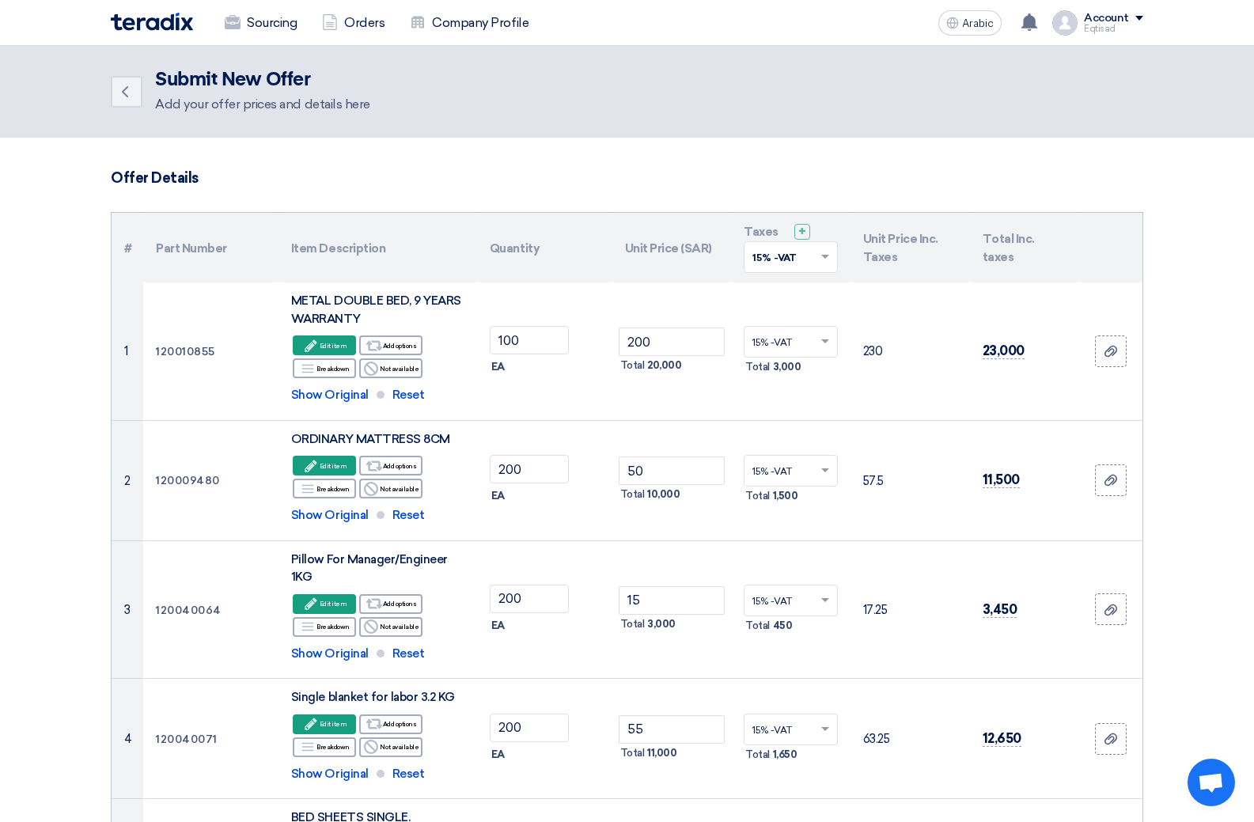
scroll to position [0, 0]
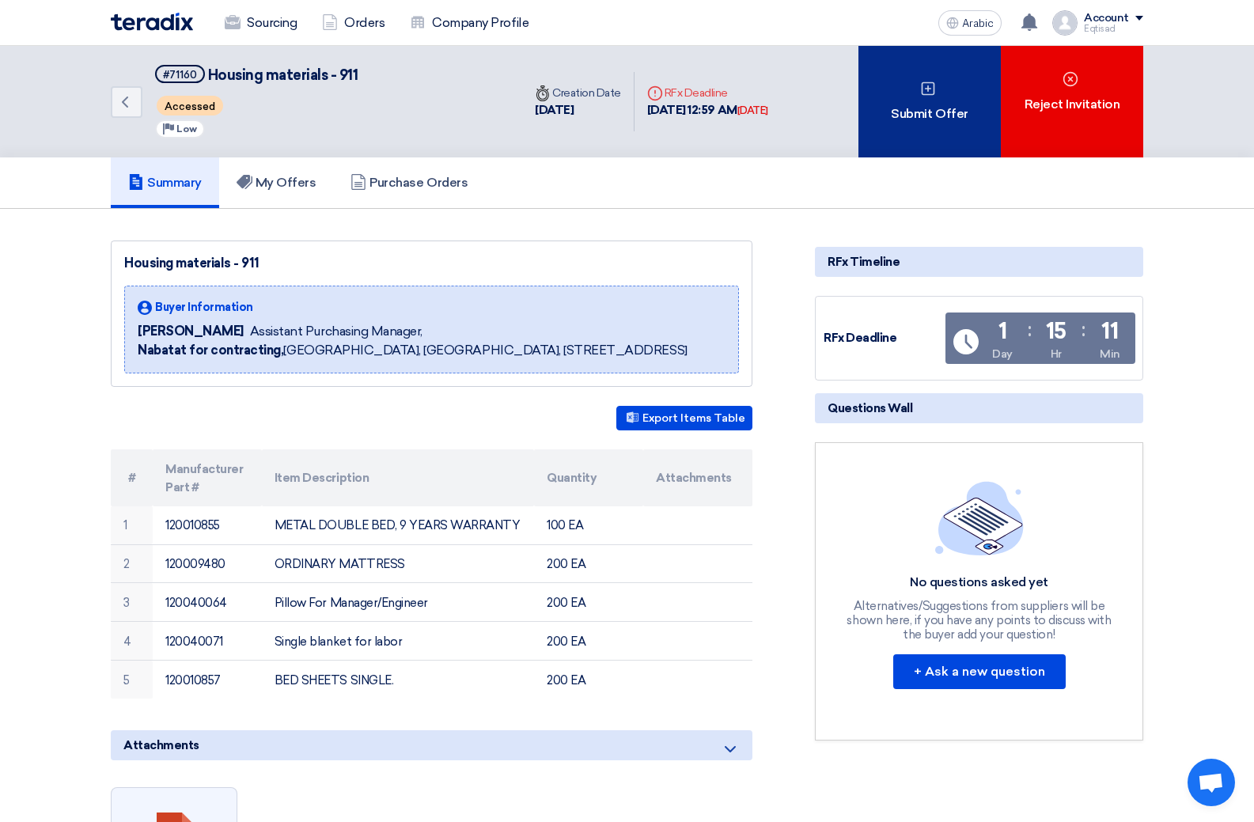
click at [903, 131] on div "Submit Offer" at bounding box center [930, 102] width 142 height 112
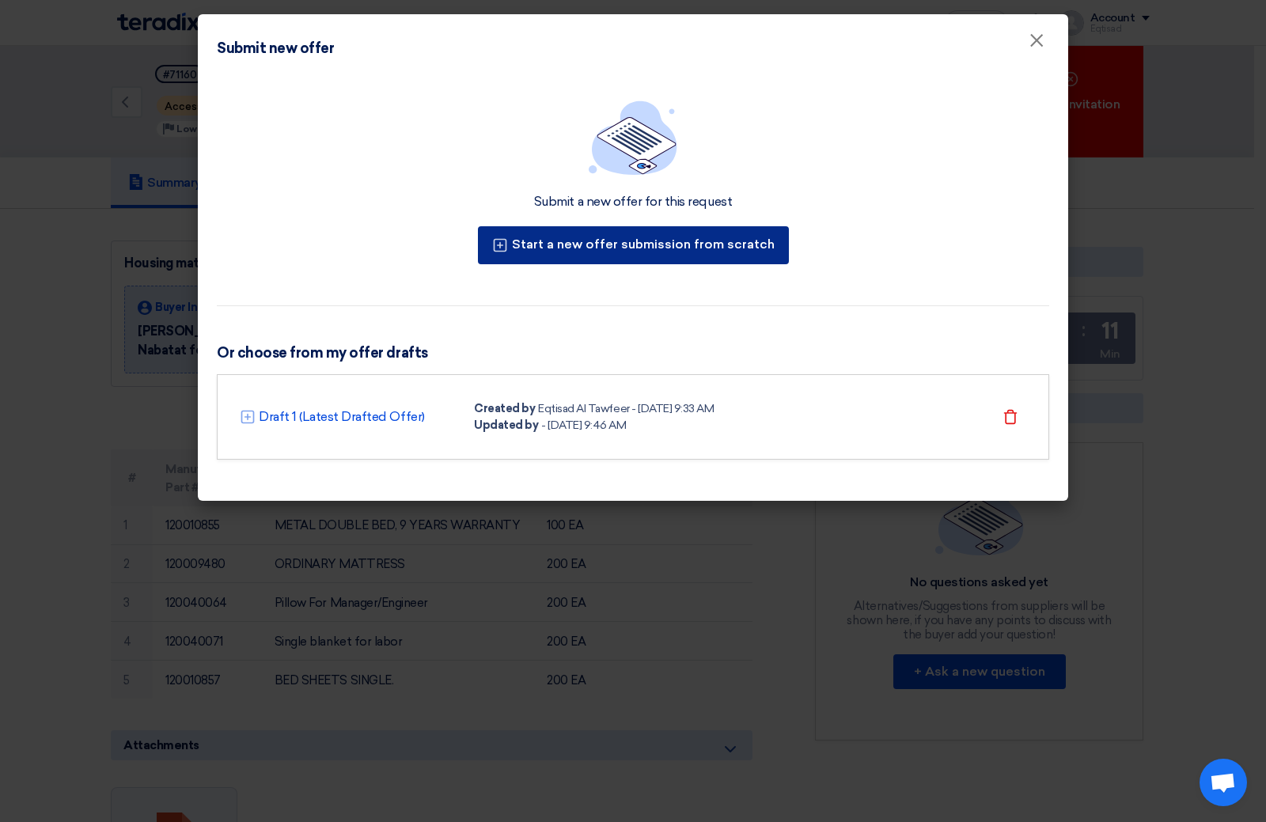
click at [673, 249] on font "Start a new offer submission from scratch" at bounding box center [643, 244] width 263 height 15
click at [673, 249] on button "Start a new offer submission from scratch" at bounding box center [633, 245] width 311 height 38
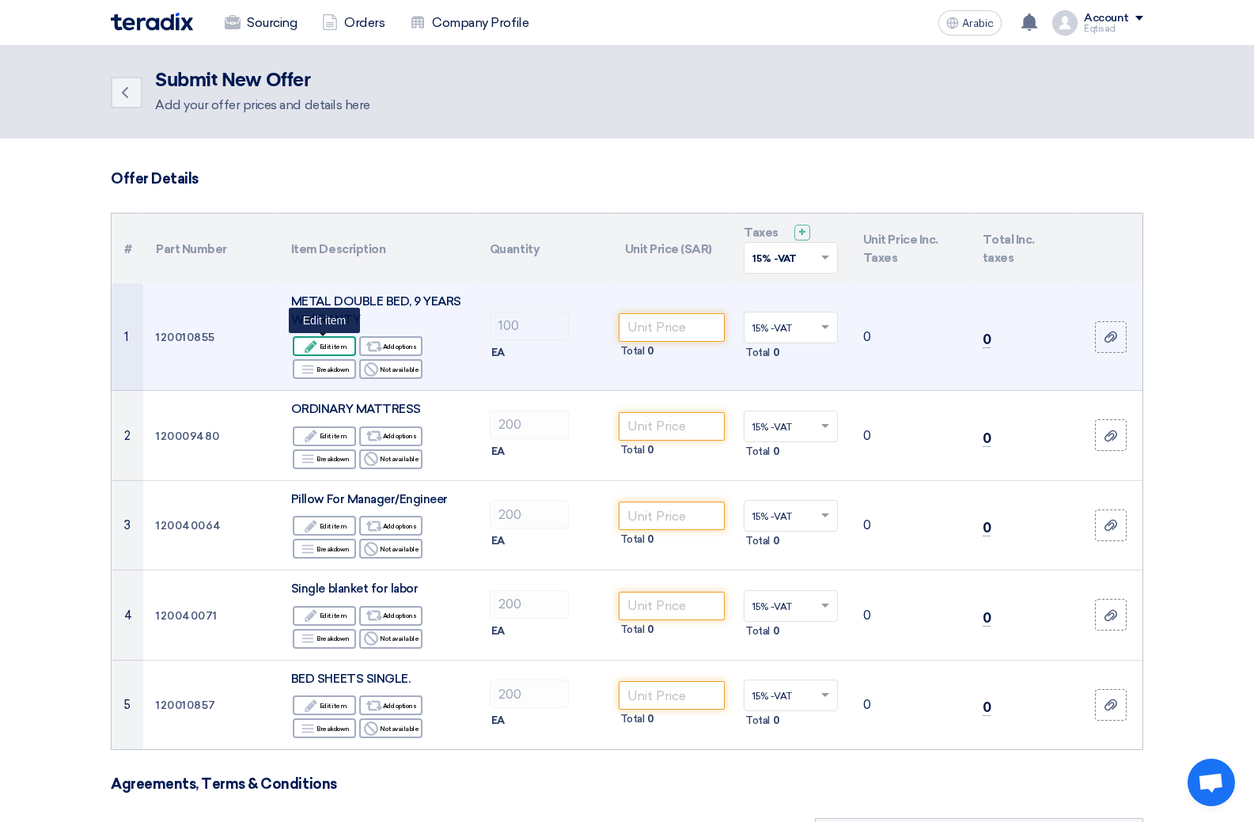
click at [317, 340] on icon "Edit" at bounding box center [311, 347] width 14 height 14
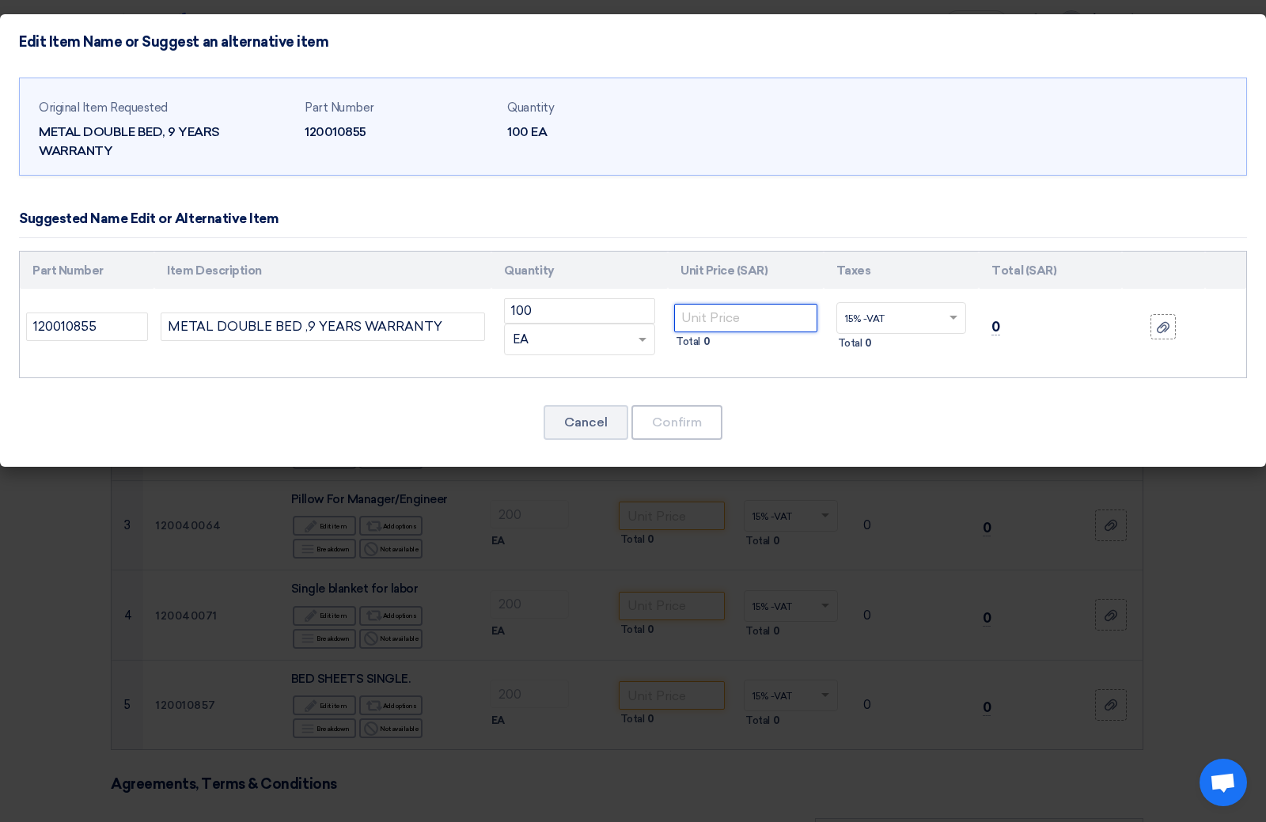
click at [703, 304] on input "number" at bounding box center [745, 318] width 143 height 28
type input "200"
click at [696, 431] on button "Confirm" at bounding box center [677, 422] width 91 height 35
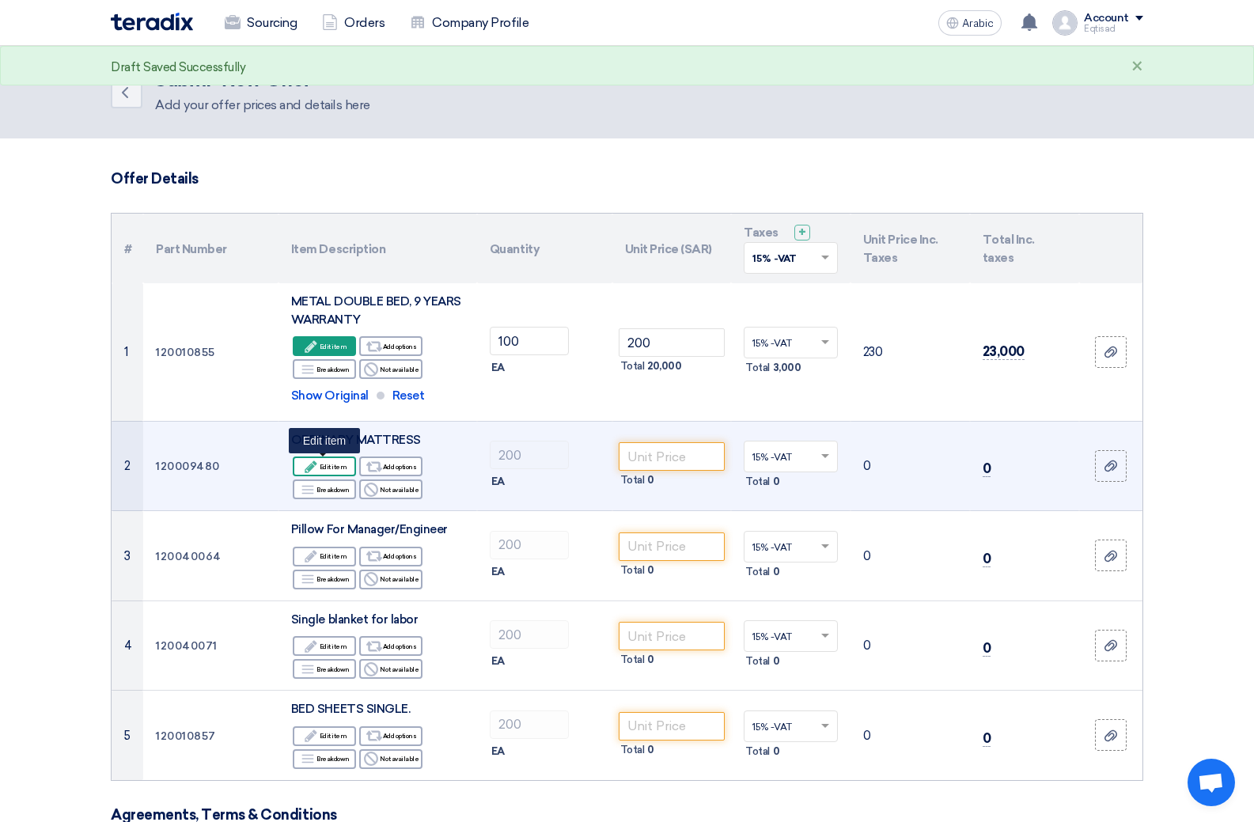
click at [311, 461] on icon "Edit" at bounding box center [311, 467] width 14 height 14
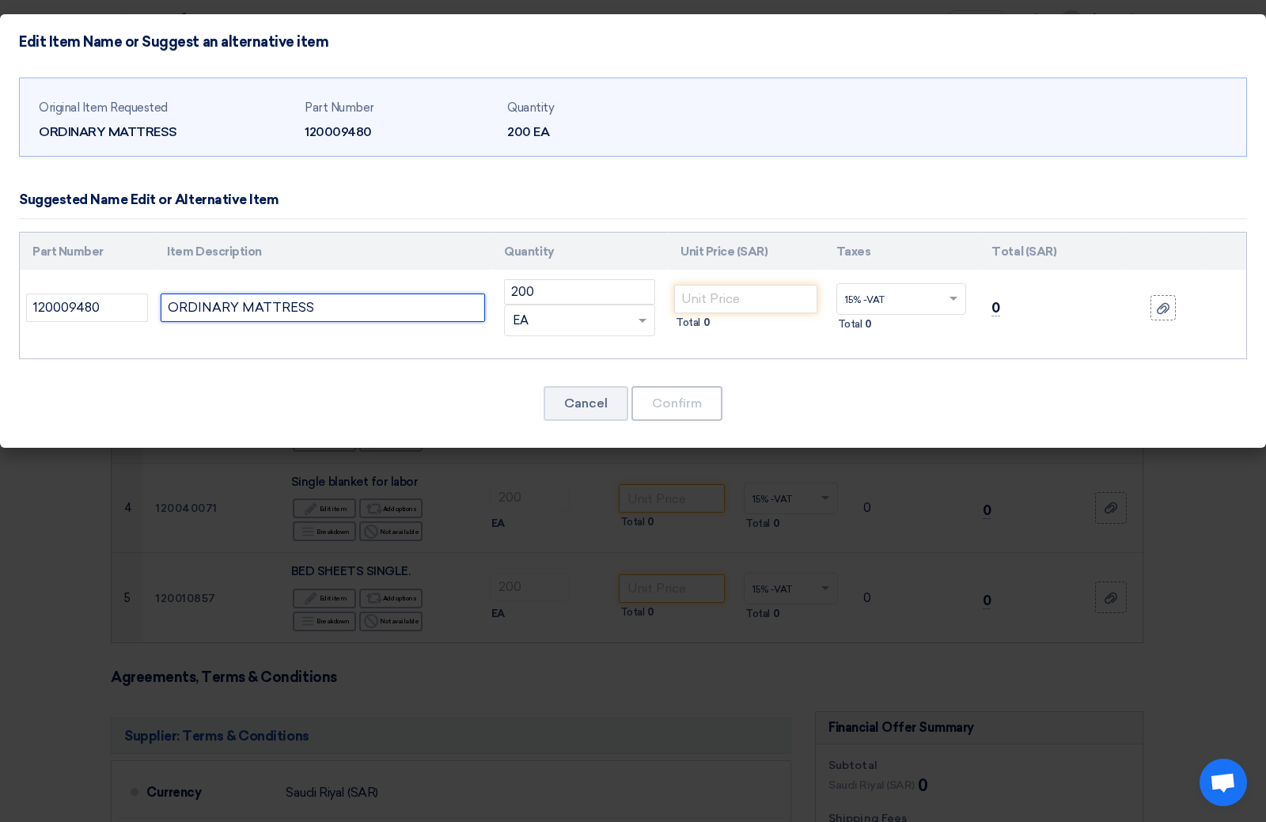
click at [366, 315] on input "ORDINARY MATTRESS" at bounding box center [323, 308] width 324 height 28
type input "ORDINARY MATTRESS 8CM"
click at [688, 292] on input "number" at bounding box center [745, 299] width 143 height 28
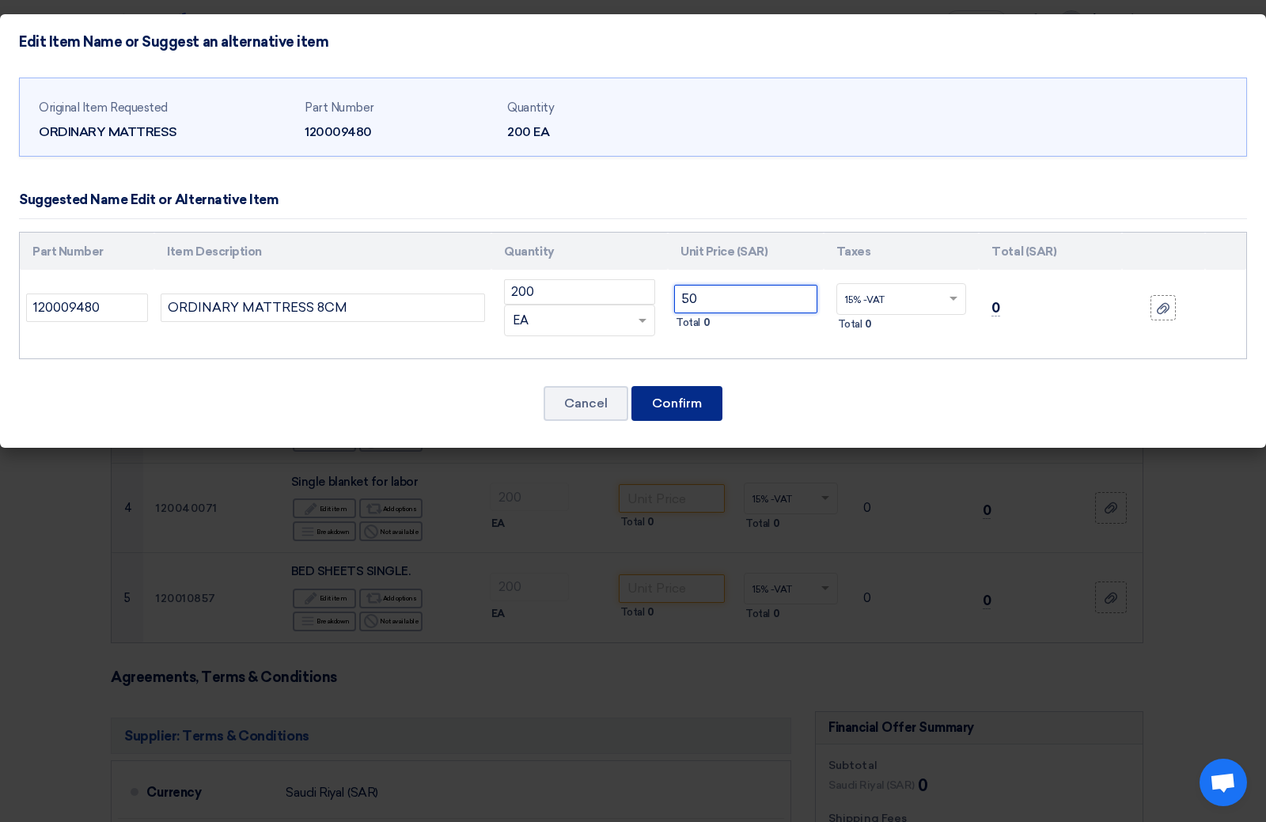
type input "50"
click at [695, 408] on font "Confirm" at bounding box center [677, 403] width 50 height 15
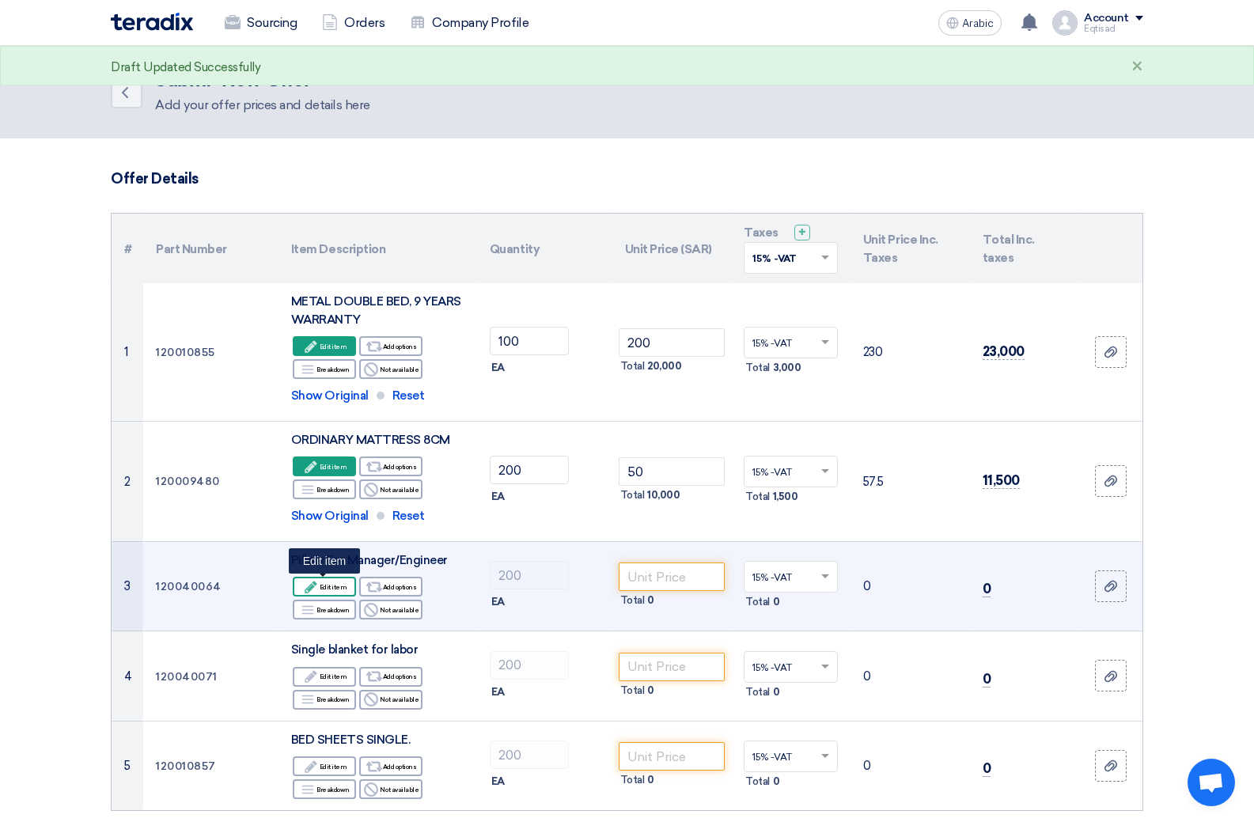
click at [326, 588] on font "Edit item" at bounding box center [334, 587] width 28 height 8
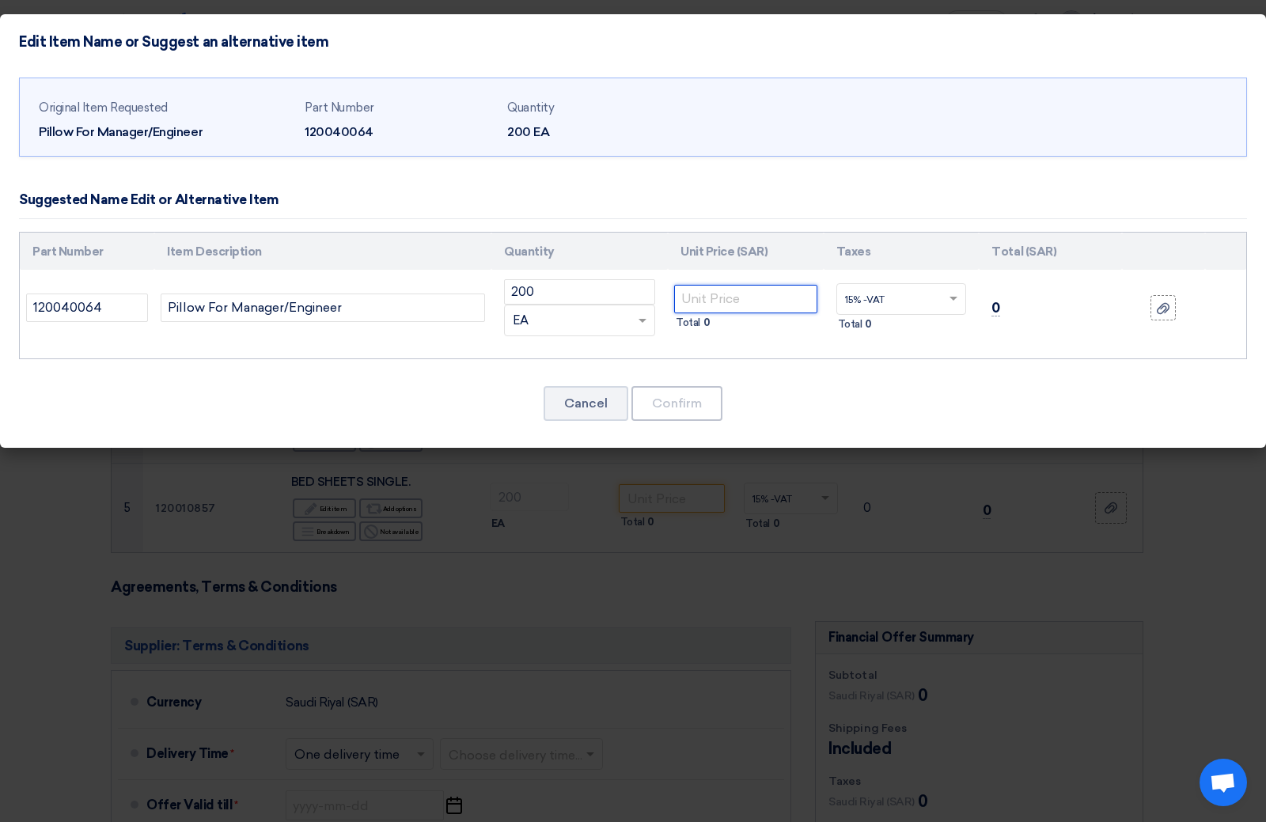
click at [716, 302] on input "number" at bounding box center [745, 299] width 143 height 28
click at [378, 309] on input "Pillow For Manager/Engineer" at bounding box center [323, 308] width 324 height 28
click at [374, 299] on input "Pillow For Manager/Engineer 1000GRAM" at bounding box center [323, 308] width 324 height 28
type input "Pillow For Manager/Engineer 1000 GRAM"
click at [717, 305] on input "number" at bounding box center [745, 299] width 143 height 28
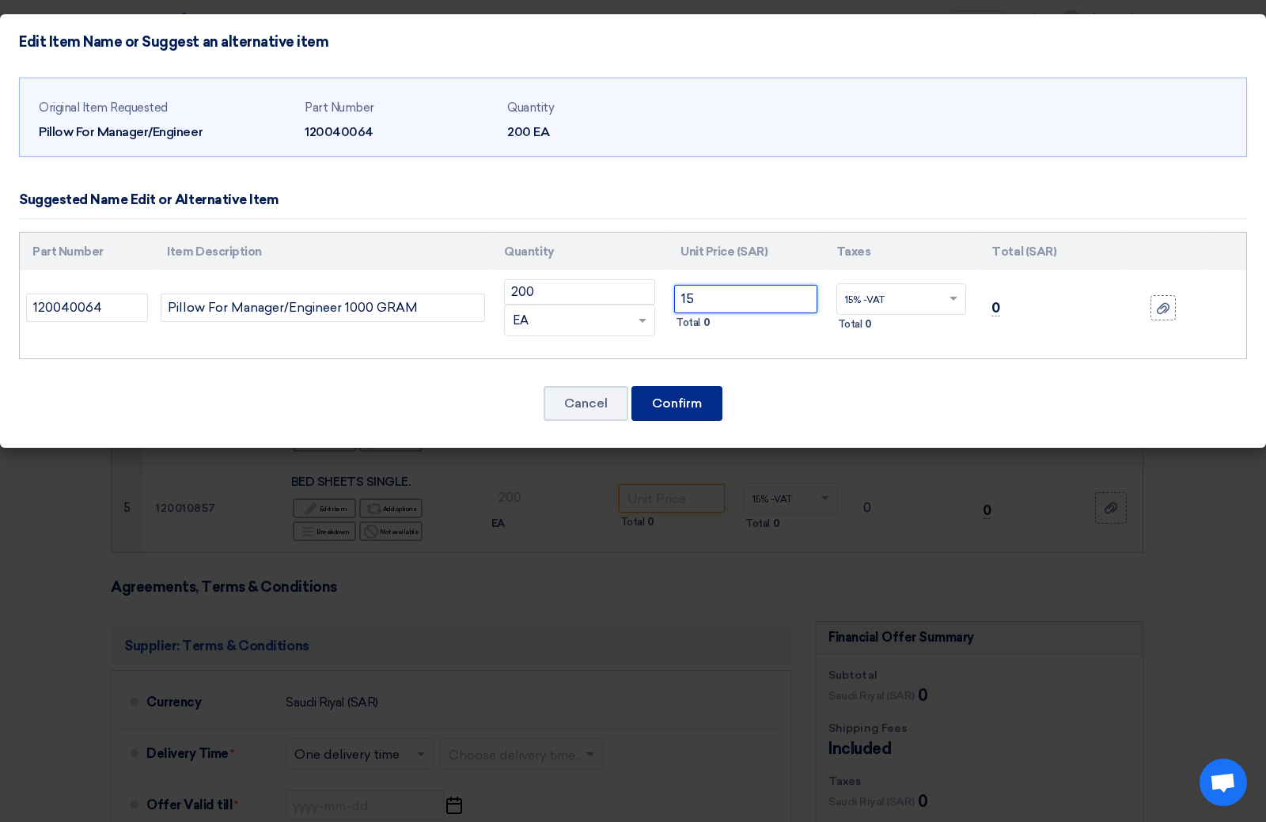
type input "15"
click at [703, 401] on button "Confirm" at bounding box center [677, 403] width 91 height 35
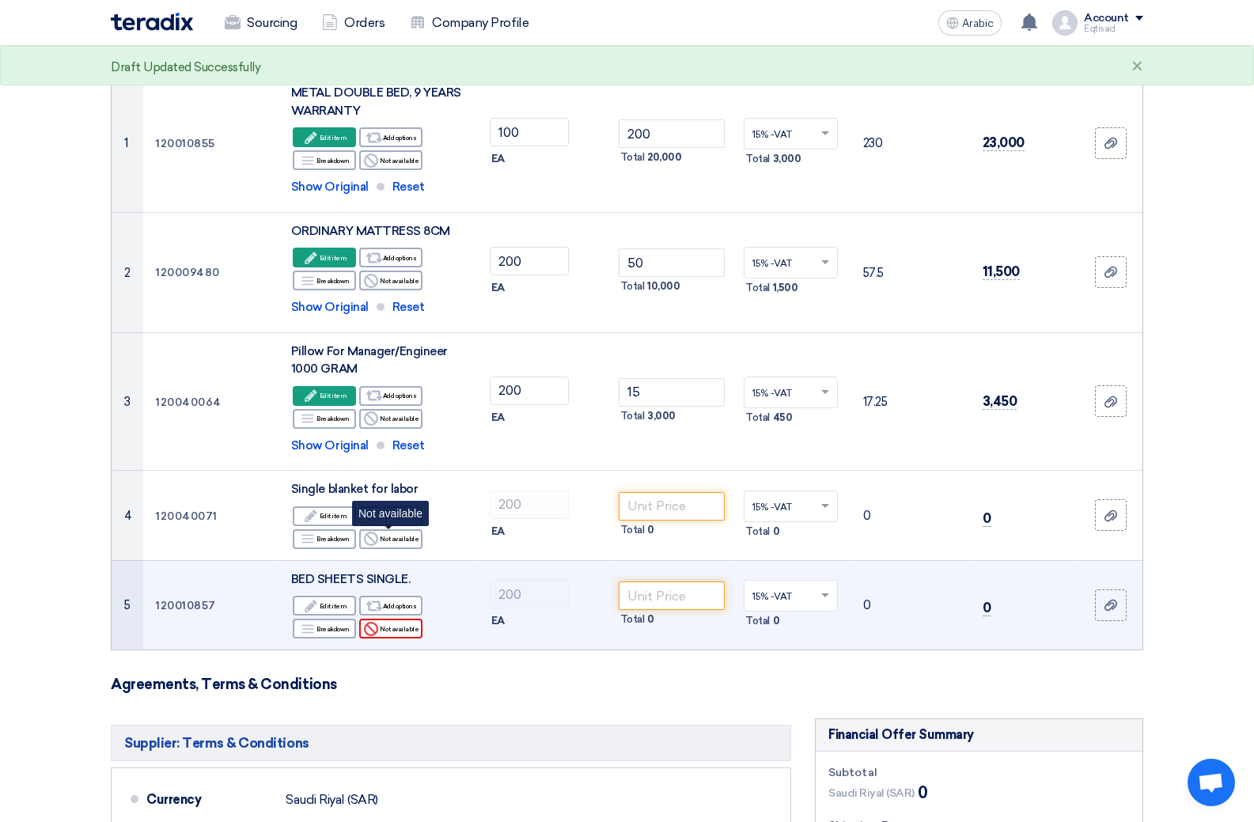
scroll to position [237, 0]
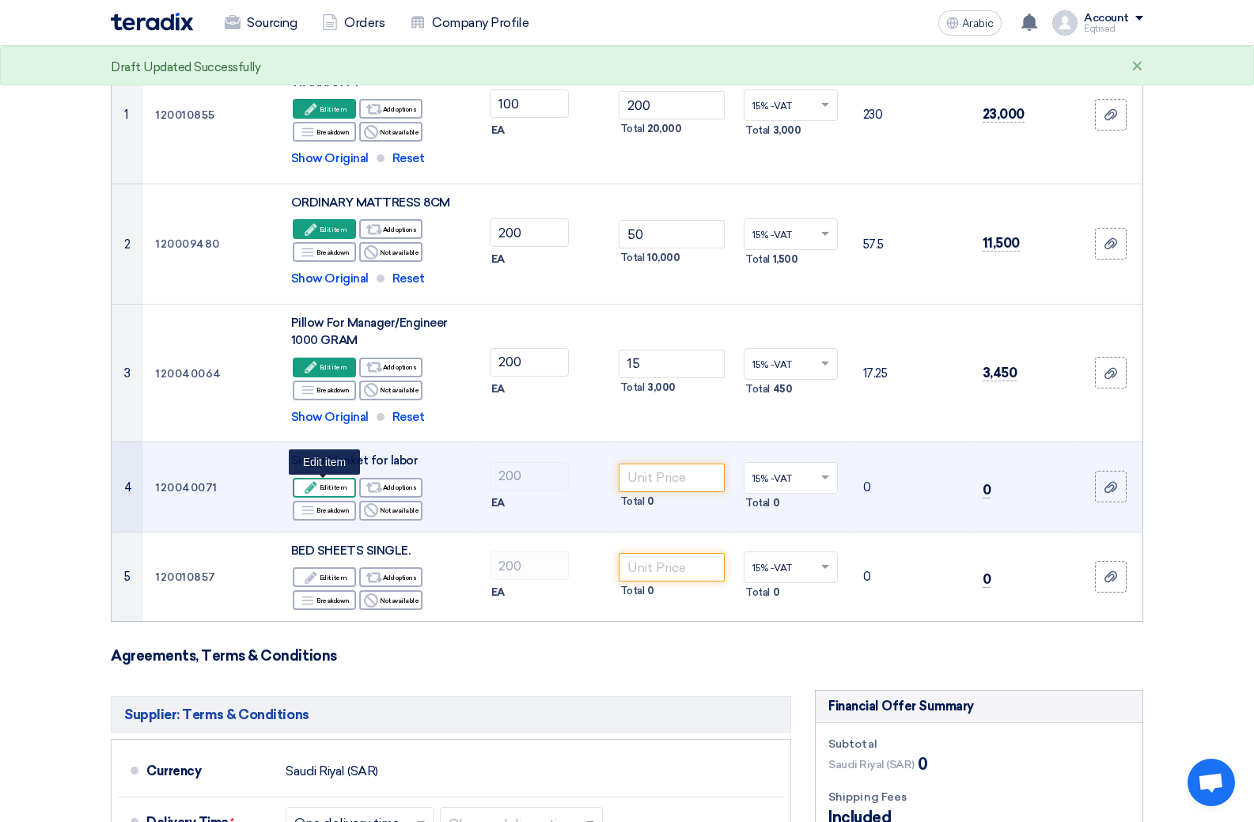
click at [318, 486] on icon "Edit" at bounding box center [311, 487] width 14 height 14
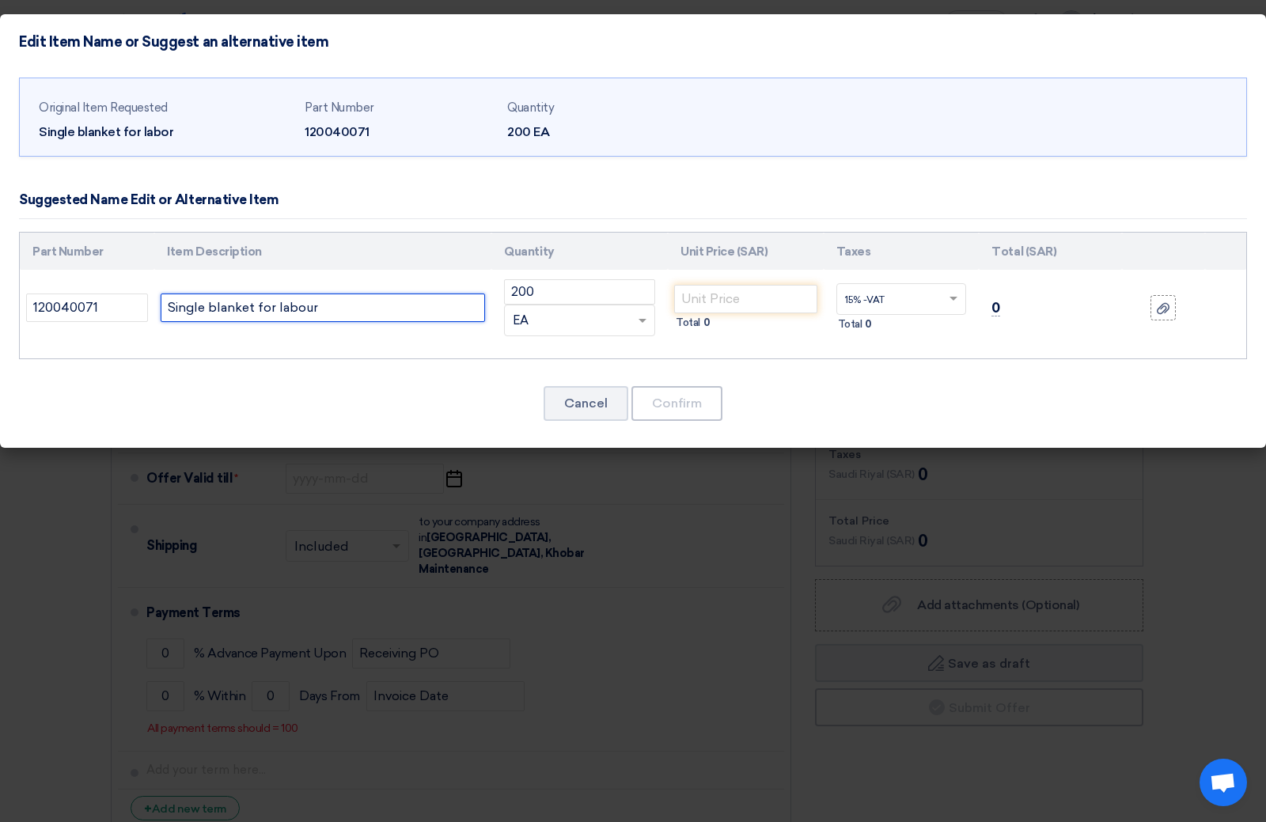
click at [334, 305] on input "Single blanket for labour" at bounding box center [323, 308] width 324 height 28
type input "Single blanket for labour 3.2 KG"
click at [715, 302] on input "number" at bounding box center [745, 299] width 143 height 28
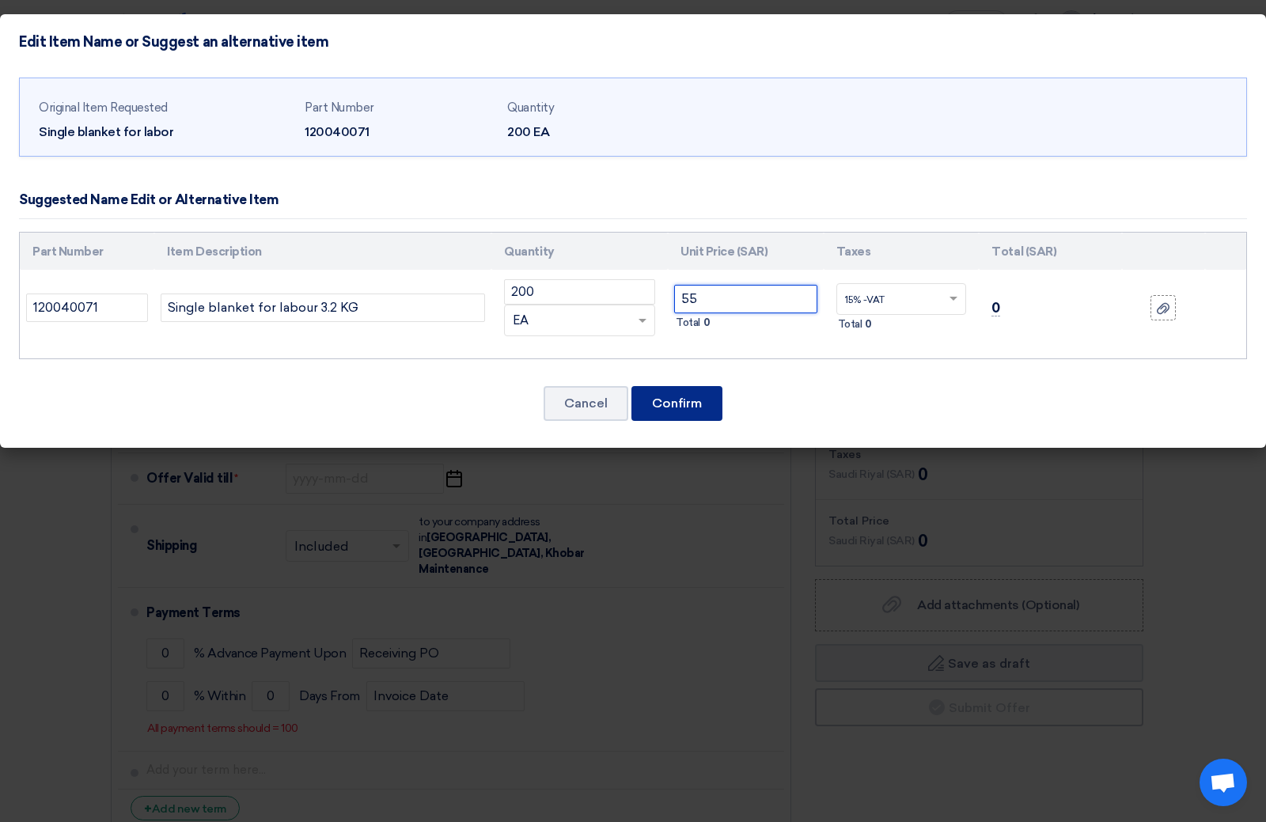
type input "55"
click at [700, 400] on font "Confirm" at bounding box center [677, 403] width 50 height 15
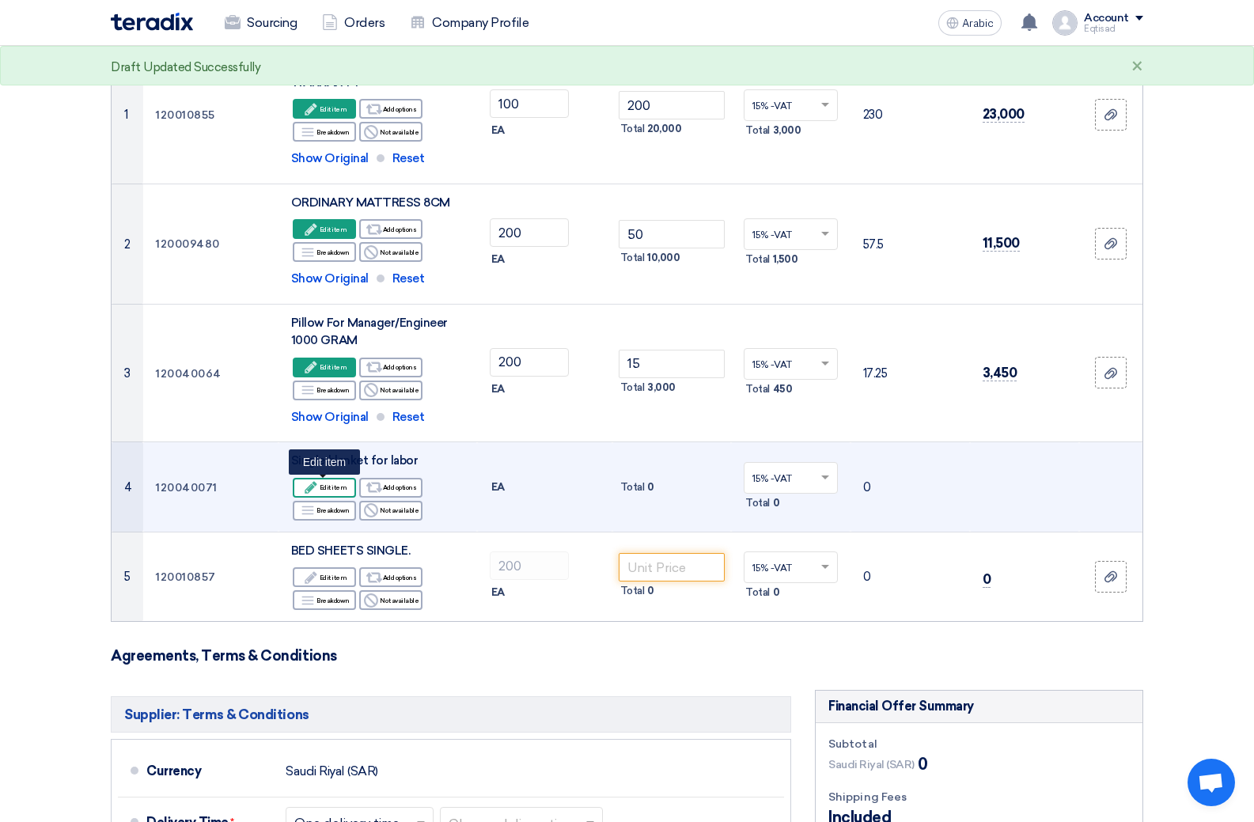
click at [338, 483] on font "Edit item" at bounding box center [334, 487] width 28 height 13
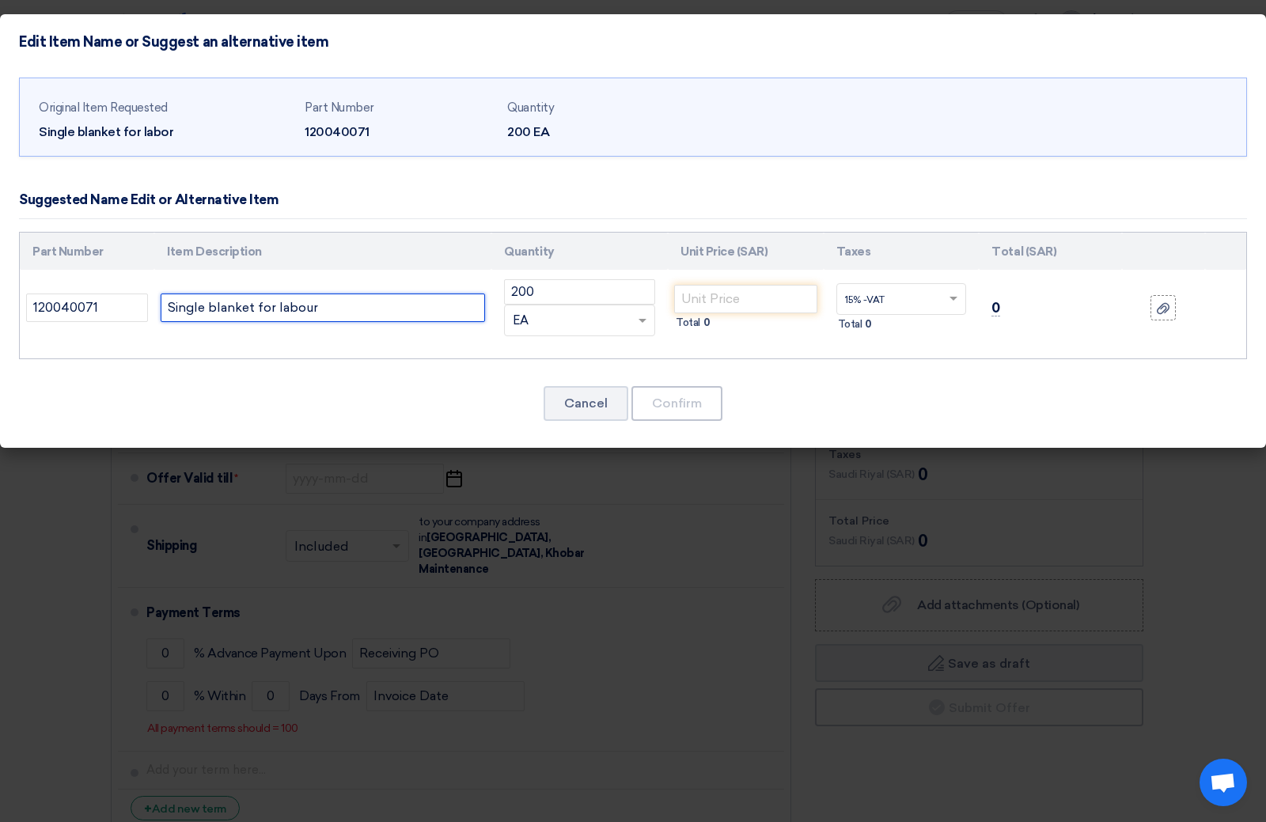
click at [359, 309] on input "Single blanket for labour" at bounding box center [323, 308] width 324 height 28
type input "Single blanket for labour 3.2 KG"
click at [706, 297] on input "number" at bounding box center [745, 299] width 143 height 28
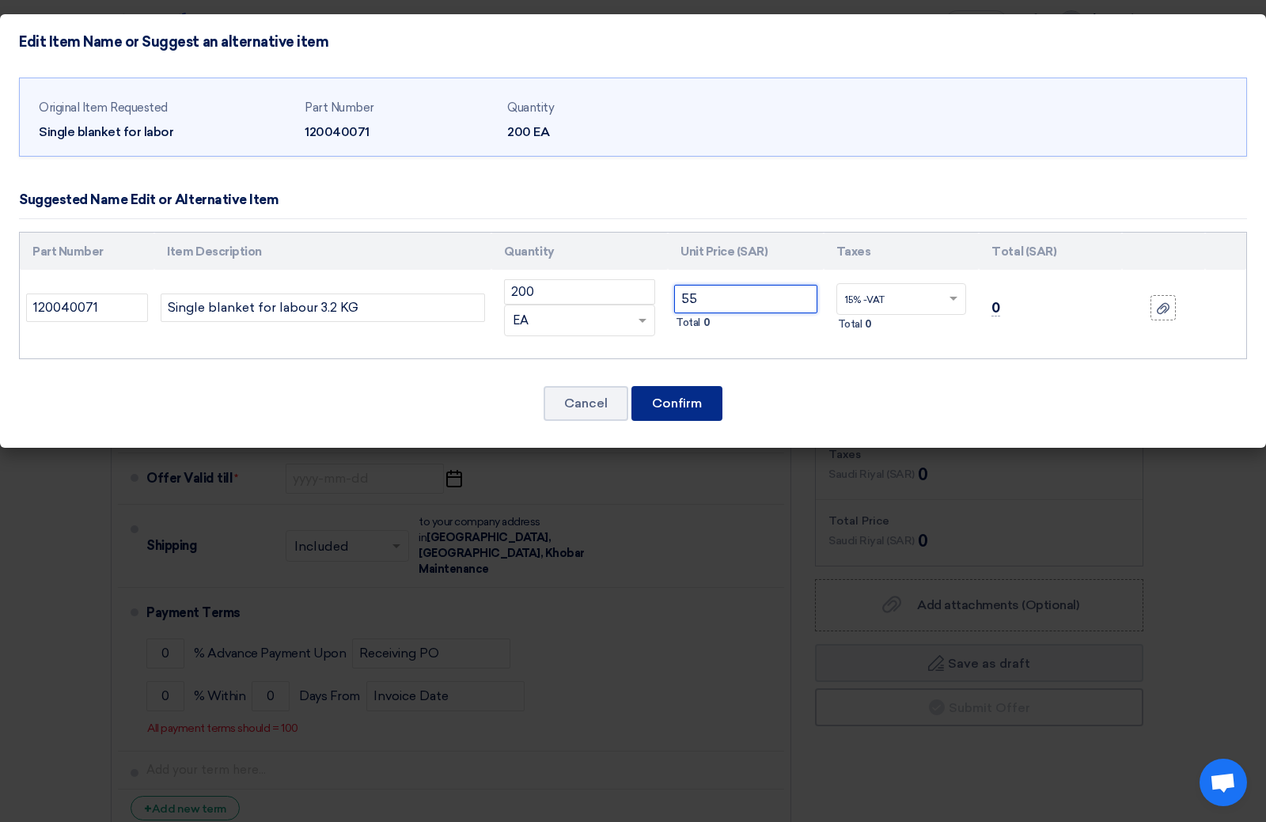
type input "55"
click at [673, 395] on button "Confirm" at bounding box center [677, 403] width 91 height 35
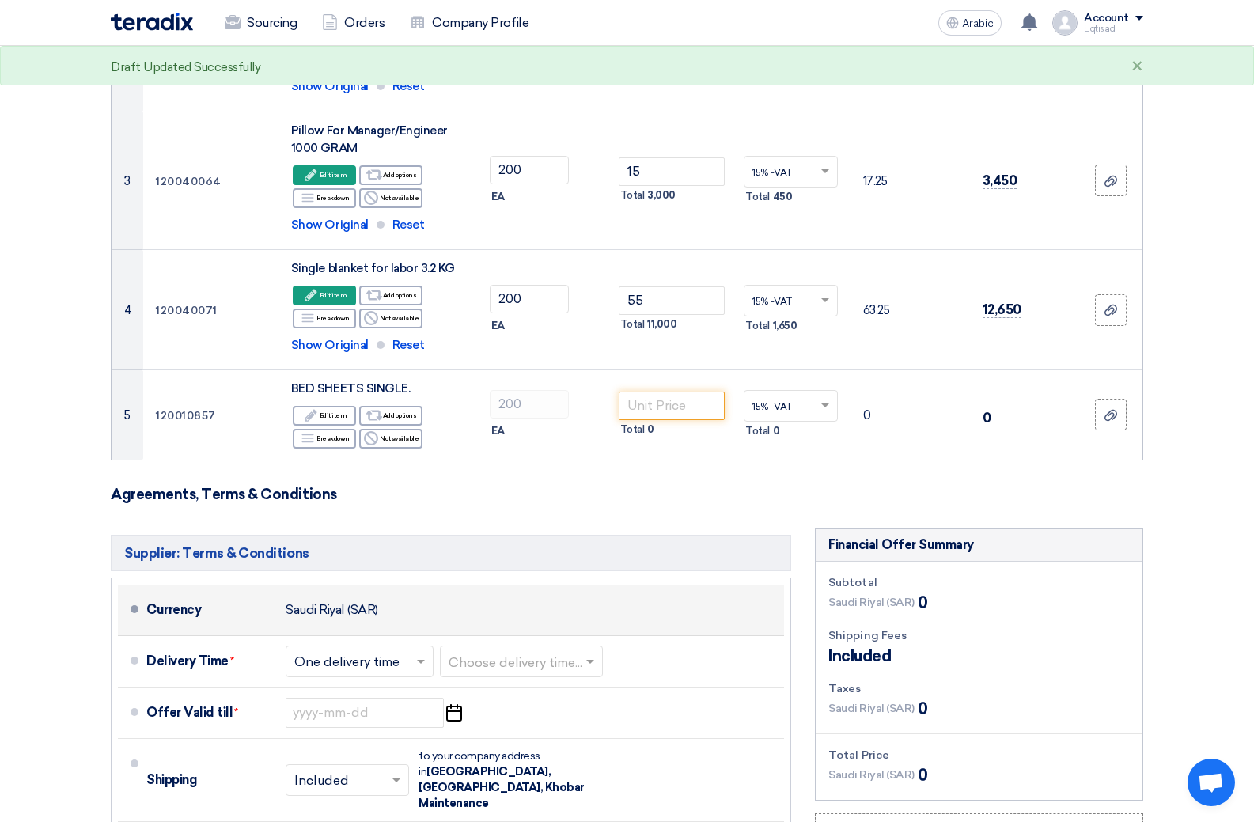
scroll to position [475, 0]
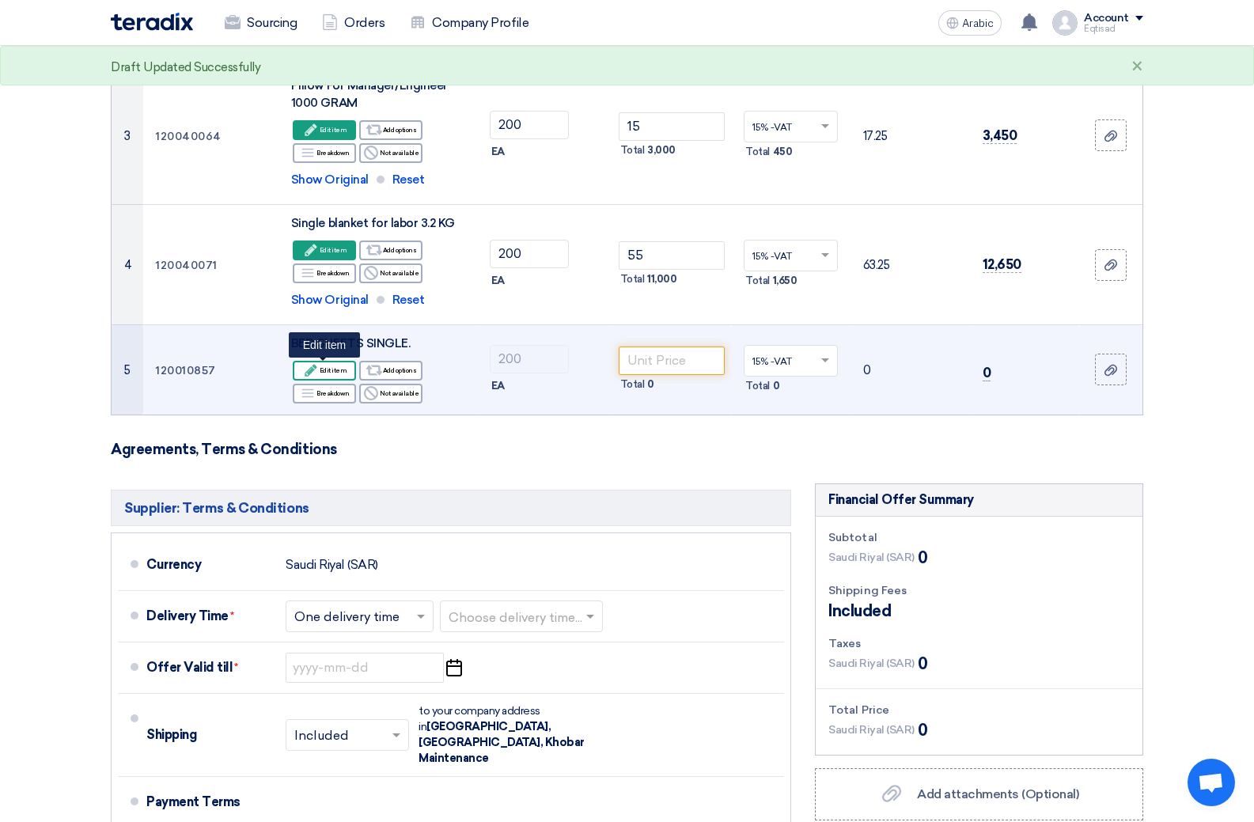
click at [326, 371] on font "Edit item" at bounding box center [334, 370] width 28 height 8
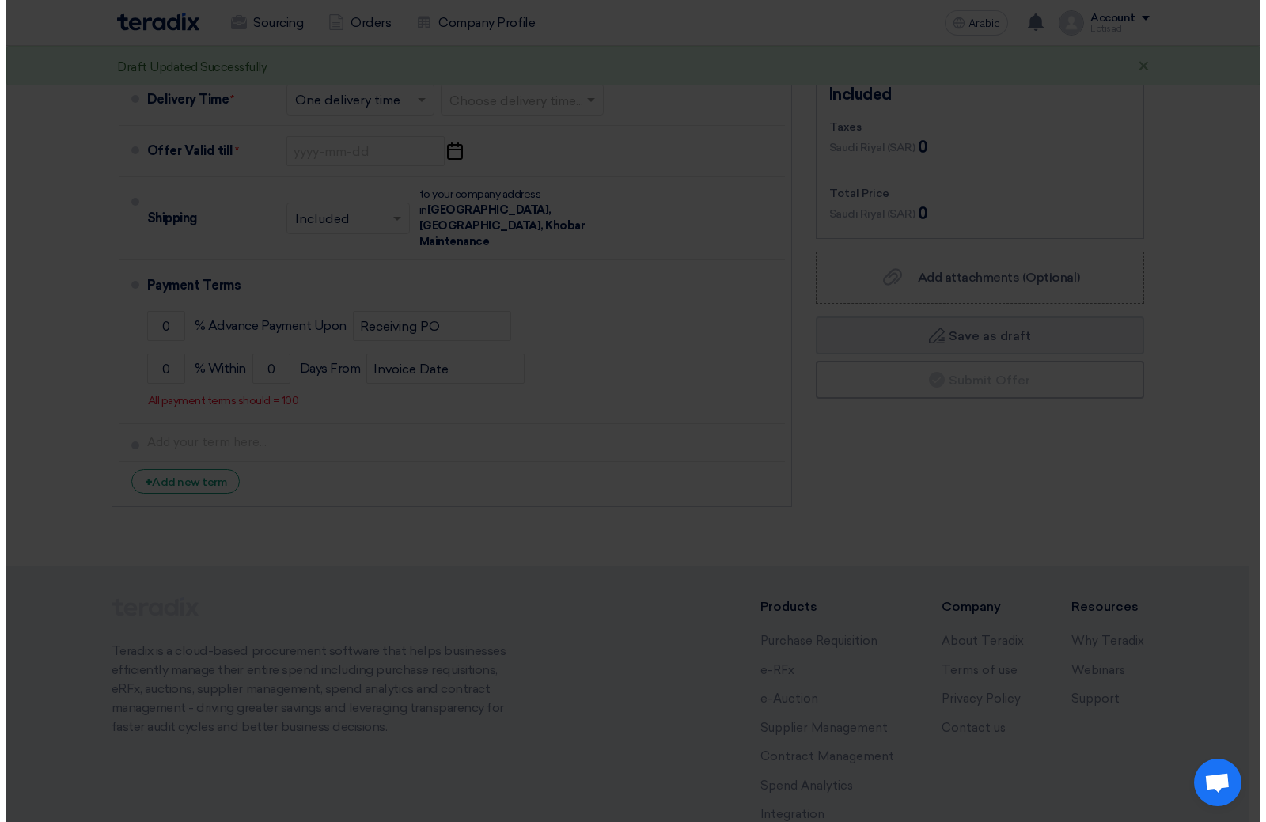
scroll to position [337, 0]
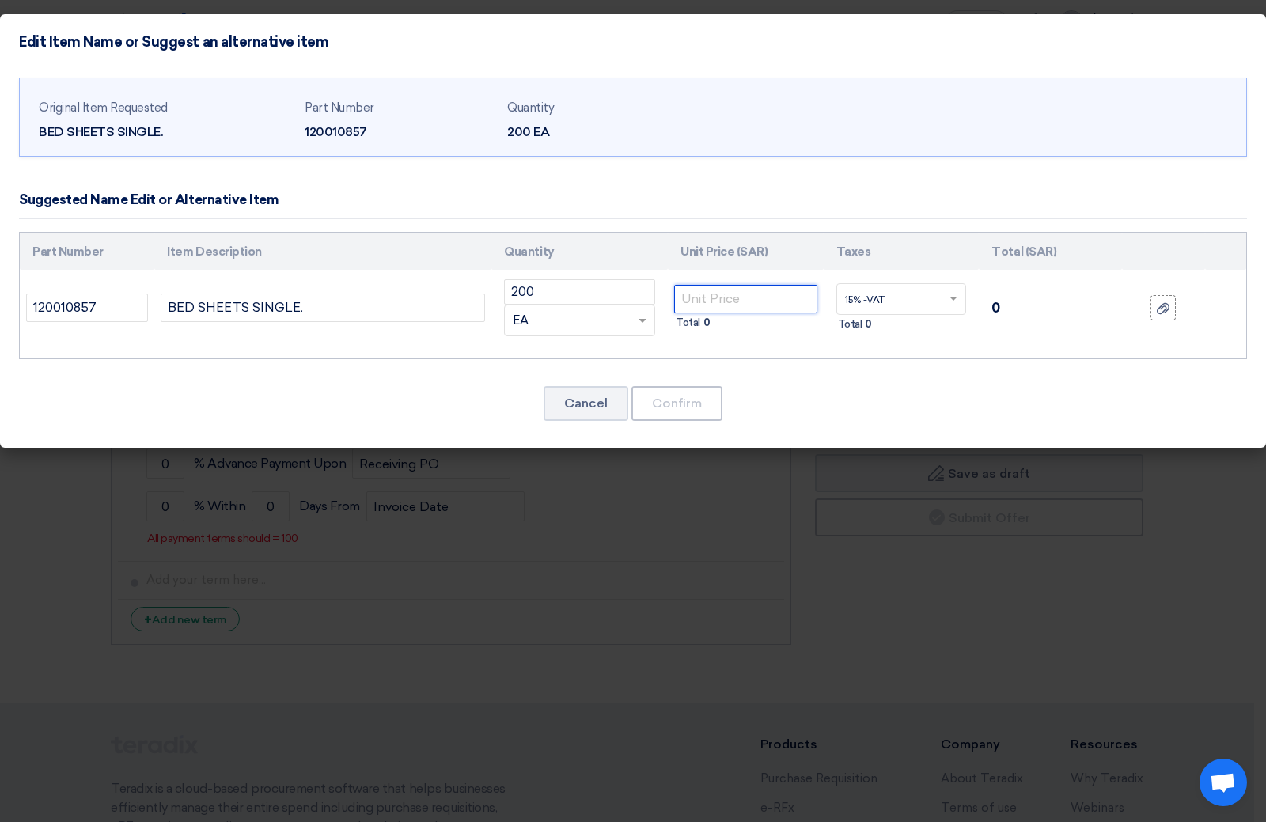
click at [748, 295] on input "number" at bounding box center [745, 299] width 143 height 28
type input "10"
click at [671, 407] on font "Confirm" at bounding box center [677, 403] width 50 height 15
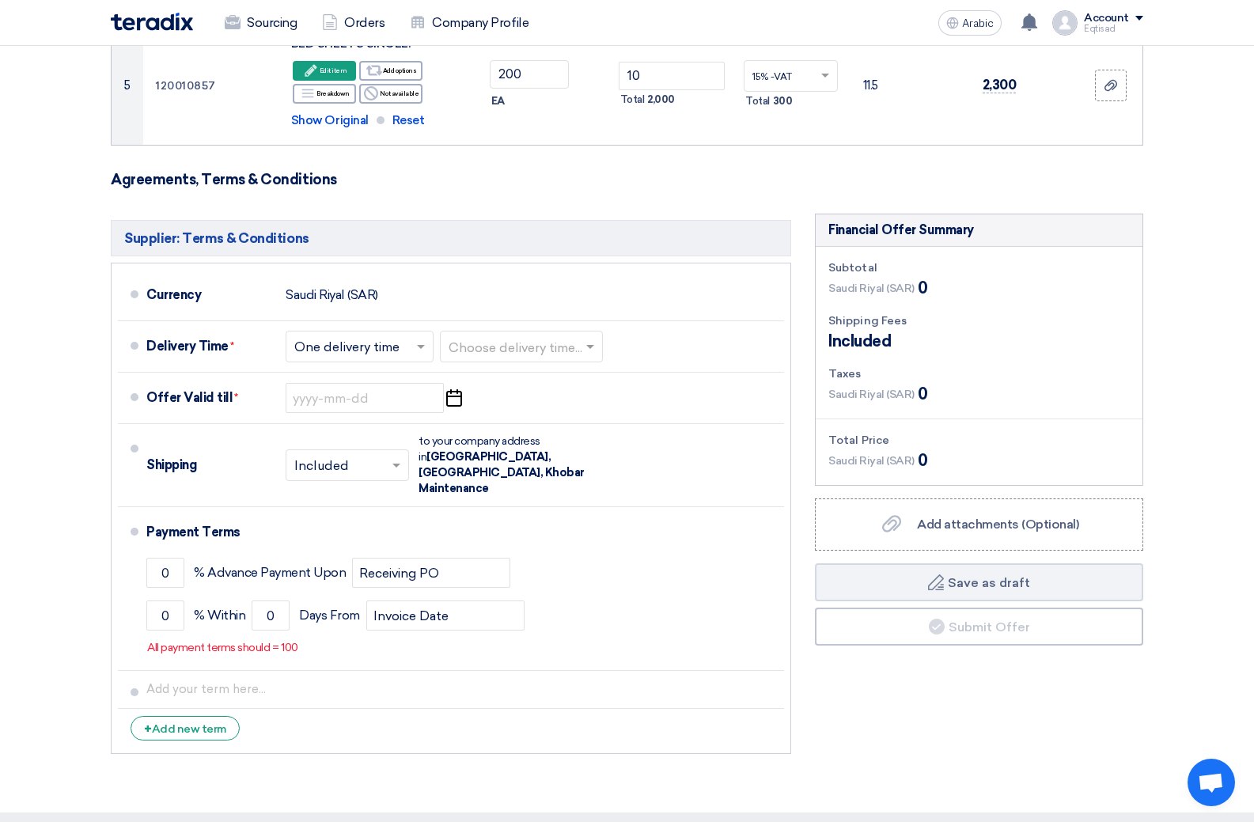
scroll to position [1012, 0]
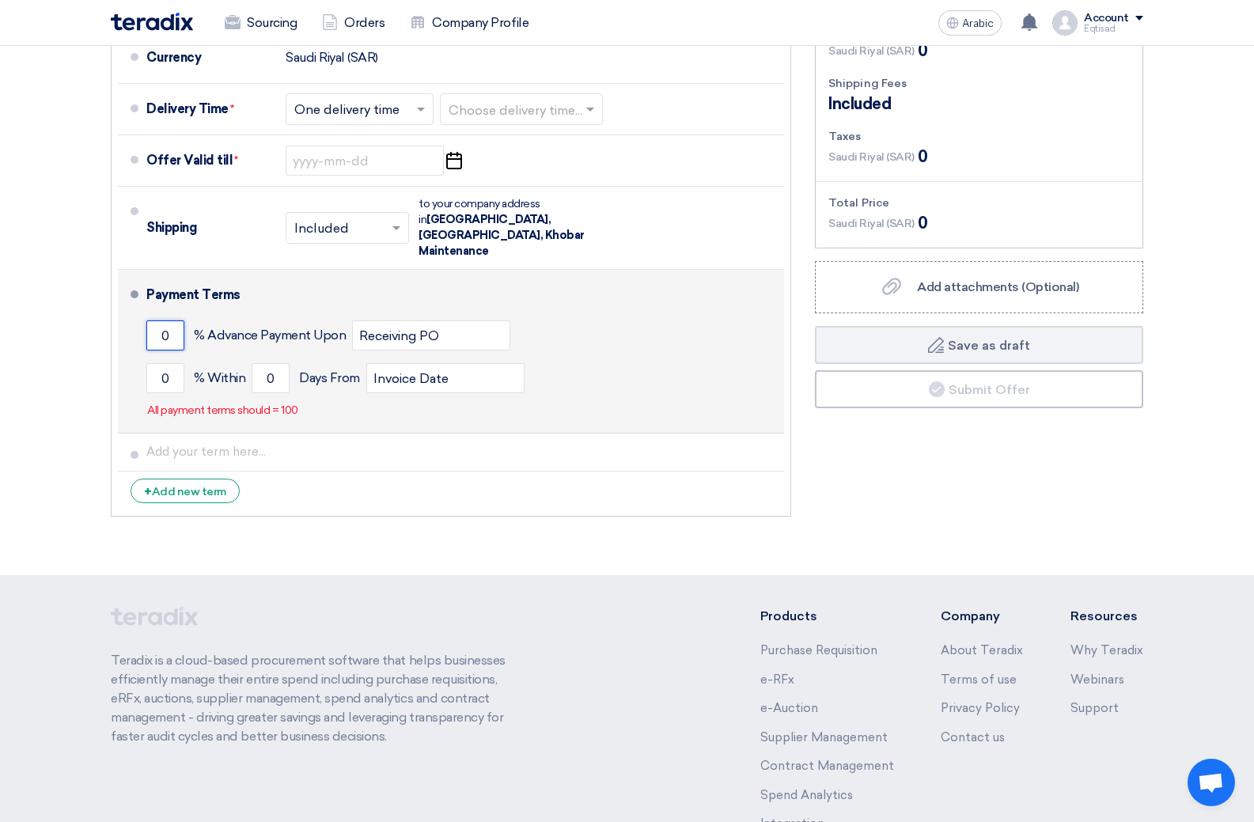
click at [175, 323] on input "0" at bounding box center [165, 336] width 38 height 30
type input "50"
click at [176, 363] on input "0" at bounding box center [165, 378] width 38 height 30
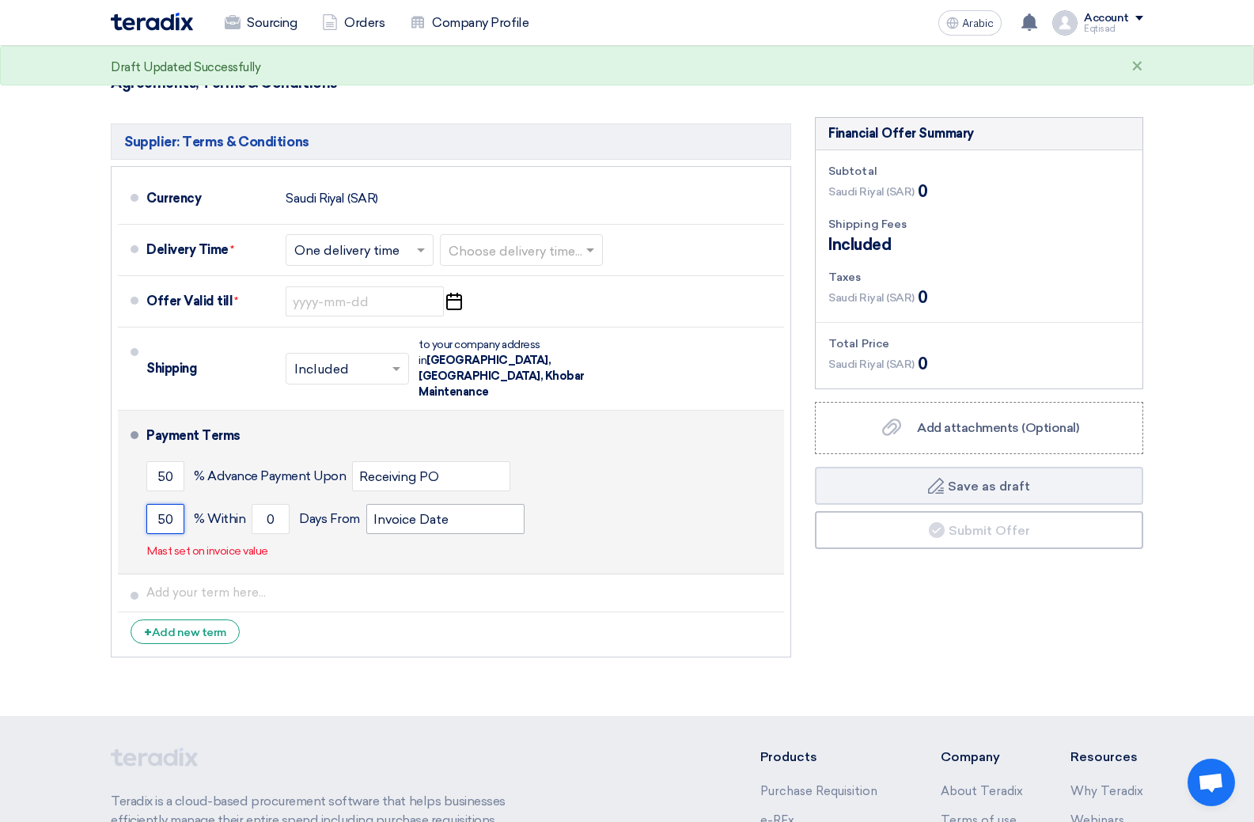
scroll to position [854, 0]
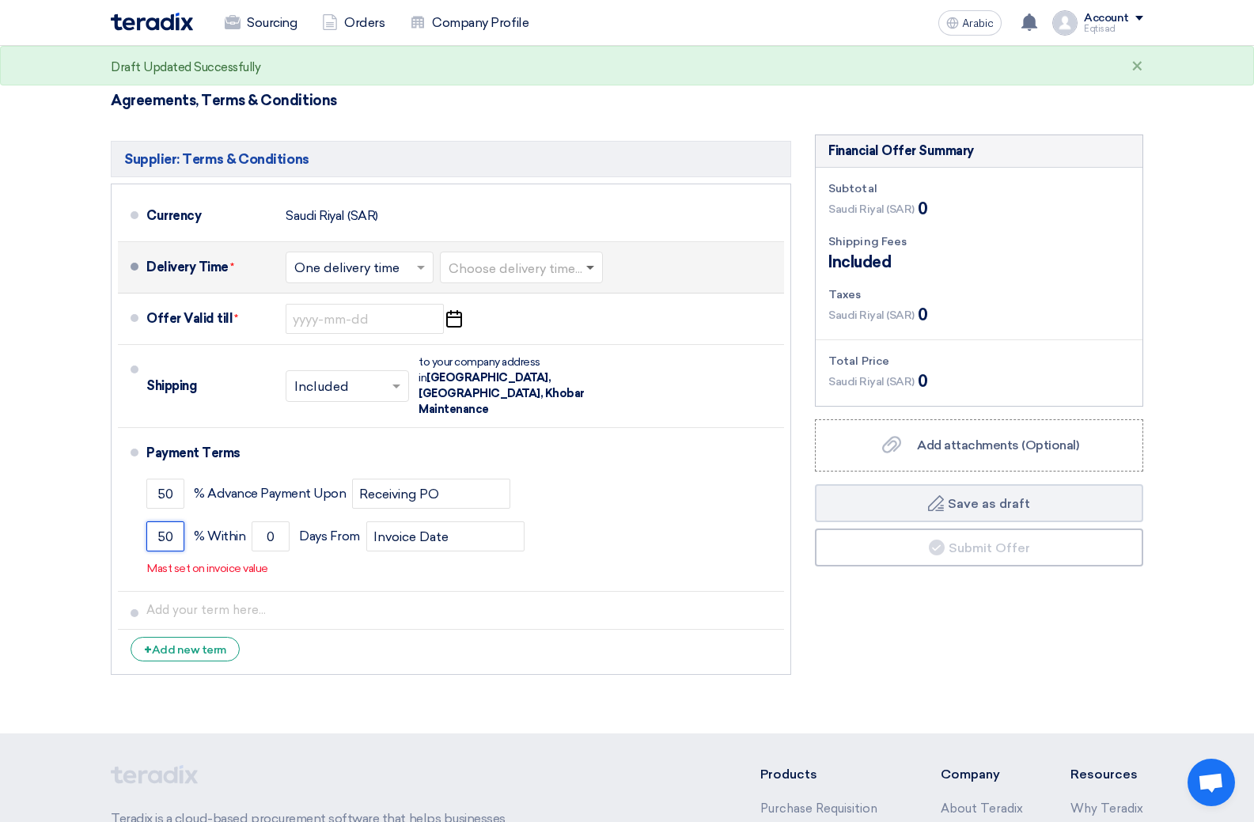
type input "50"
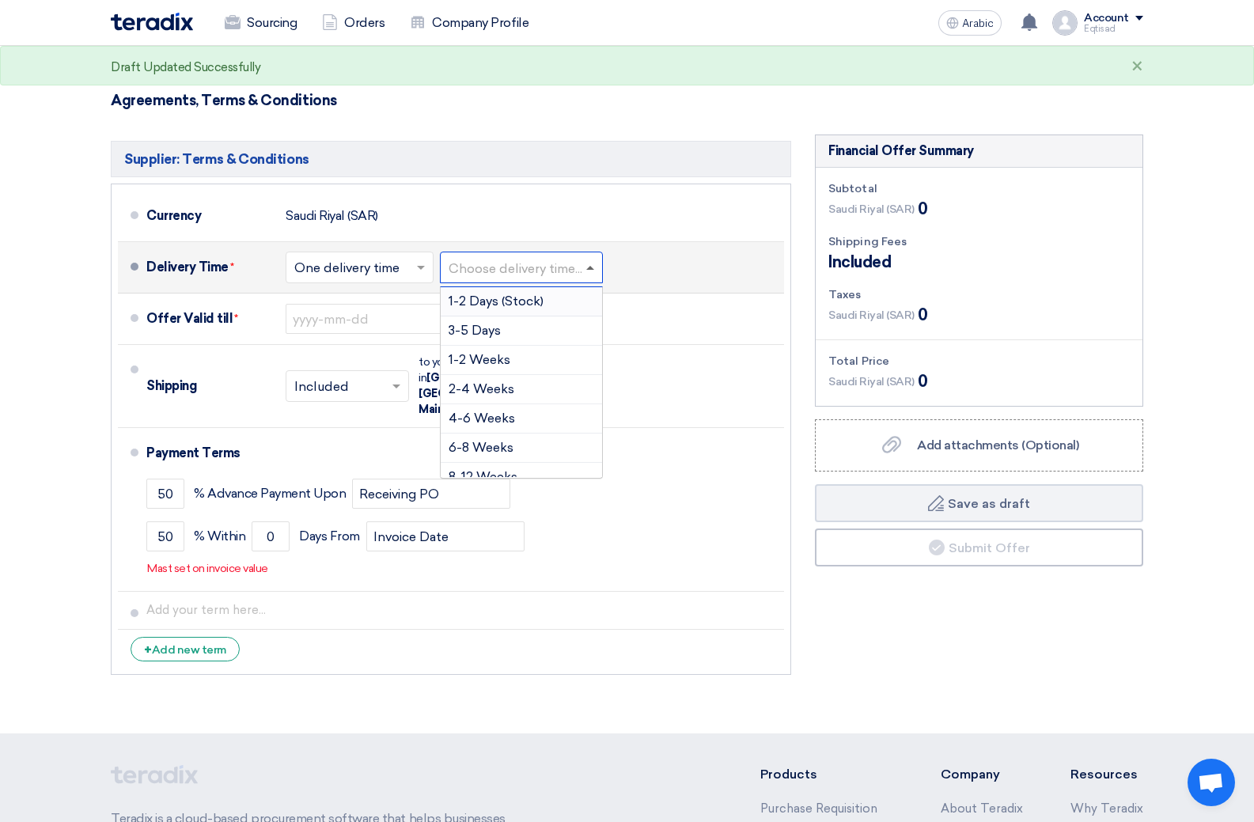
click at [598, 270] on span at bounding box center [592, 268] width 20 height 16
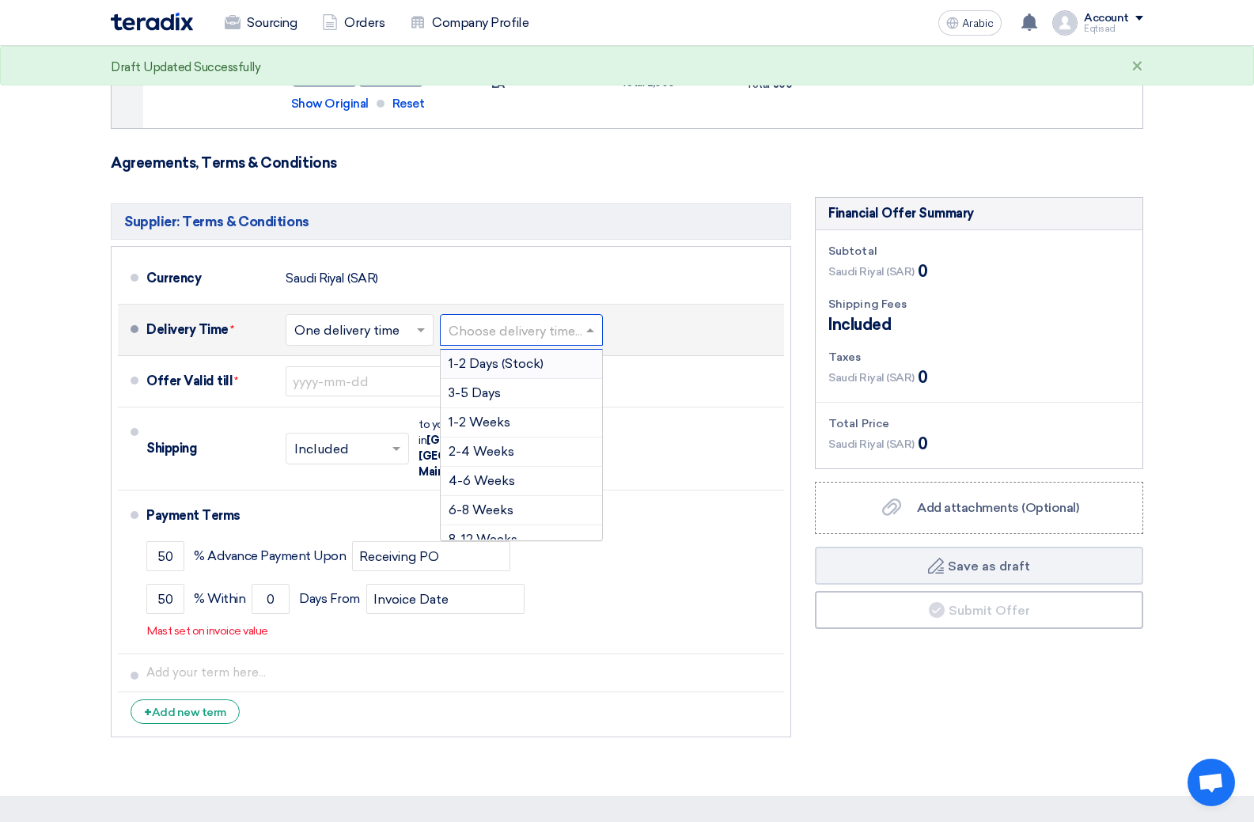
scroll to position [775, 0]
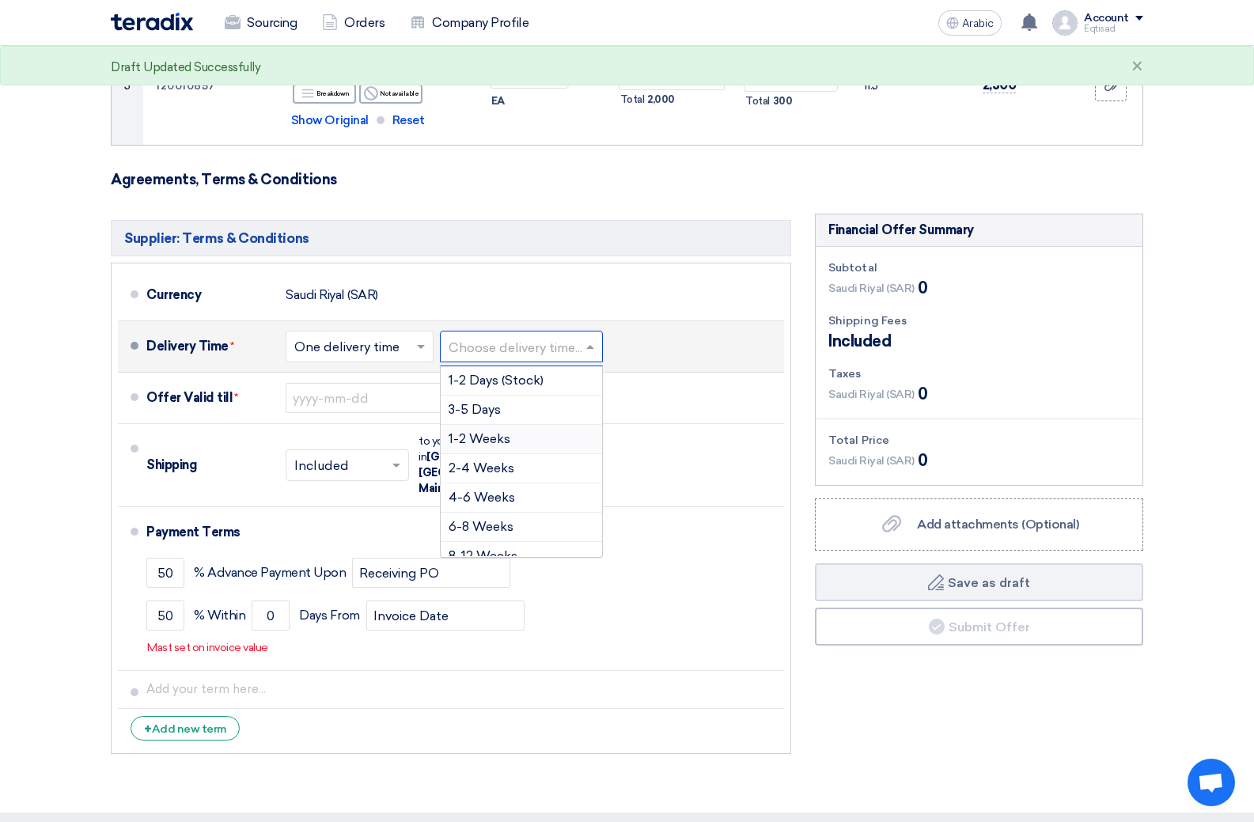
click at [507, 434] on font "1-2 Weeks" at bounding box center [480, 438] width 62 height 15
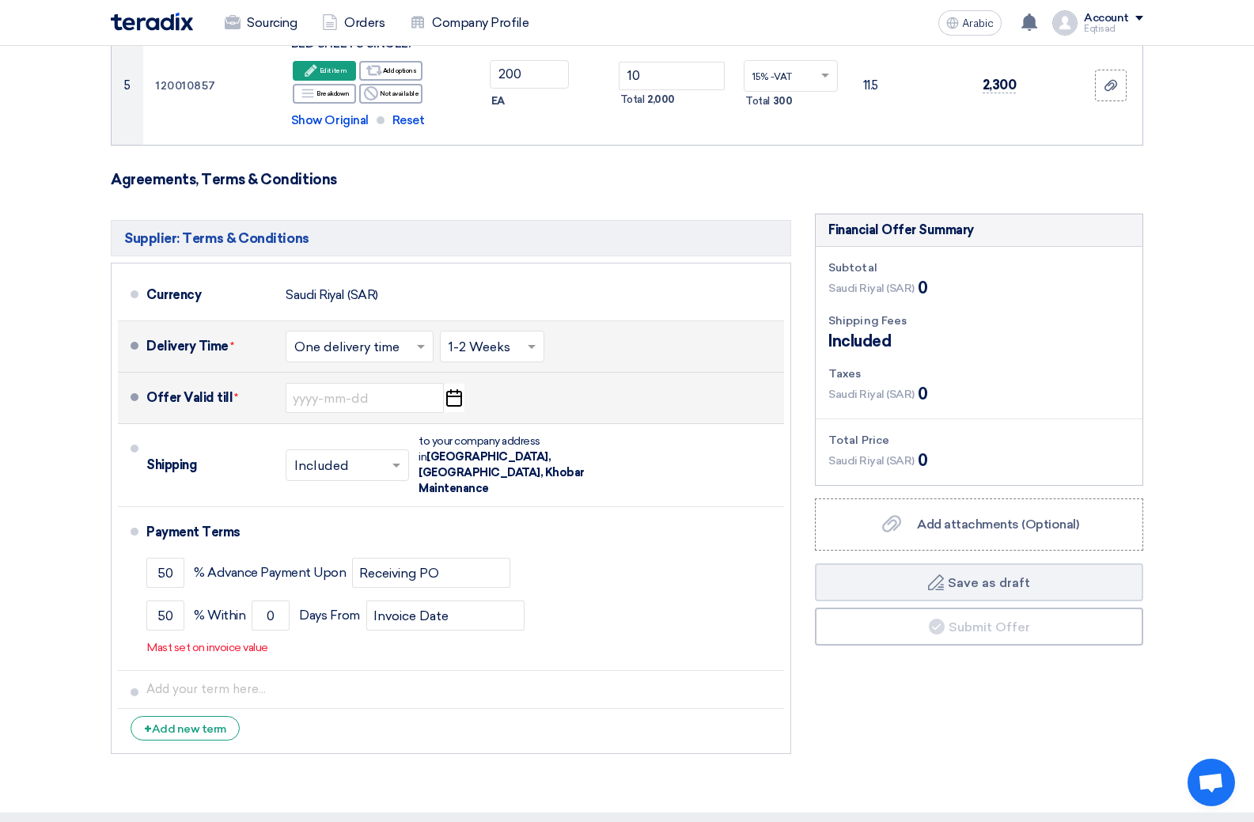
click at [457, 393] on use "button" at bounding box center [454, 397] width 16 height 17
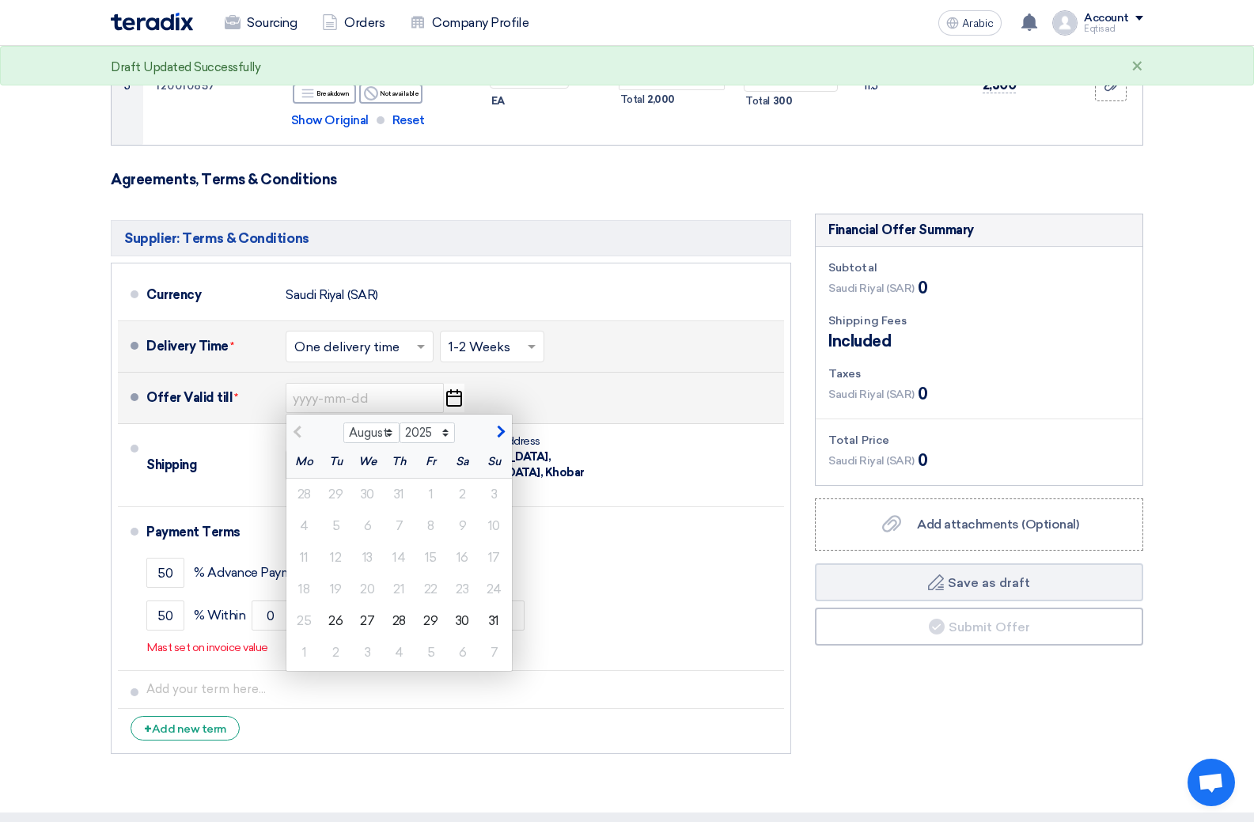
click at [495, 431] on span "button" at bounding box center [499, 432] width 9 height 14
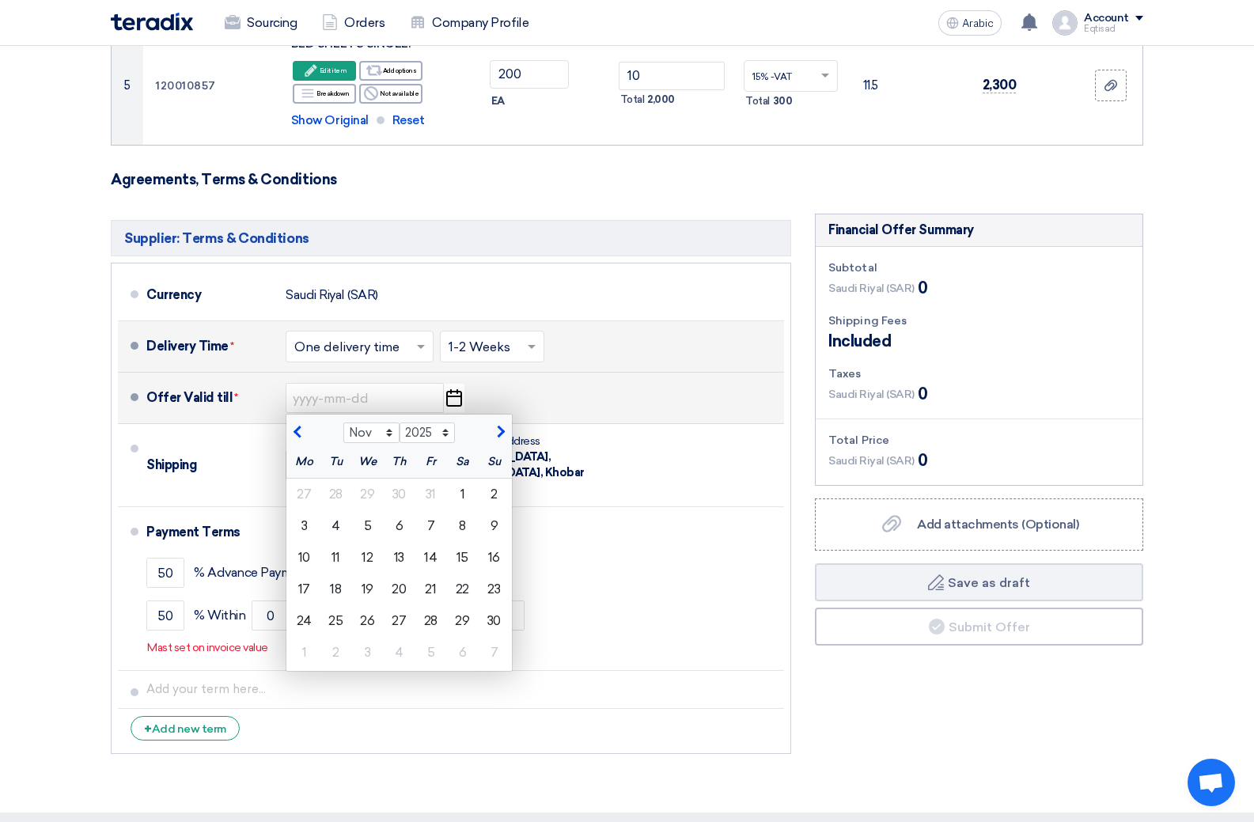
click at [495, 431] on span "button" at bounding box center [499, 432] width 9 height 14
select select "1"
select select "2026"
click at [296, 431] on span "button" at bounding box center [299, 432] width 9 height 14
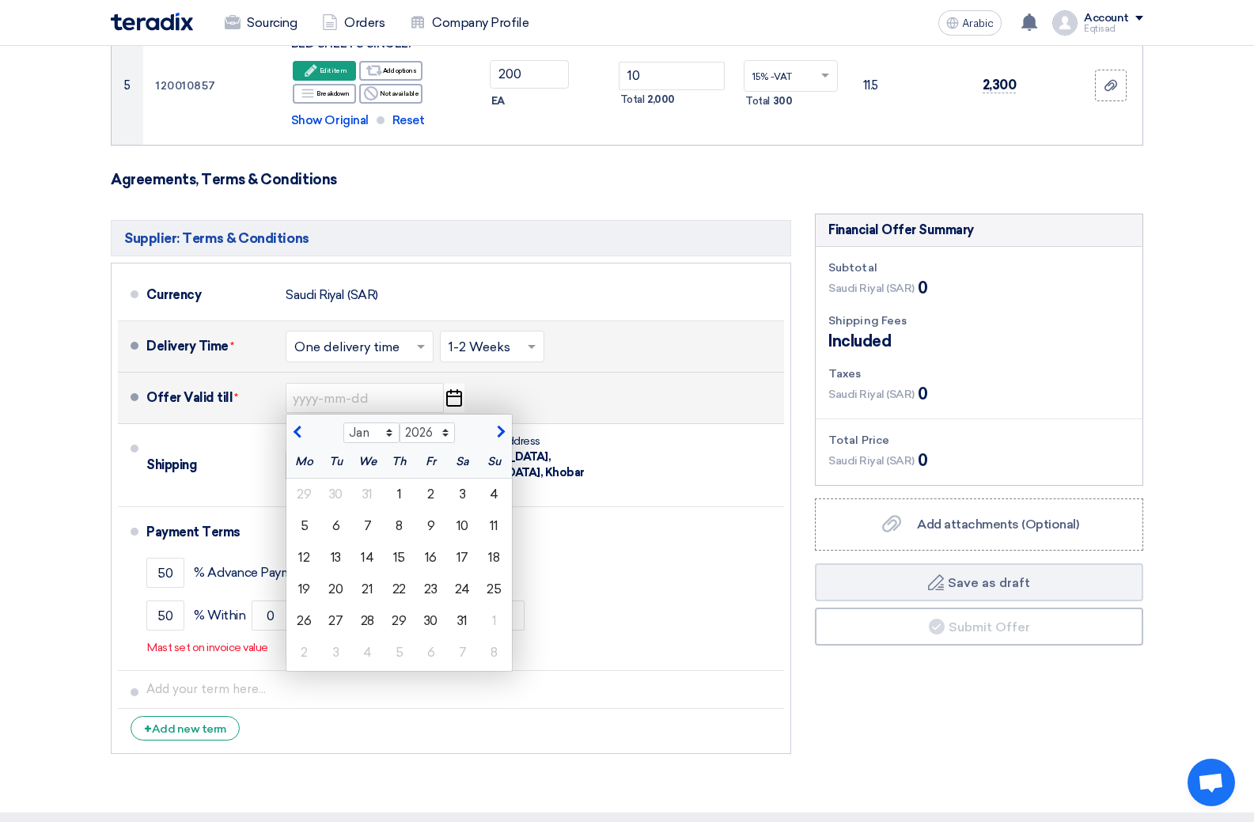
select select "12"
select select "2025"
click at [374, 623] on div "31" at bounding box center [368, 621] width 32 height 32
type input "12/31/2025"
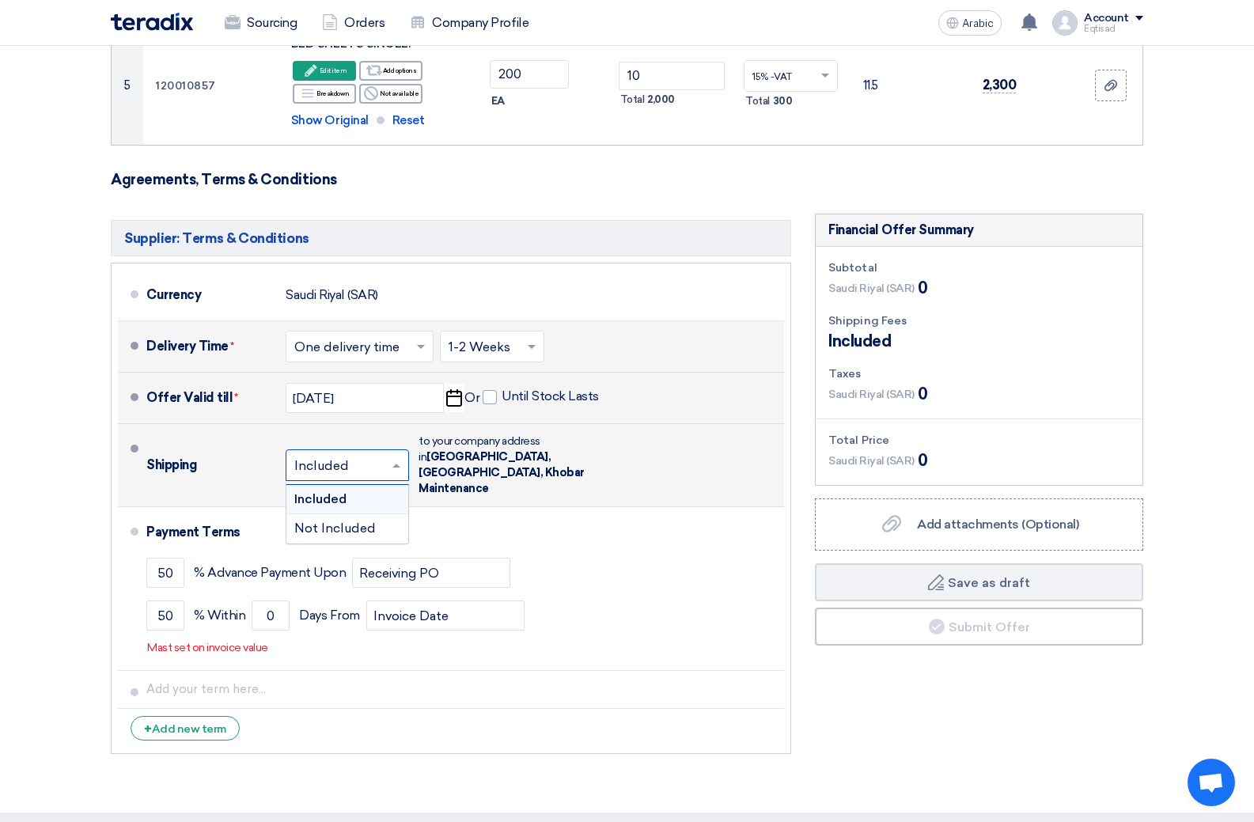
click at [400, 457] on span at bounding box center [399, 465] width 20 height 16
click at [370, 490] on div "Included" at bounding box center [347, 499] width 122 height 29
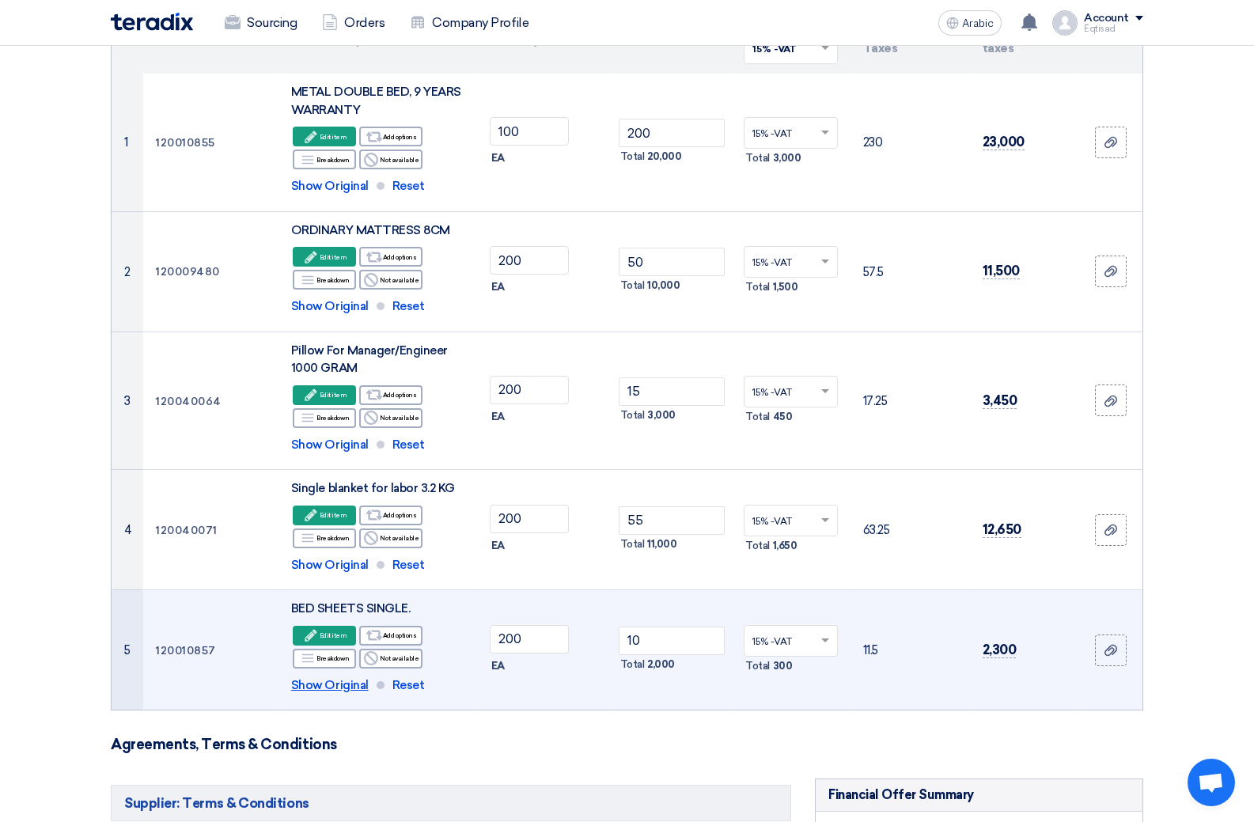
scroll to position [237, 0]
